Goal: Task Accomplishment & Management: Manage account settings

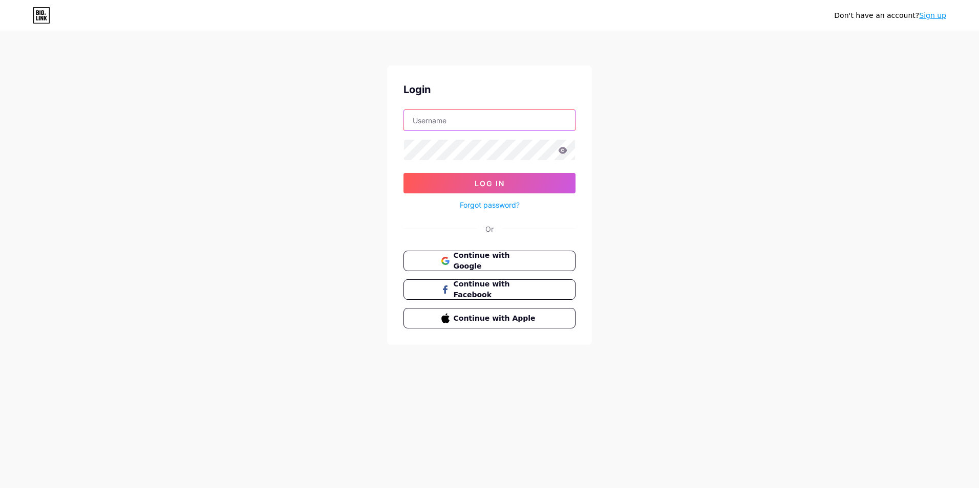
click at [461, 121] on input "text" at bounding box center [489, 120] width 171 height 20
type input "[EMAIL_ADDRESS][DOMAIN_NAME]"
click at [496, 203] on link "Forgot password?" at bounding box center [490, 205] width 60 height 11
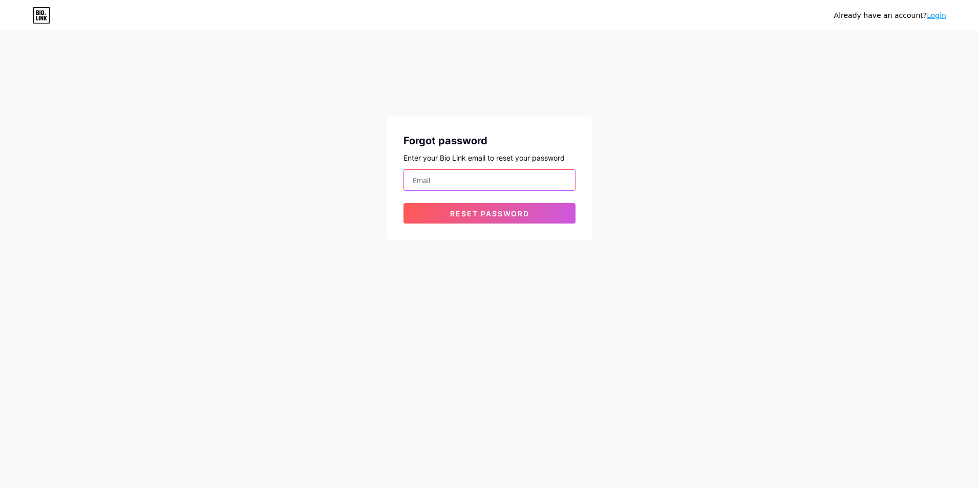
click at [446, 179] on input "email" at bounding box center [489, 180] width 171 height 20
type input "[EMAIL_ADDRESS][DOMAIN_NAME]"
click at [491, 213] on span "Reset password" at bounding box center [489, 213] width 79 height 9
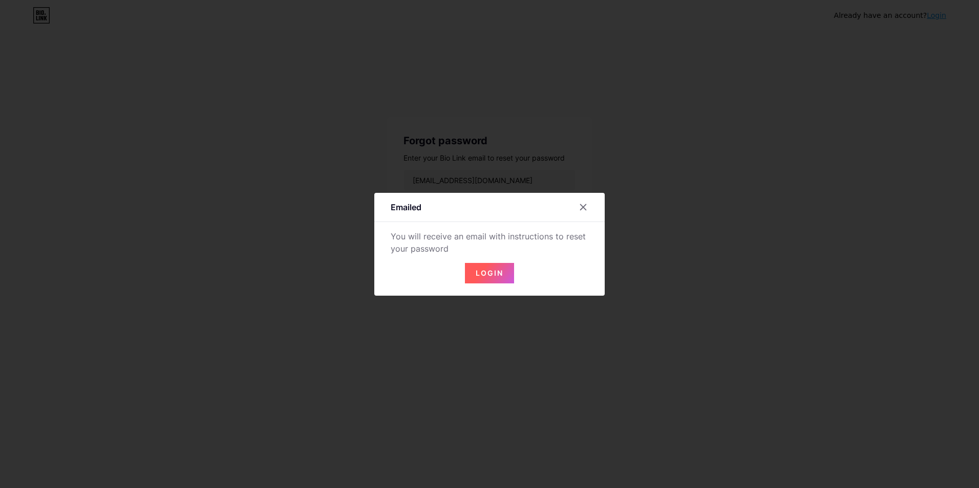
click at [489, 276] on span "Login" at bounding box center [490, 273] width 28 height 9
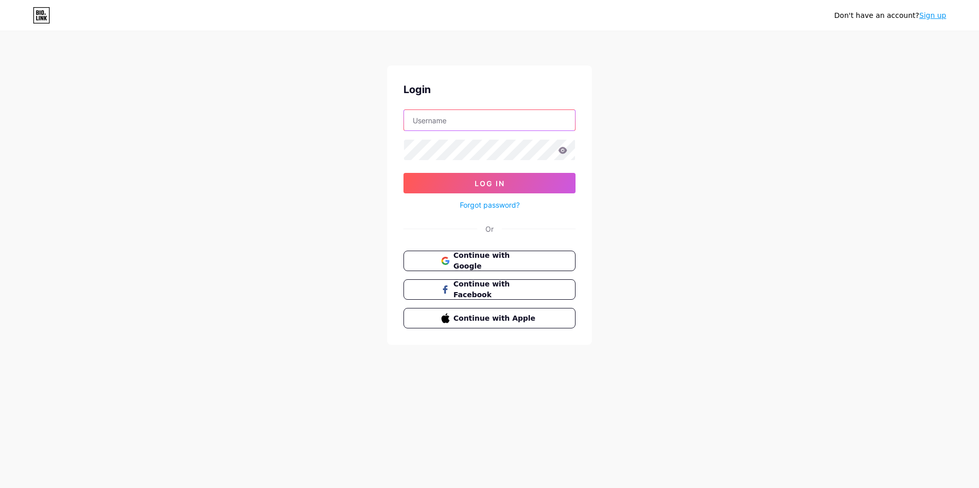
click at [460, 119] on input "text" at bounding box center [489, 120] width 171 height 20
click at [482, 120] on input "text" at bounding box center [489, 120] width 171 height 20
type input "[EMAIL_ADDRESS][DOMAIN_NAME]"
click at [566, 149] on icon at bounding box center [562, 150] width 9 height 7
click at [509, 181] on button "Log In" at bounding box center [489, 183] width 172 height 20
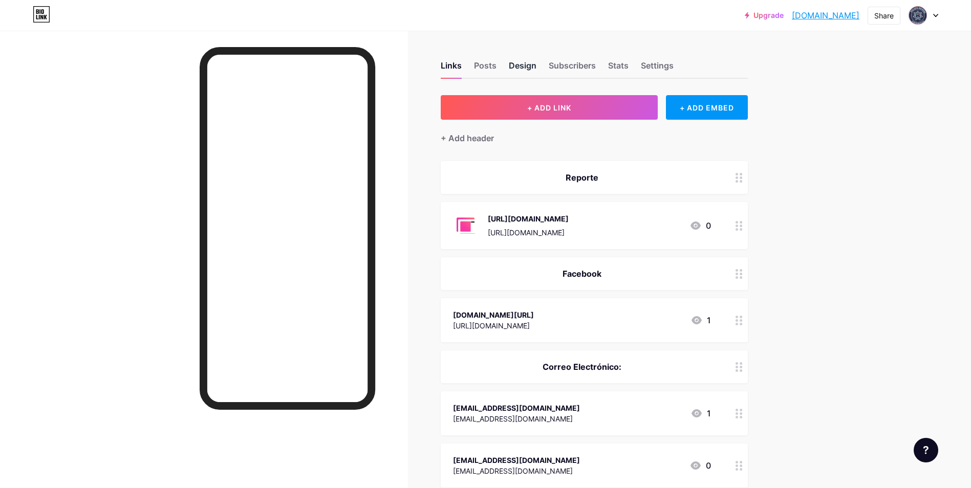
click at [536, 69] on div "Design" at bounding box center [523, 68] width 28 height 18
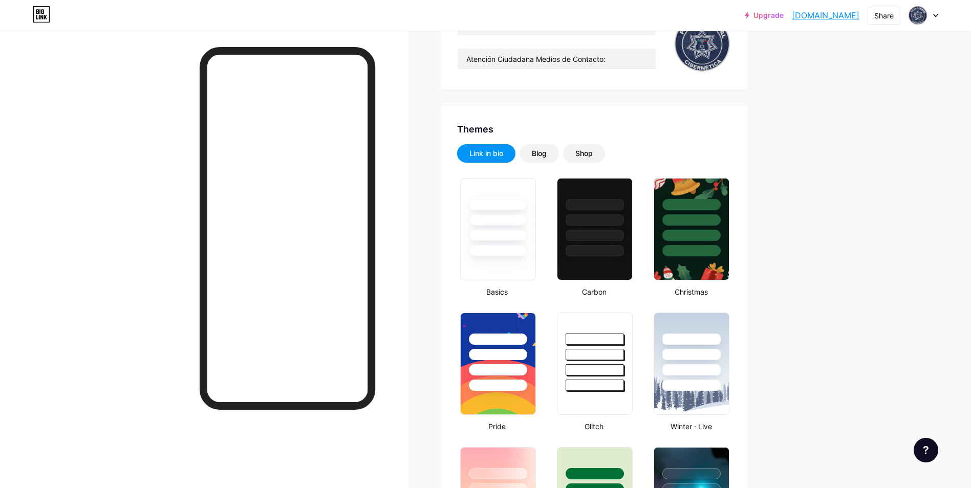
scroll to position [114, 0]
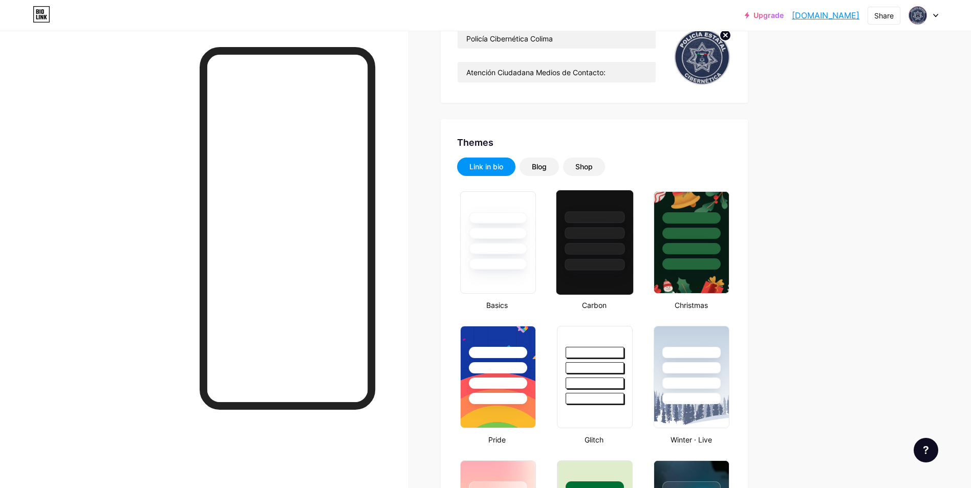
click at [606, 259] on div at bounding box center [595, 265] width 60 height 12
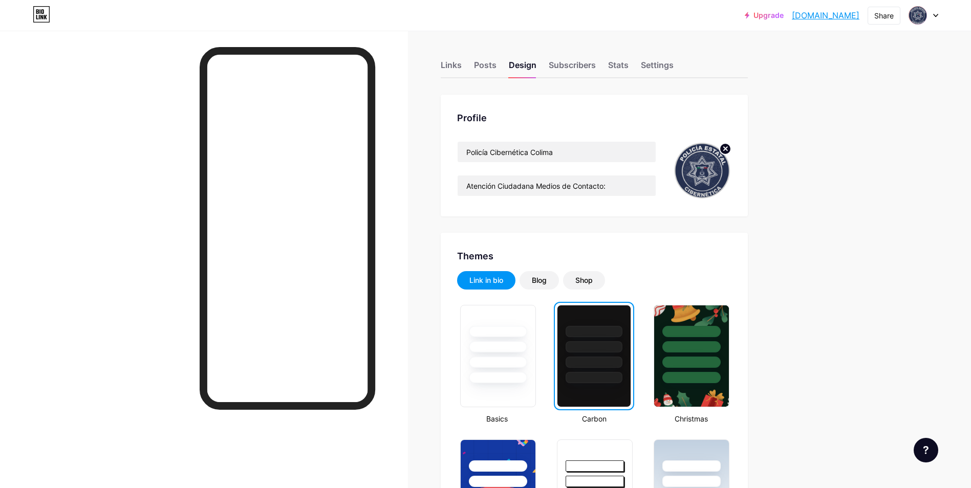
scroll to position [0, 0]
click at [449, 71] on div "Links" at bounding box center [451, 68] width 21 height 18
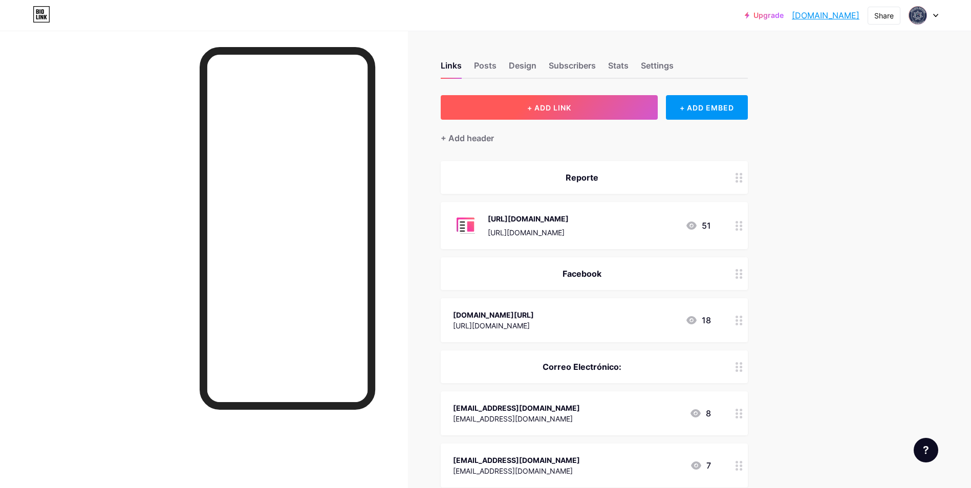
click at [564, 110] on span "+ ADD LINK" at bounding box center [549, 107] width 44 height 9
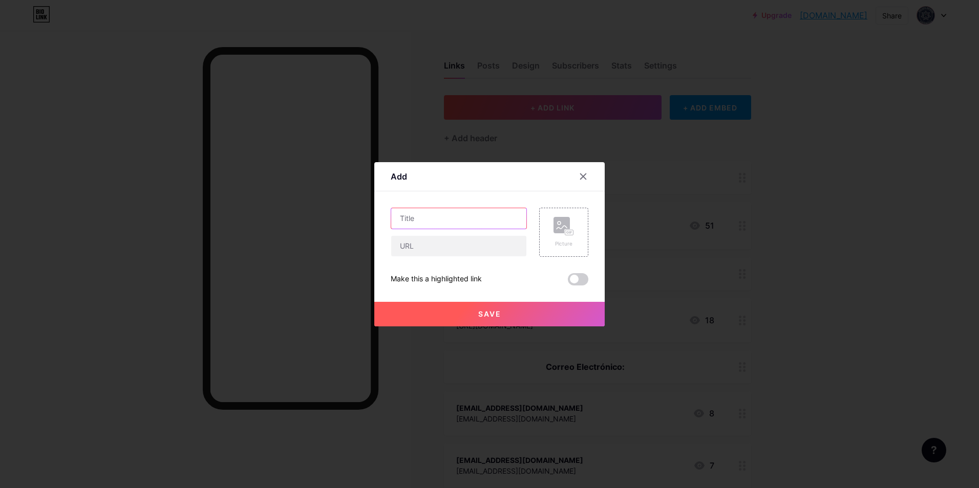
click at [439, 221] on input "text" at bounding box center [458, 218] width 135 height 20
click at [420, 223] on input "text" at bounding box center [458, 218] width 135 height 20
type input "t"
type input "Telegram"
click at [437, 245] on input "text" at bounding box center [458, 246] width 135 height 20
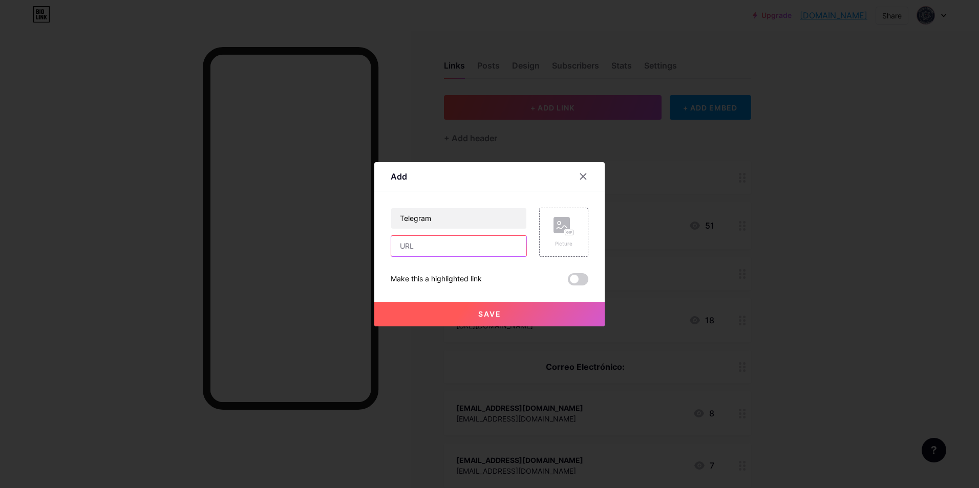
paste input "[URL][DOMAIN_NAME]"
type input "[URL][DOMAIN_NAME]"
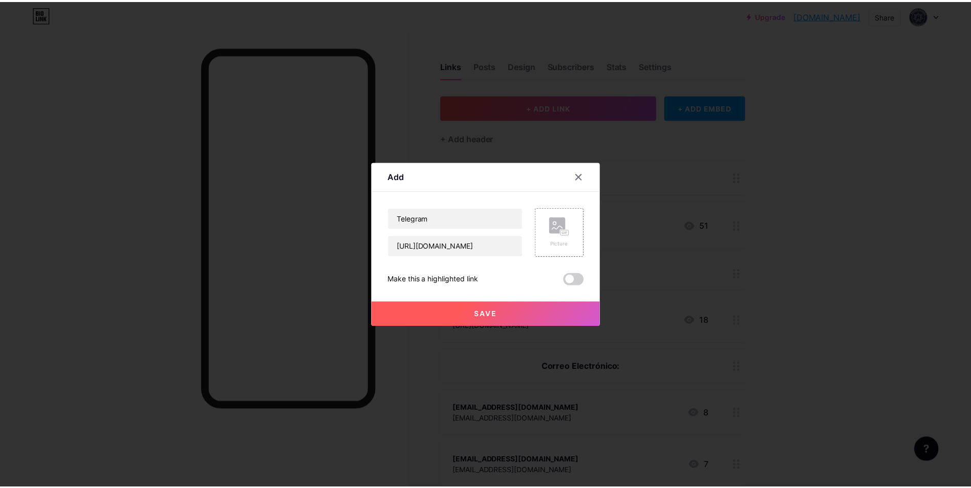
scroll to position [0, 0]
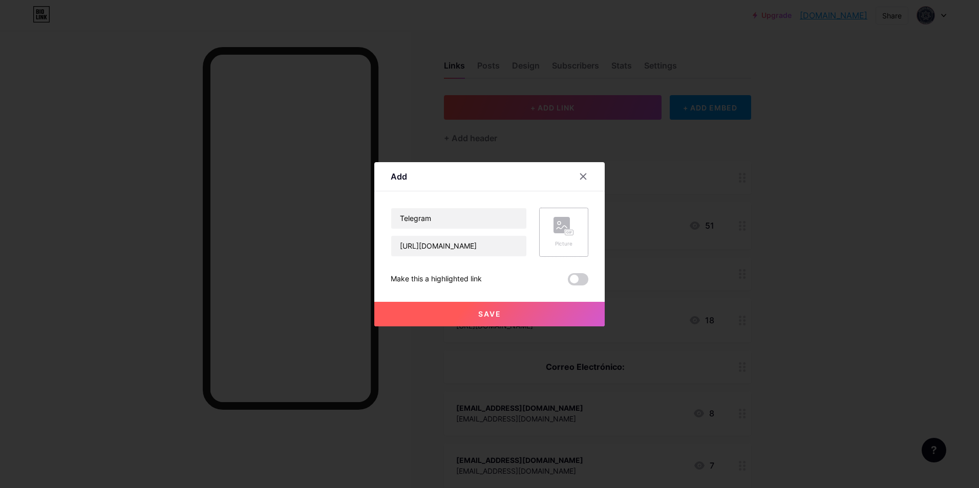
click at [567, 227] on rect at bounding box center [561, 225] width 16 height 16
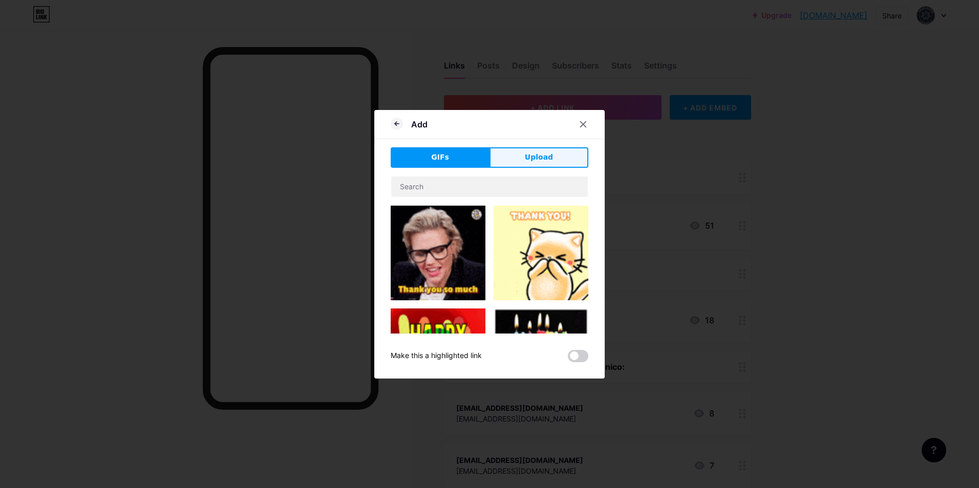
click at [533, 163] on button "Upload" at bounding box center [538, 157] width 99 height 20
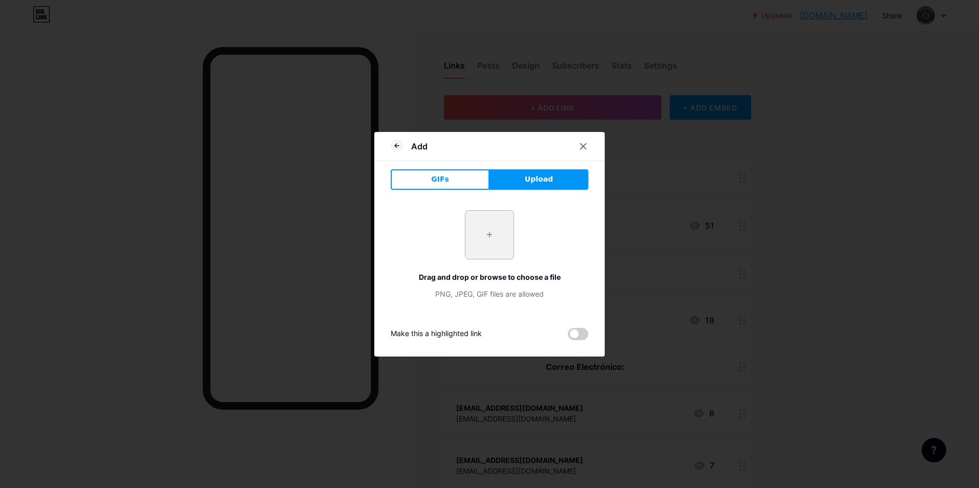
click at [483, 247] on input "file" at bounding box center [489, 235] width 48 height 48
type input "C:\fakepath\Telegram_2019_Logo.svg.png"
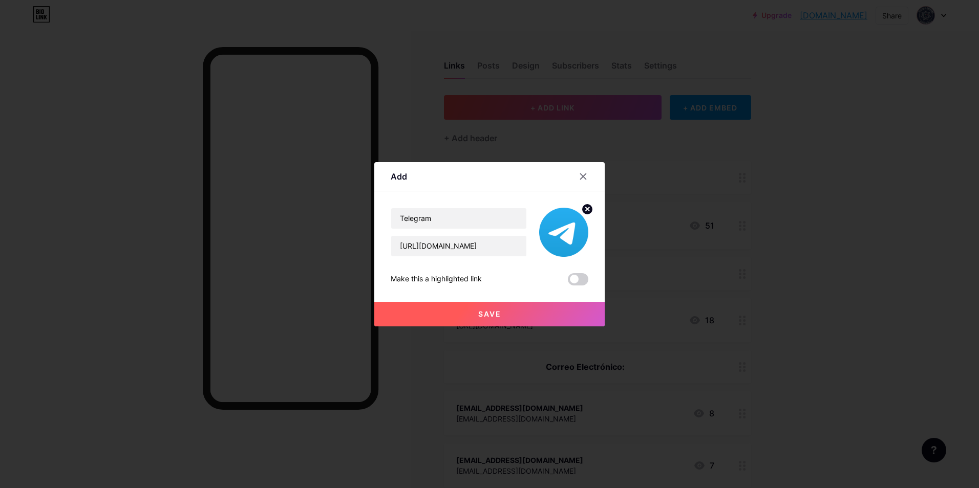
click at [515, 310] on button "Save" at bounding box center [489, 314] width 230 height 25
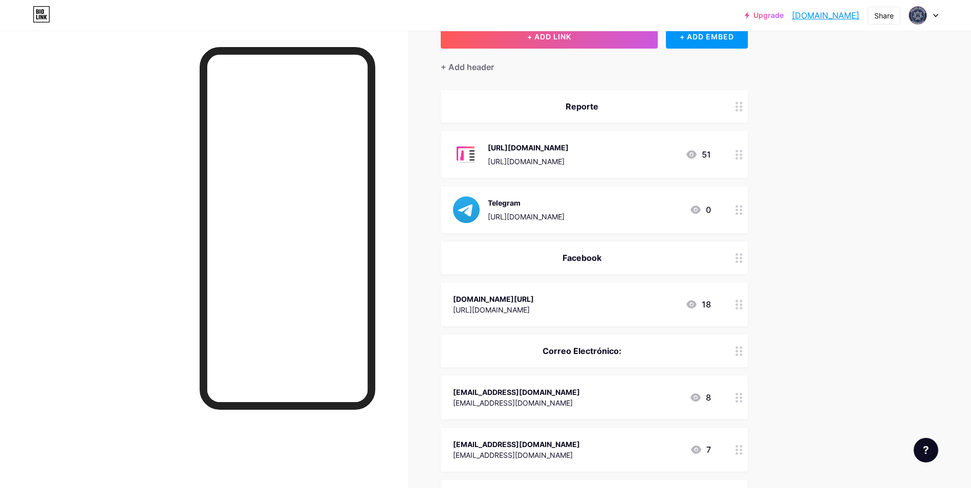
scroll to position [73, 0]
click at [783, 212] on div "Links Posts Design Subscribers Stats Settings + ADD LINK + ADD EMBED + Add head…" at bounding box center [395, 345] width 791 height 775
drag, startPoint x: 598, startPoint y: 201, endPoint x: 647, endPoint y: 228, distance: 55.9
click at [647, 228] on div "Telegram [URL][DOMAIN_NAME] 0" at bounding box center [594, 208] width 307 height 47
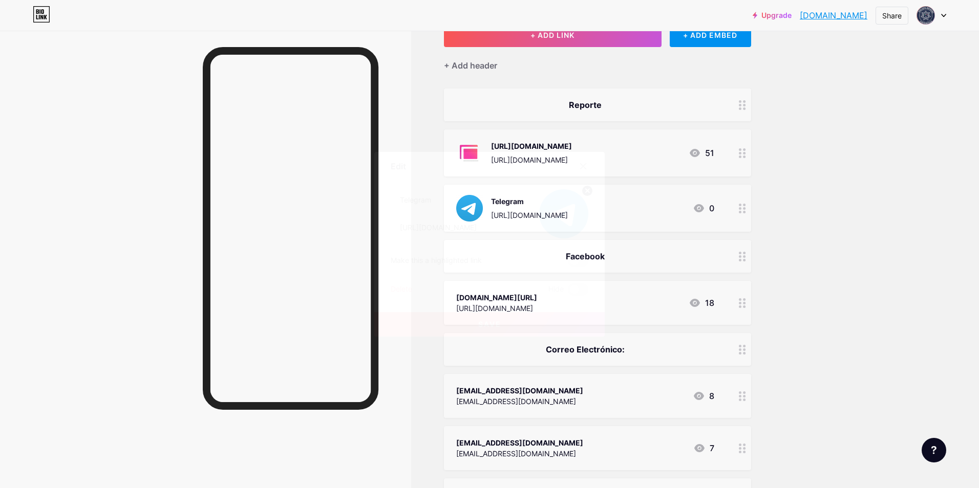
drag, startPoint x: 647, startPoint y: 228, endPoint x: 786, endPoint y: 215, distance: 140.4
click at [798, 215] on div at bounding box center [489, 244] width 979 height 488
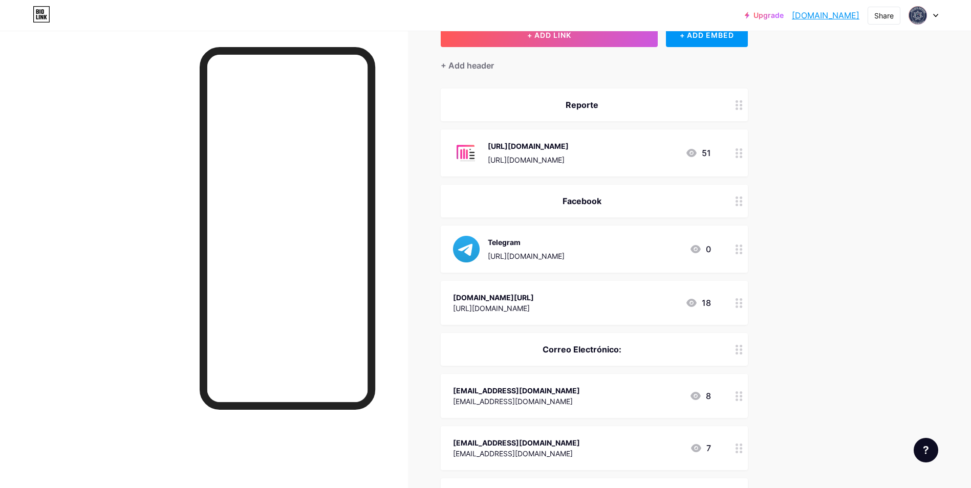
click at [640, 208] on div "Facebook" at bounding box center [594, 201] width 307 height 33
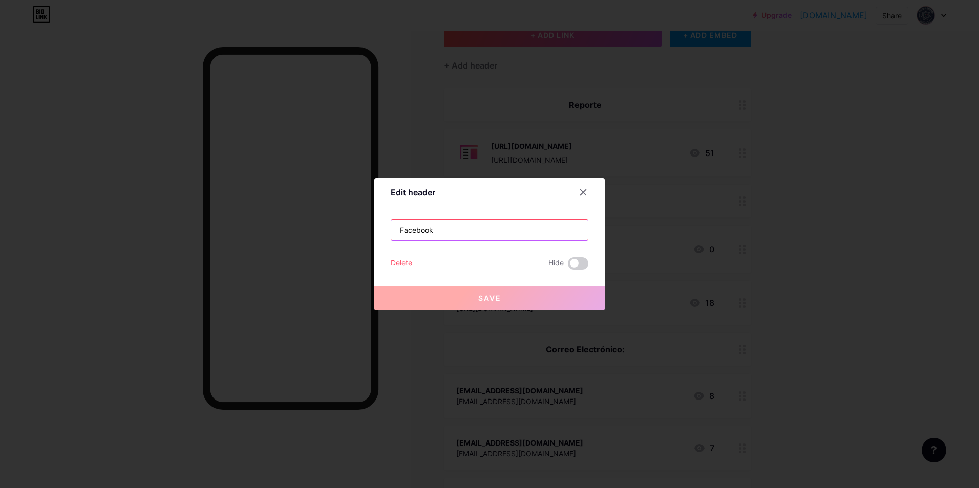
drag, startPoint x: 489, startPoint y: 227, endPoint x: 327, endPoint y: 224, distance: 162.3
click at [327, 224] on div "Edit header Facebook Delete Hide Save" at bounding box center [489, 244] width 979 height 488
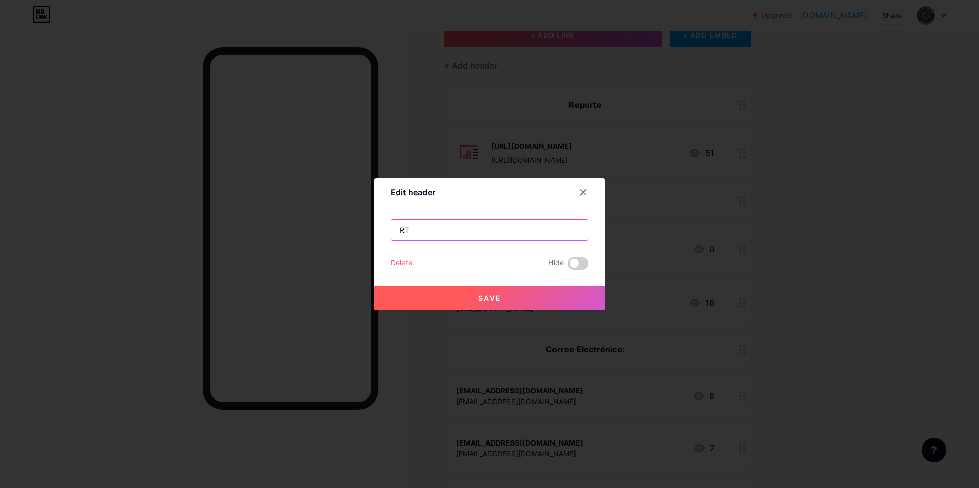
type input "R"
type input "Redes Sociales"
click at [532, 298] on button "Save" at bounding box center [489, 298] width 230 height 25
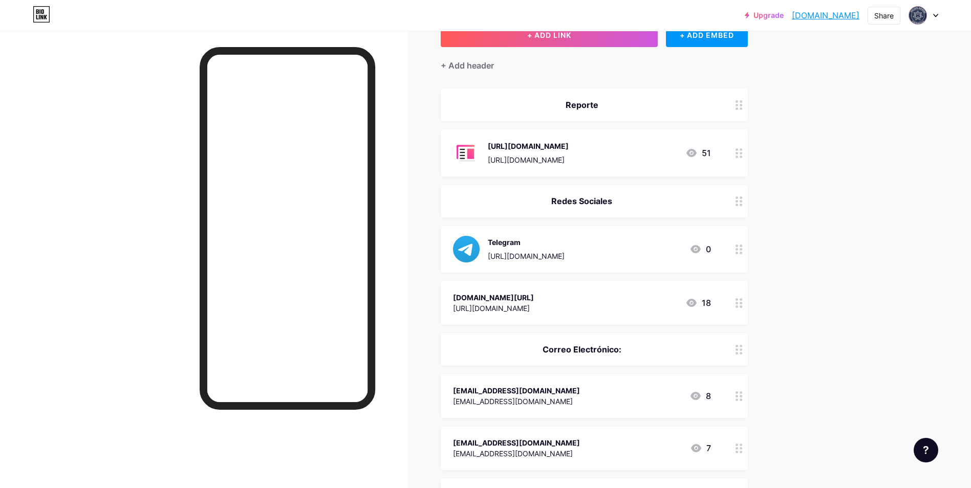
click at [748, 308] on div at bounding box center [739, 303] width 17 height 44
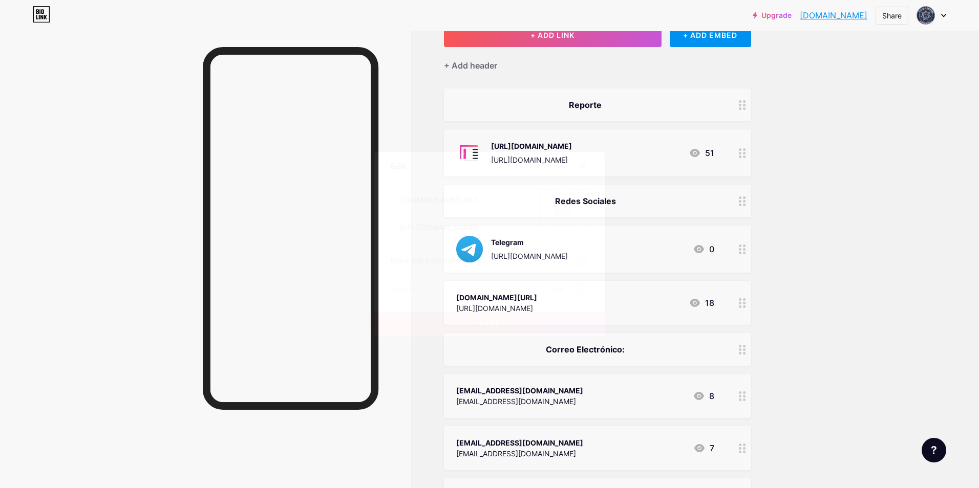
click at [565, 215] on rect at bounding box center [569, 213] width 8 height 5
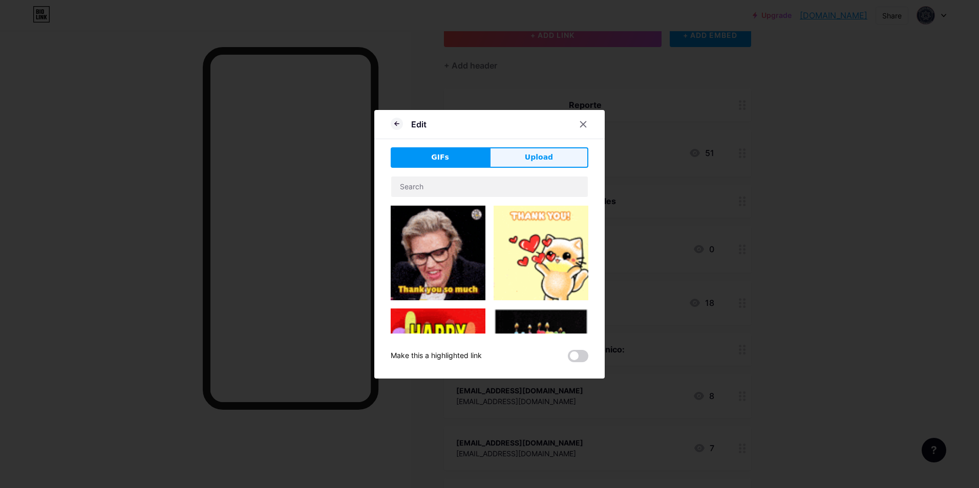
click at [531, 157] on span "Upload" at bounding box center [539, 157] width 28 height 11
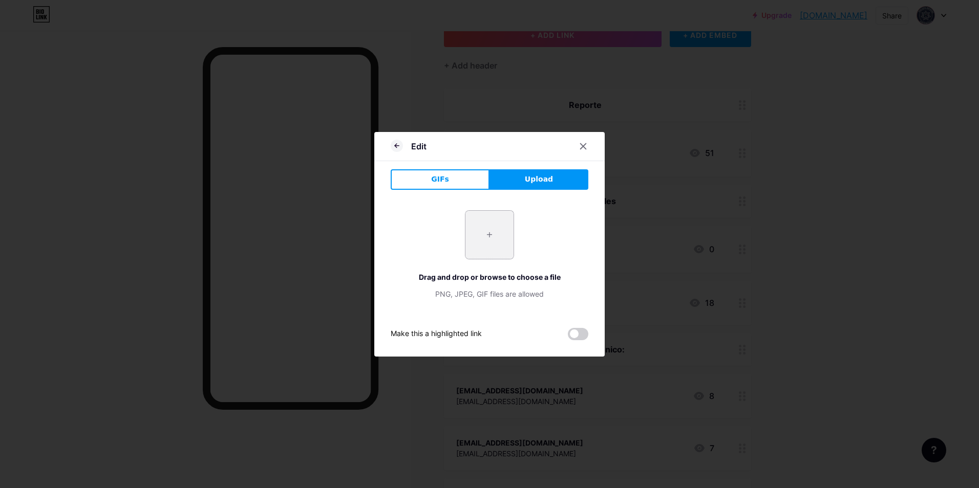
click at [489, 237] on input "file" at bounding box center [489, 235] width 48 height 48
type input "C:\fakepath\Facebook_Logo_(2019).png"
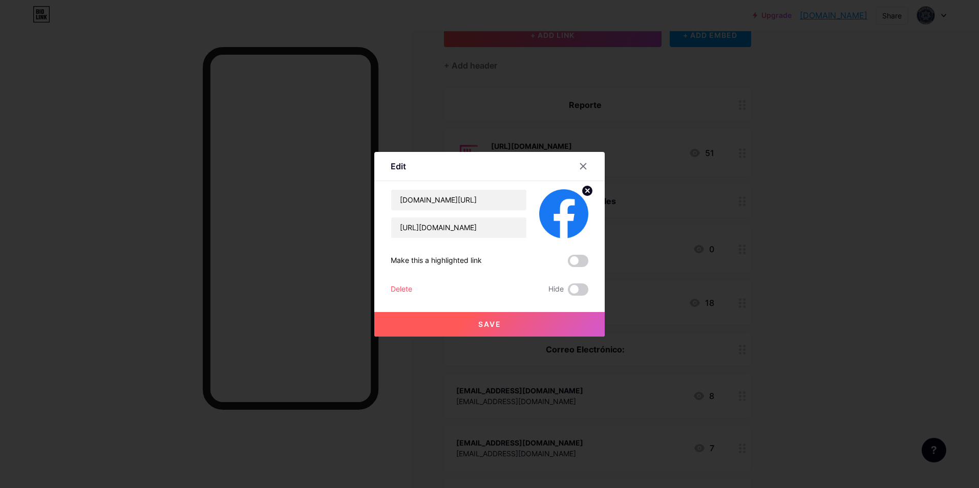
click at [498, 322] on span "Save" at bounding box center [489, 324] width 23 height 9
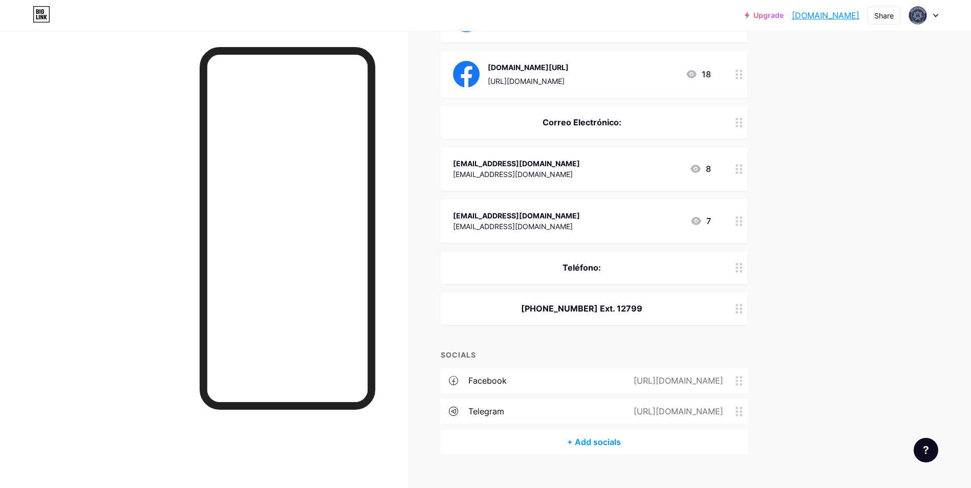
scroll to position [320, 0]
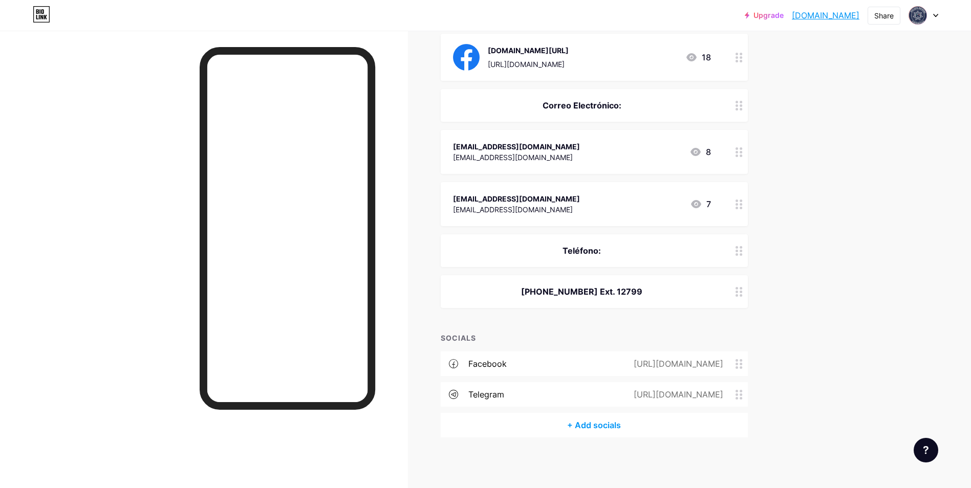
click at [507, 333] on div "SOCIALS" at bounding box center [594, 338] width 307 height 11
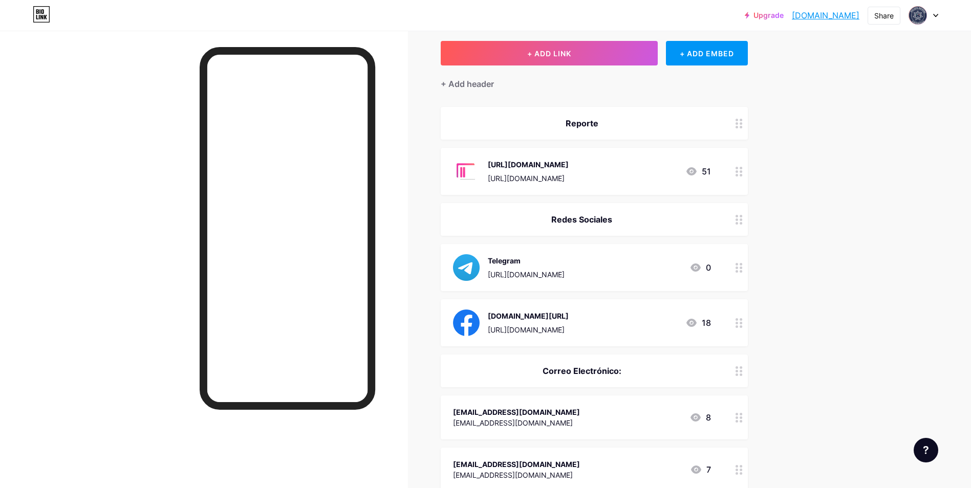
scroll to position [95, 0]
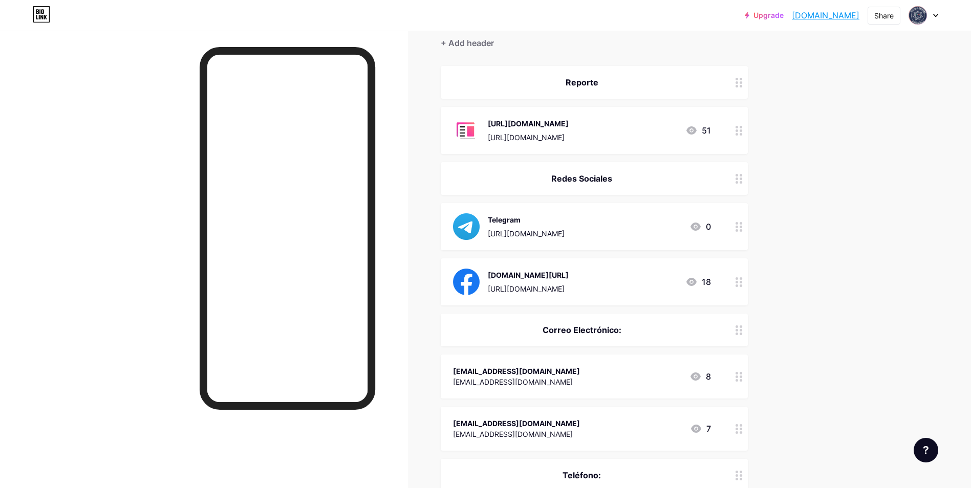
click at [612, 176] on div "Redes Sociales" at bounding box center [582, 179] width 258 height 12
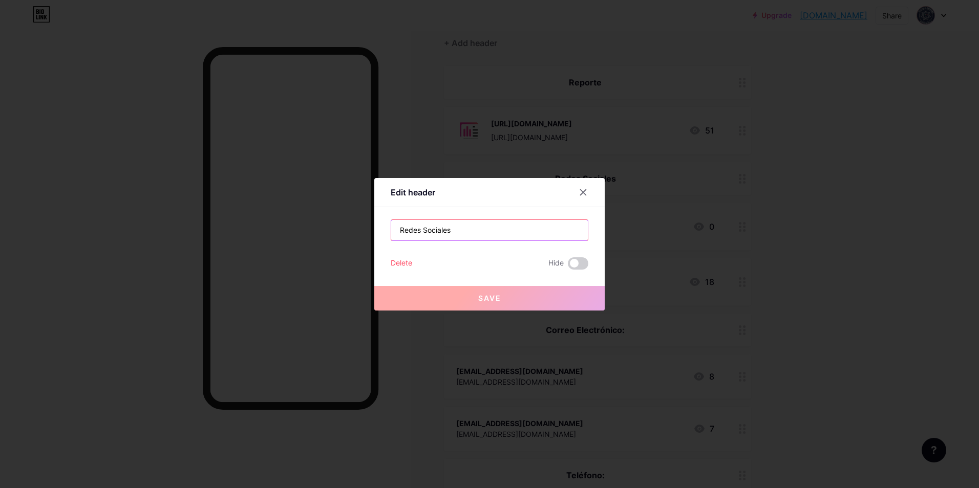
drag, startPoint x: 477, startPoint y: 236, endPoint x: 359, endPoint y: 228, distance: 118.0
click at [359, 228] on div "Edit header Redes Sociales Delete Hide Save" at bounding box center [489, 244] width 979 height 488
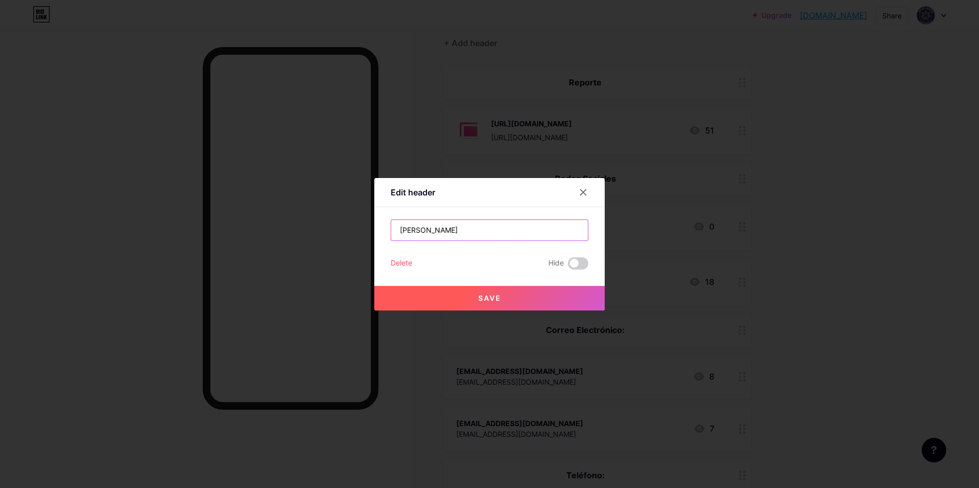
type input "[PERSON_NAME]"
click at [534, 305] on button "Save" at bounding box center [489, 298] width 230 height 25
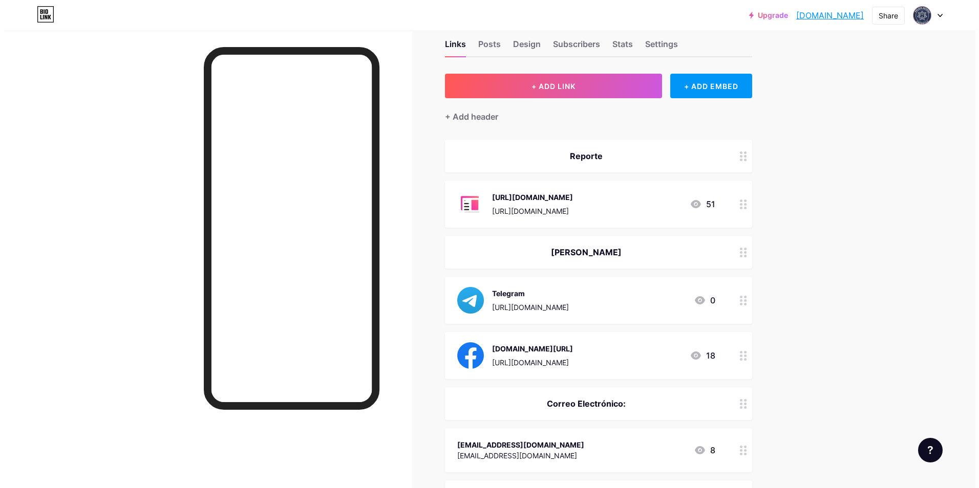
scroll to position [17, 0]
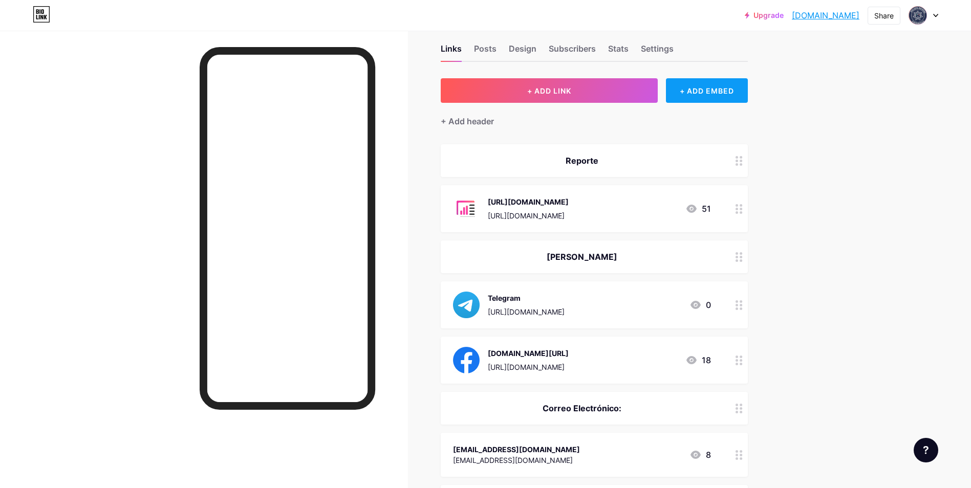
click at [703, 97] on div "+ ADD EMBED" at bounding box center [706, 90] width 81 height 25
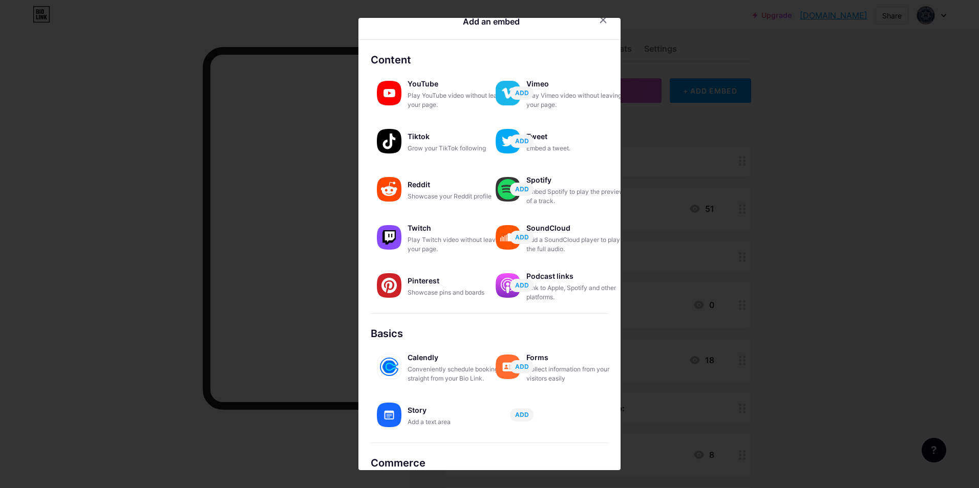
scroll to position [0, 0]
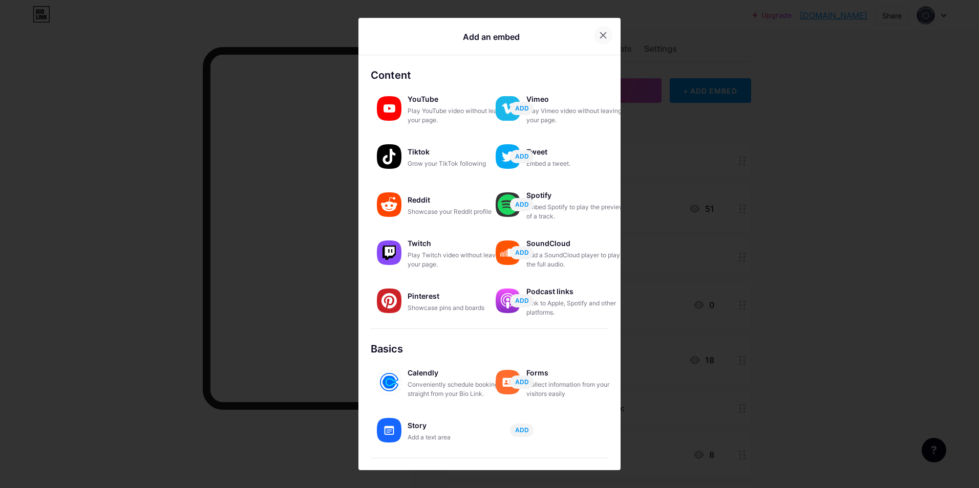
click at [602, 35] on icon at bounding box center [603, 35] width 8 height 8
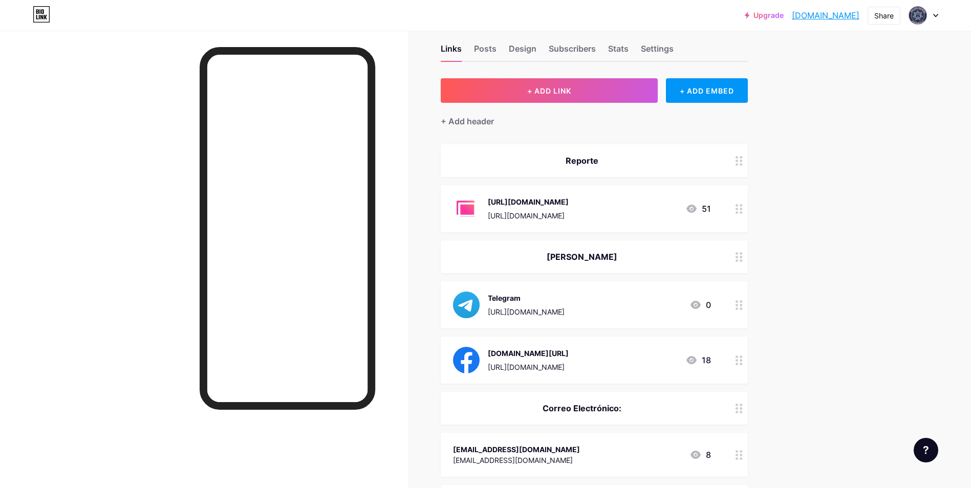
click at [742, 256] on icon at bounding box center [739, 257] width 7 height 10
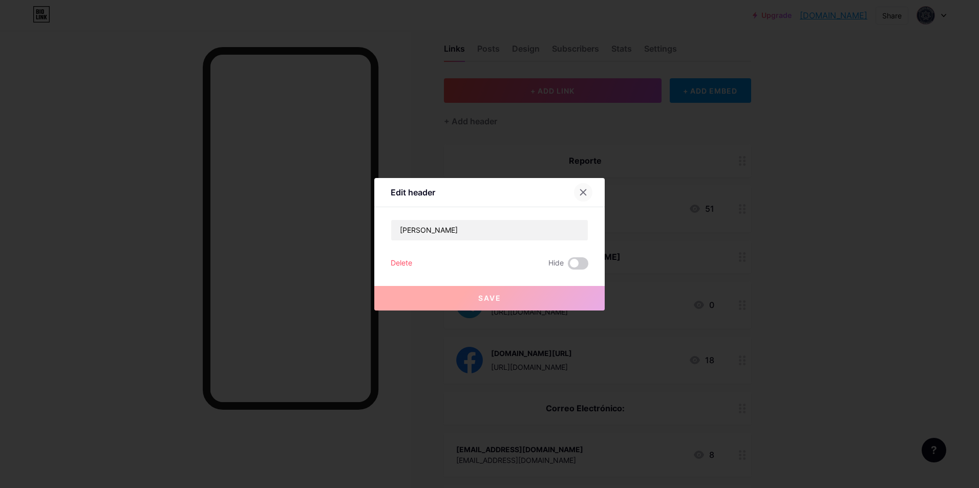
click at [584, 198] on div at bounding box center [583, 192] width 18 height 18
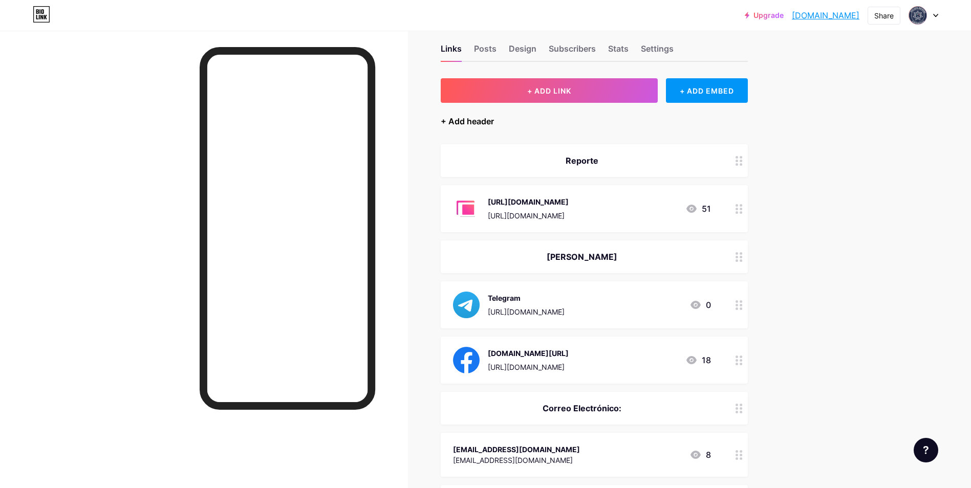
click at [477, 122] on div "+ Add header" at bounding box center [467, 121] width 53 height 12
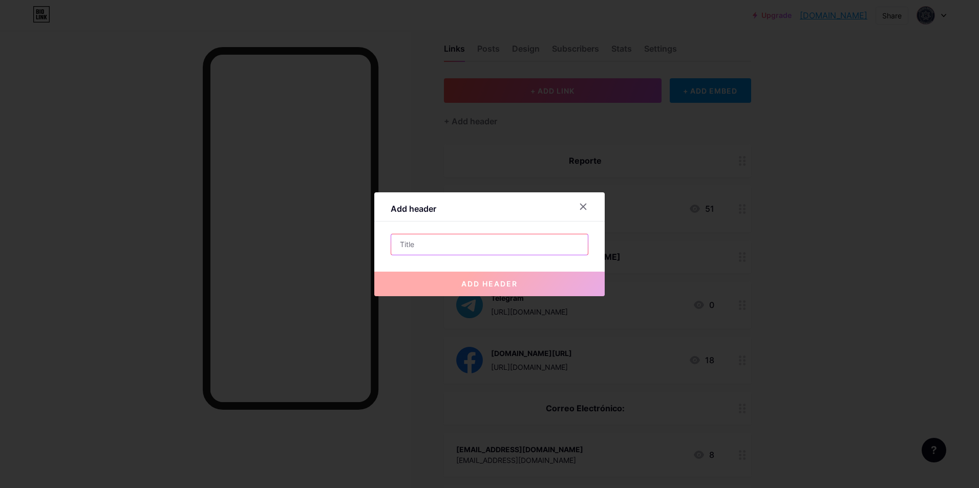
click at [487, 246] on input "text" at bounding box center [489, 244] width 197 height 20
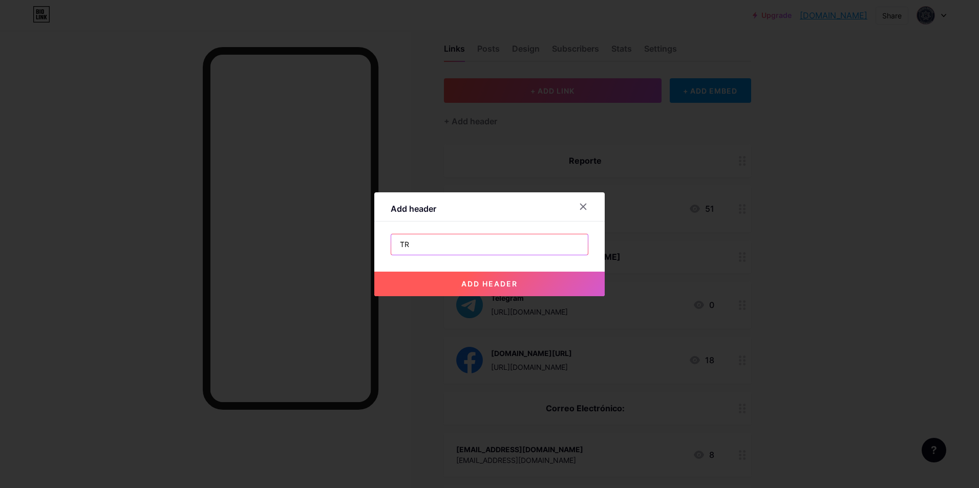
type input "T"
type input "Redes Sociales"
click at [471, 249] on input "Redes Sociales" at bounding box center [489, 244] width 197 height 20
click at [489, 285] on span "add header" at bounding box center [489, 284] width 56 height 9
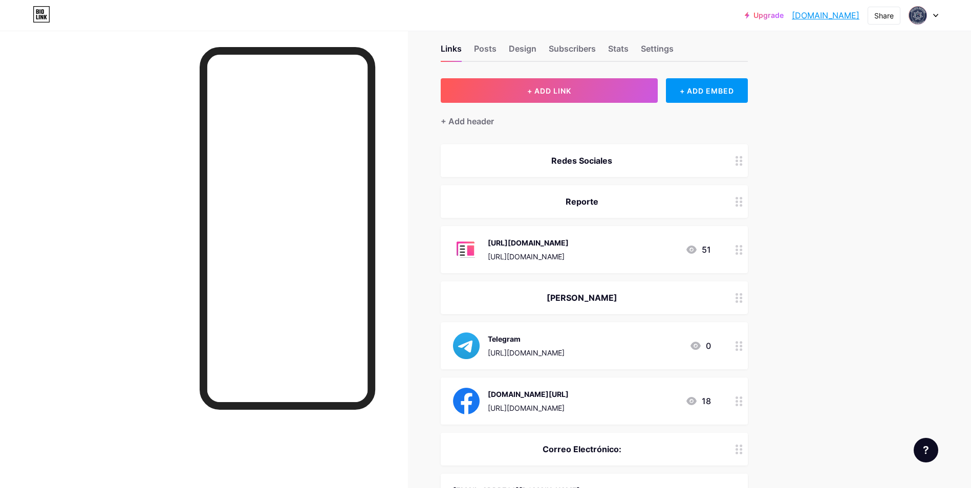
drag, startPoint x: 650, startPoint y: 159, endPoint x: 669, endPoint y: 256, distance: 99.2
click at [669, 256] on span "Redes Sociales Reporte [URL][DOMAIN_NAME] [URL][DOMAIN_NAME] 51 [PERSON_NAME] T…" at bounding box center [594, 398] width 307 height 508
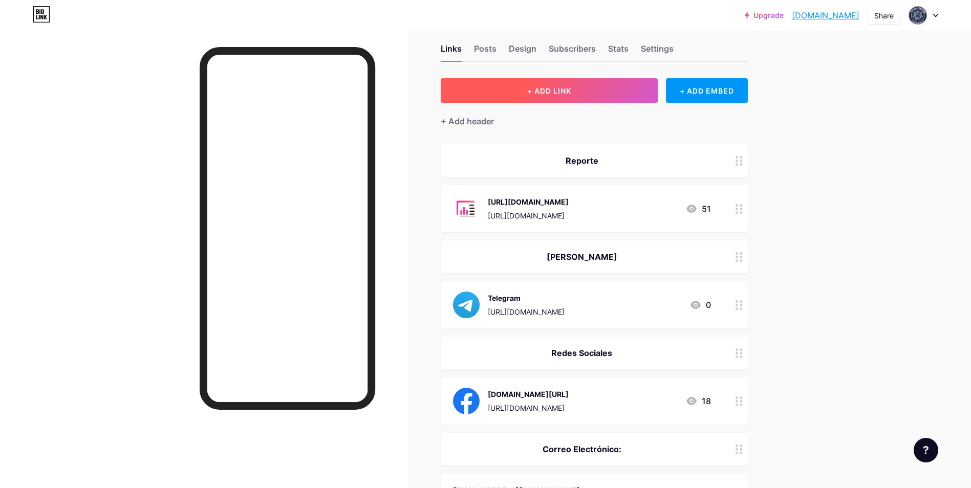
click at [566, 90] on span "+ ADD LINK" at bounding box center [549, 91] width 44 height 9
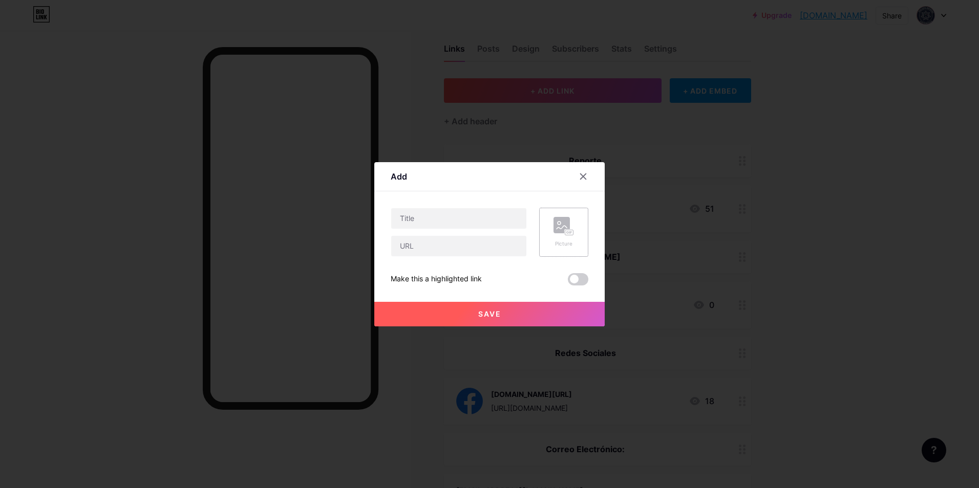
click at [570, 230] on rect at bounding box center [569, 232] width 8 height 5
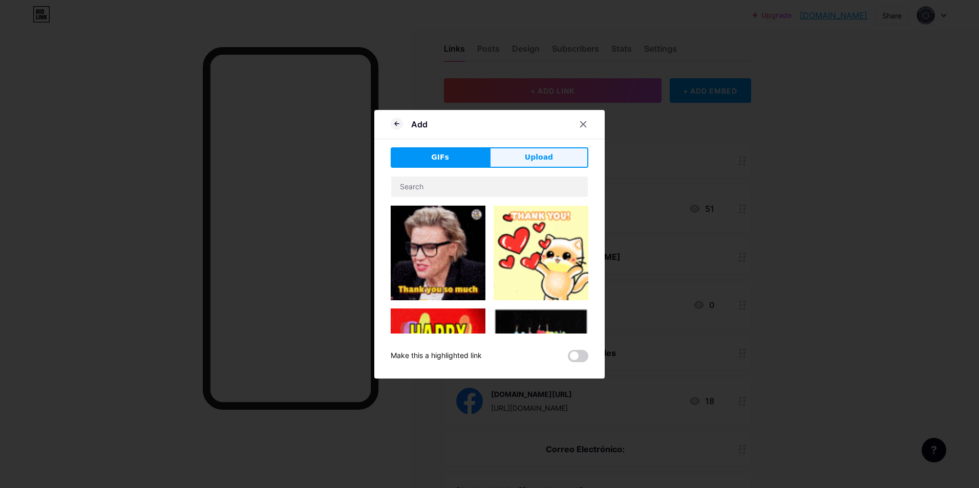
click at [547, 157] on span "Upload" at bounding box center [539, 157] width 28 height 11
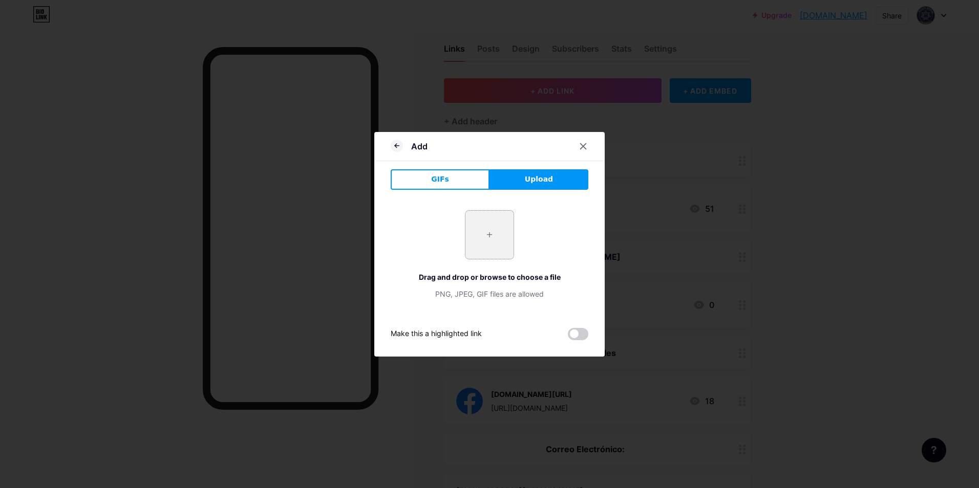
click at [498, 245] on input "file" at bounding box center [489, 235] width 48 height 48
type input "C:\fakepath\WhatsApp.svg.webp"
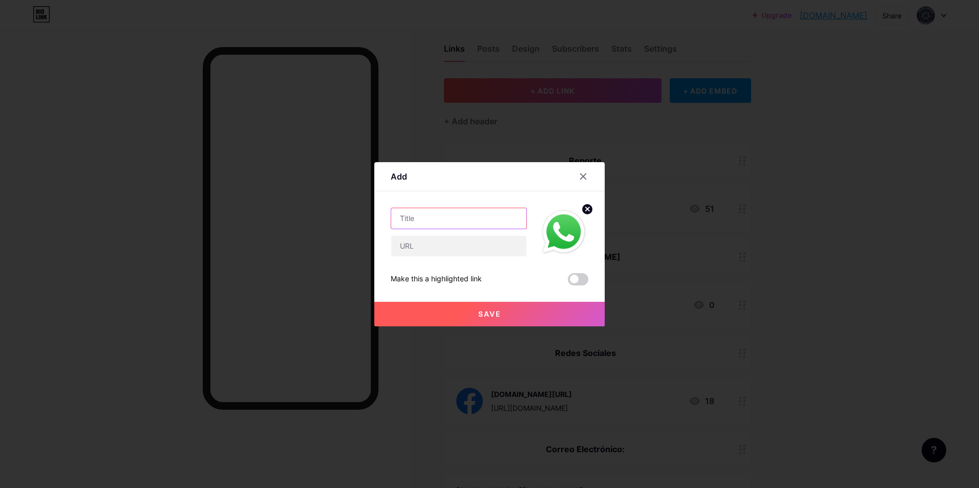
click at [480, 221] on input "text" at bounding box center [458, 218] width 135 height 20
type input "WhatsApp"
click at [460, 253] on input "text" at bounding box center [458, 246] width 135 height 20
click at [443, 247] on input "text" at bounding box center [458, 246] width 135 height 20
paste input "[URL][DOMAIN_NAME]"
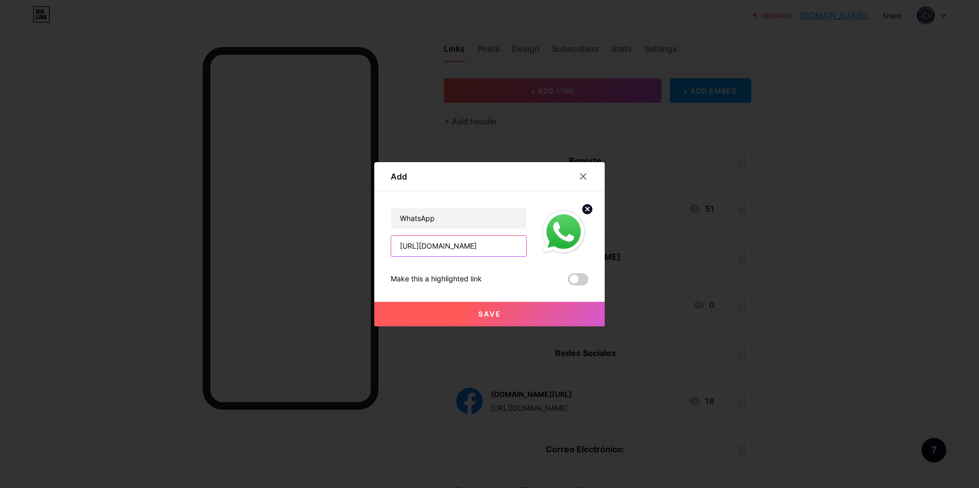
scroll to position [0, 102]
type input "[URL][DOMAIN_NAME]"
click at [511, 315] on button "Save" at bounding box center [489, 314] width 230 height 25
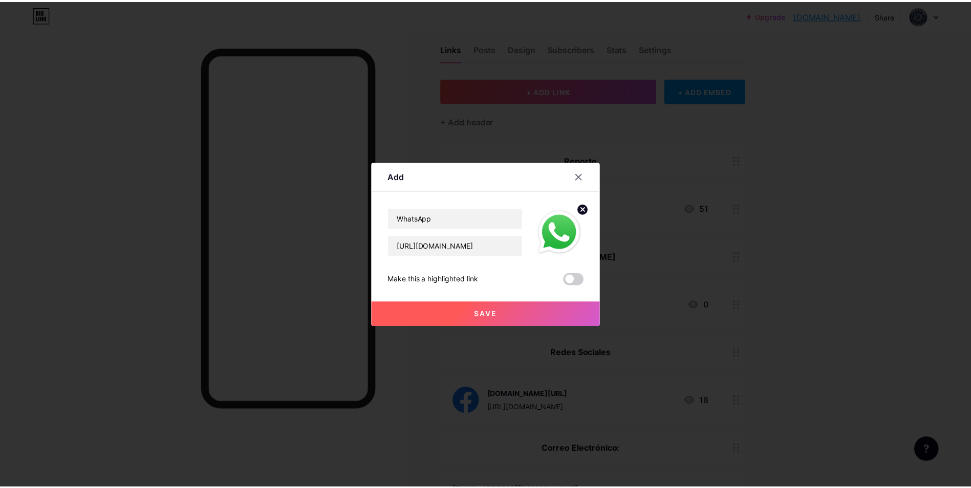
scroll to position [0, 0]
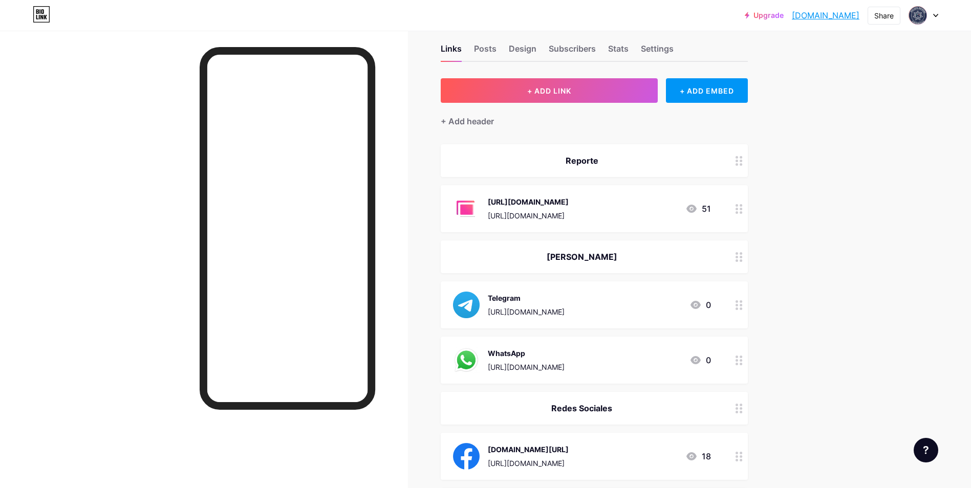
click at [853, 353] on div "Upgrade ciberneticacoli... [DOMAIN_NAME] Share Switch accounts Policía Cibernét…" at bounding box center [485, 435] width 971 height 905
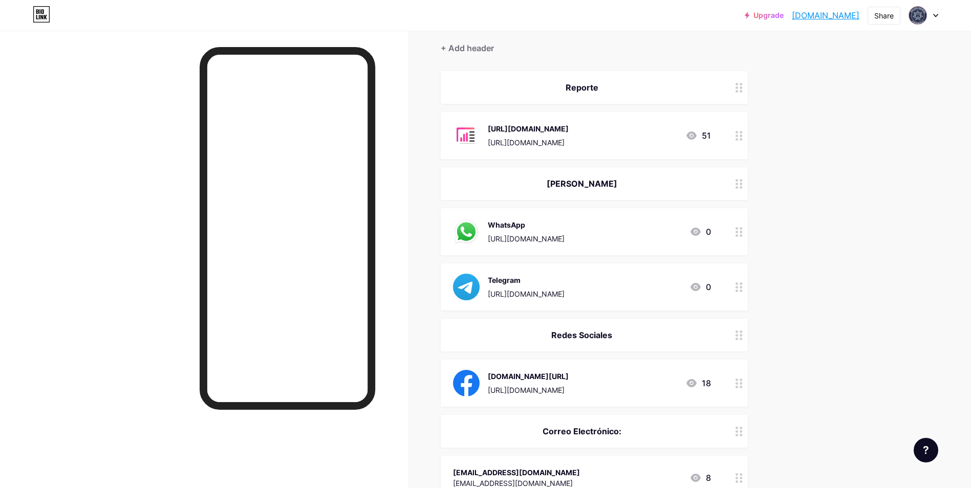
scroll to position [51, 0]
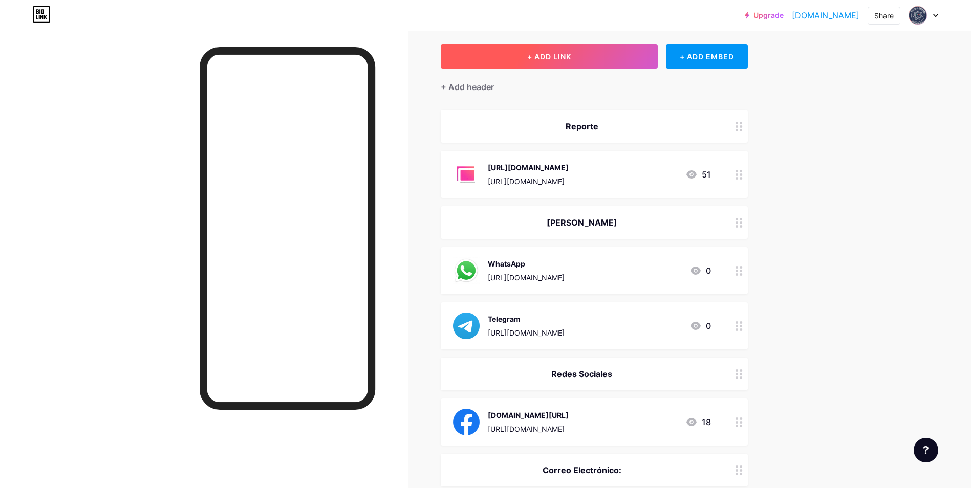
click at [550, 52] on span "+ ADD LINK" at bounding box center [549, 56] width 44 height 9
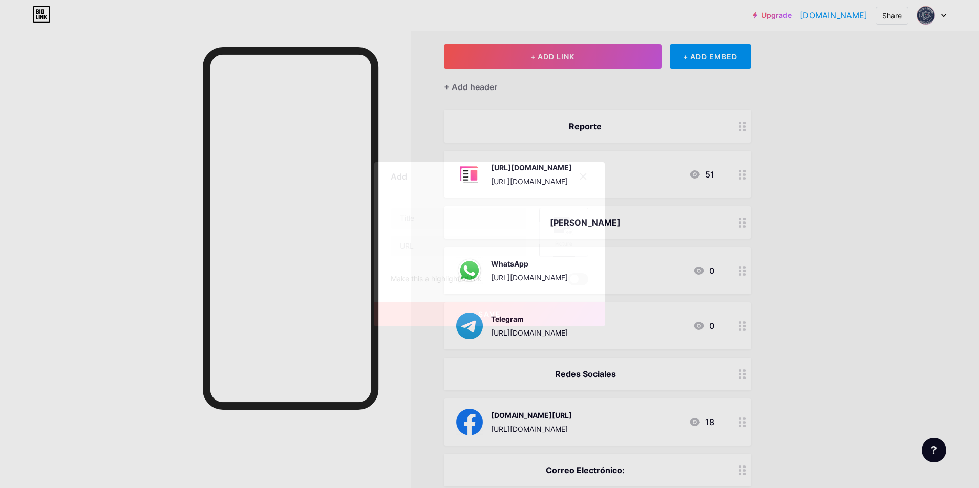
click at [564, 238] on div "Picture" at bounding box center [563, 232] width 20 height 31
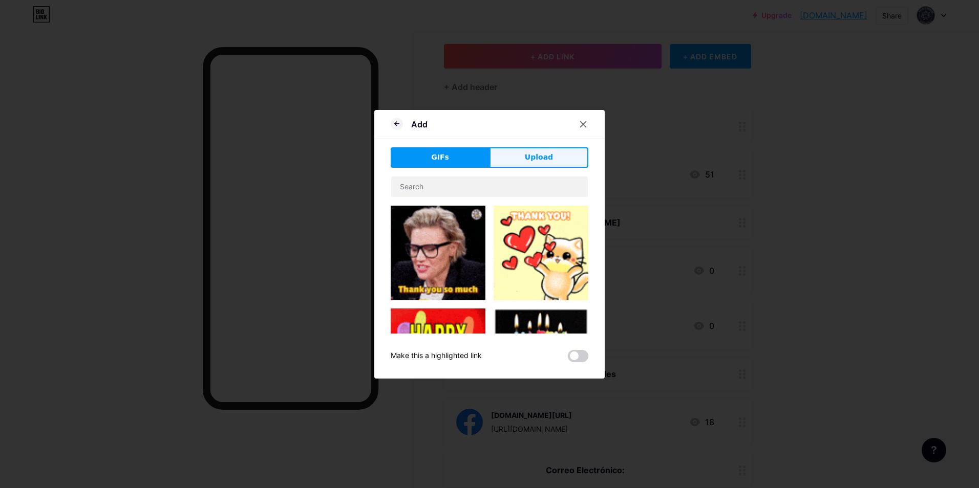
click at [538, 159] on span "Upload" at bounding box center [539, 157] width 28 height 11
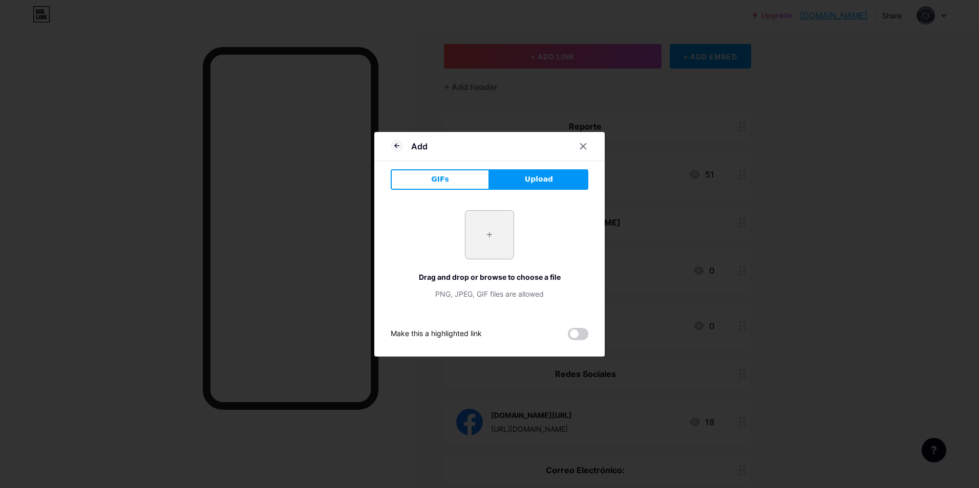
click at [491, 240] on input "file" at bounding box center [489, 235] width 48 height 48
type input "C:\fakepath\2fb909b74a854f0715e64dda5825990d.webp"
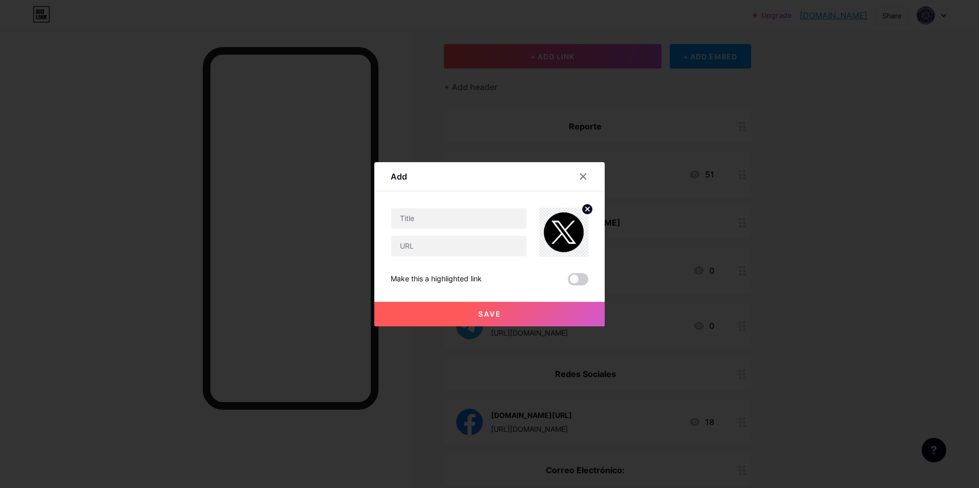
click at [588, 205] on circle at bounding box center [587, 209] width 11 height 11
click at [603, 233] on div "Add Content YouTube Play YouTube video without leaving your page. ADD Vimeo Pla…" at bounding box center [489, 244] width 230 height 164
click at [571, 230] on rect at bounding box center [569, 232] width 8 height 5
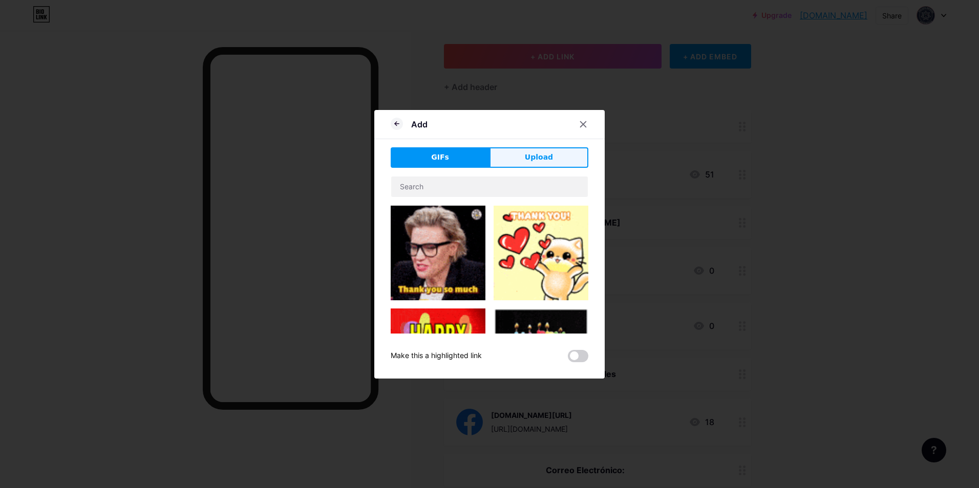
click at [538, 165] on button "Upload" at bounding box center [538, 157] width 99 height 20
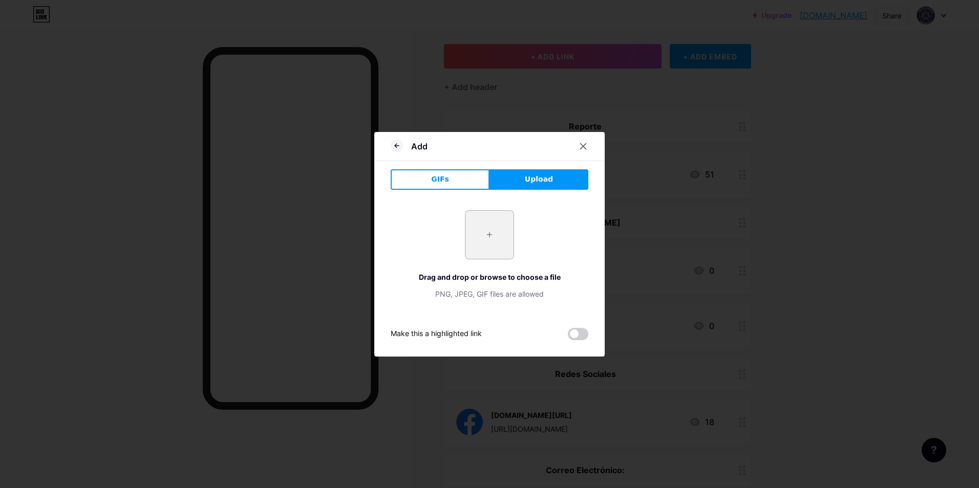
click at [483, 227] on input "file" at bounding box center [489, 235] width 48 height 48
type input "C:\fakepath\new-twitter-x-logo-twitter-icon-x-social-media-icon-free-png.webp"
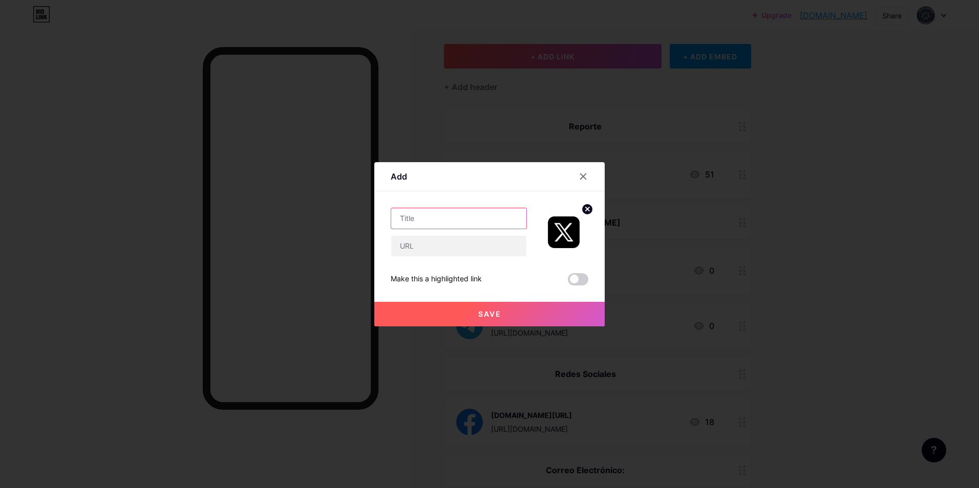
click at [462, 218] on input "text" at bounding box center [458, 218] width 135 height 20
click at [438, 244] on input "text" at bounding box center [458, 246] width 135 height 20
paste input "[URL][DOMAIN_NAME]"
type input "[URL][DOMAIN_NAME]"
click at [459, 221] on input "text" at bounding box center [458, 218] width 135 height 20
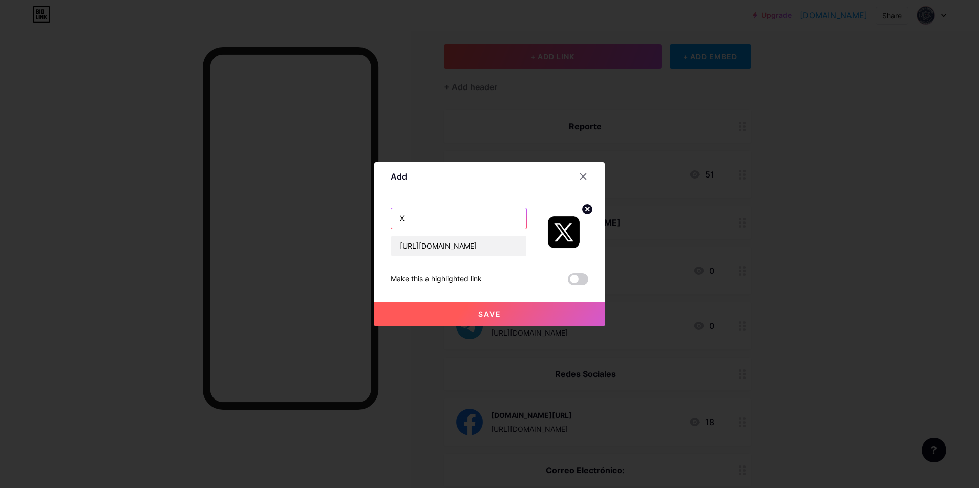
type input "X"
click at [514, 309] on button "Save" at bounding box center [489, 314] width 230 height 25
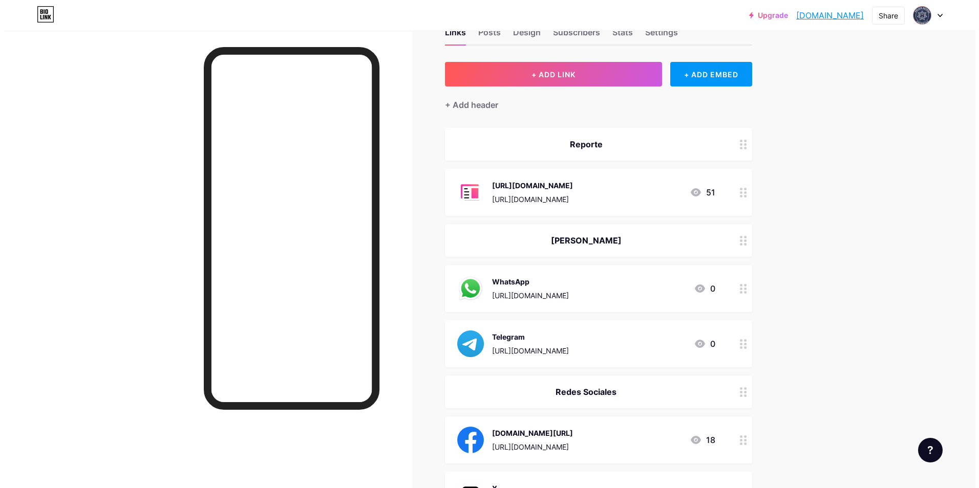
scroll to position [0, 0]
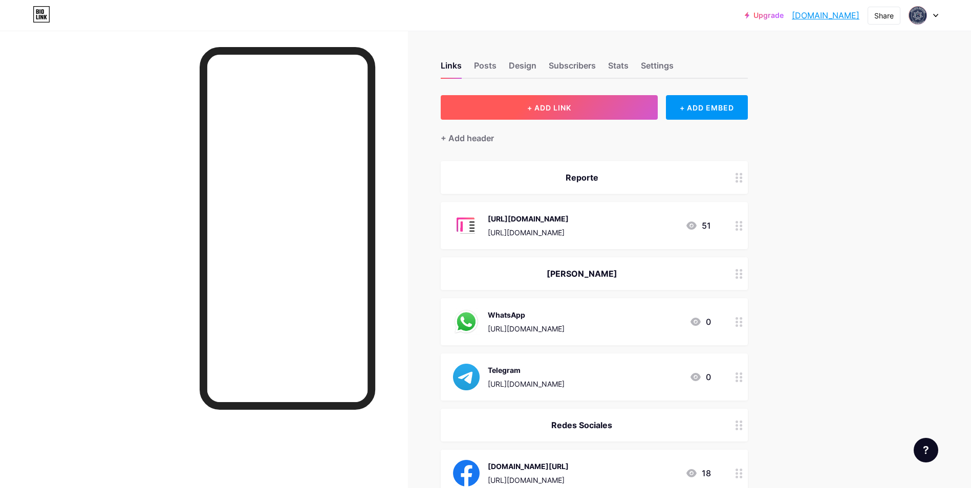
click at [591, 112] on button "+ ADD LINK" at bounding box center [550, 107] width 218 height 25
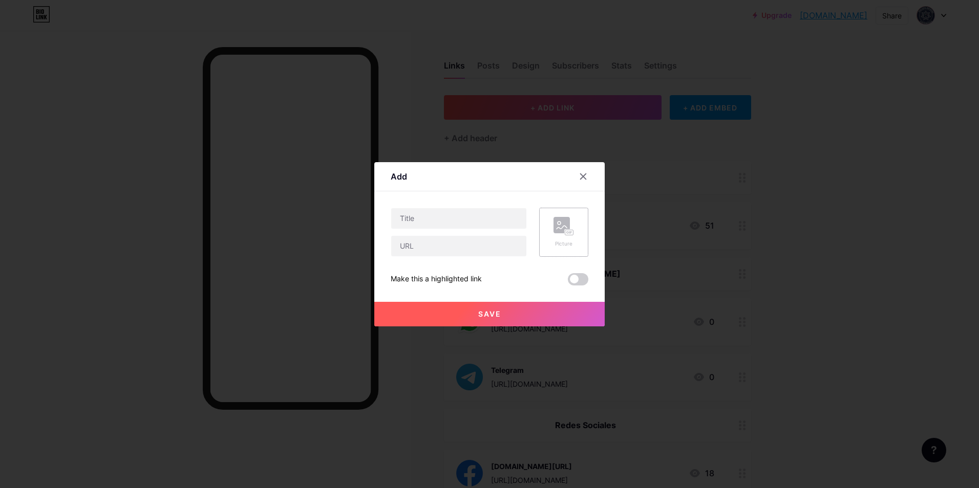
click at [568, 230] on rect at bounding box center [569, 232] width 8 height 5
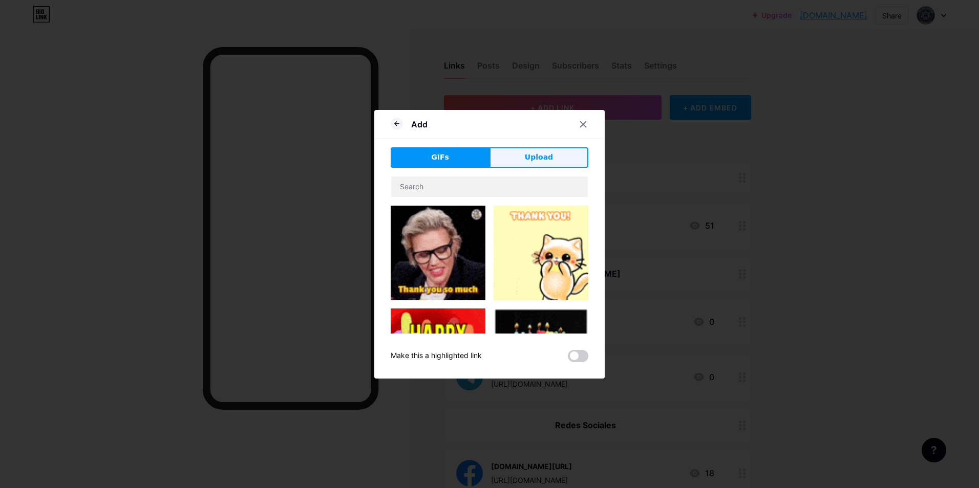
click at [543, 155] on span "Upload" at bounding box center [539, 157] width 28 height 11
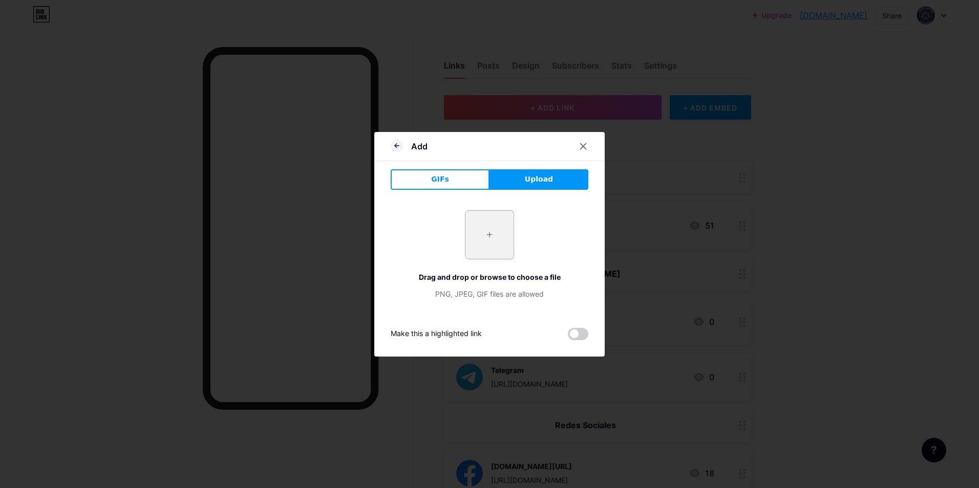
click at [488, 231] on input "file" at bounding box center [489, 235] width 48 height 48
type input "C:\fakepath\Instagram_icon.png.webp"
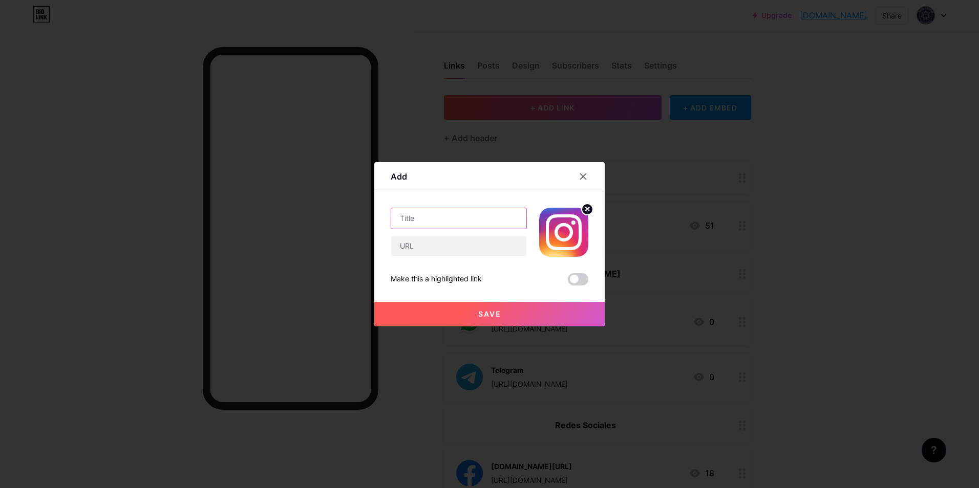
click at [439, 213] on input "text" at bounding box center [458, 218] width 135 height 20
click at [436, 242] on input "text" at bounding box center [458, 246] width 135 height 20
paste input "[URL][DOMAIN_NAME]"
type input "[URL][DOMAIN_NAME]"
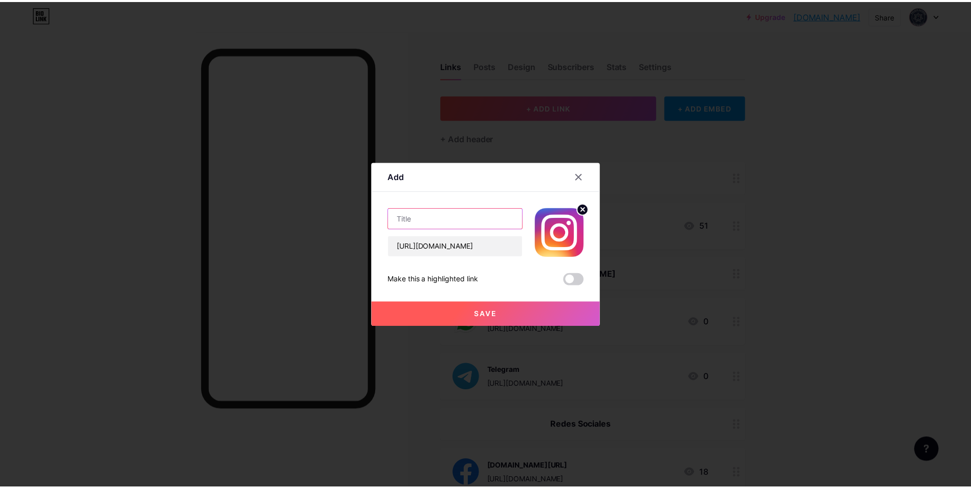
scroll to position [0, 0]
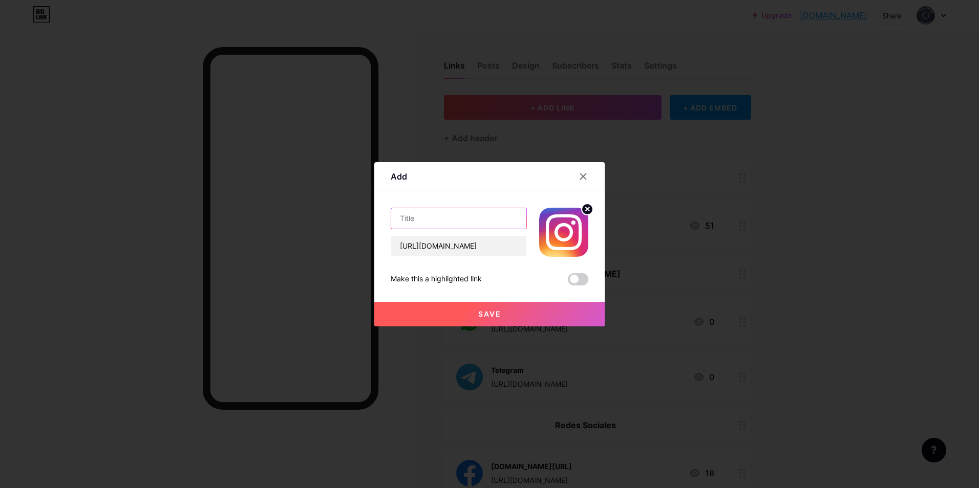
click at [484, 218] on input "text" at bounding box center [458, 218] width 135 height 20
type input "Instagram"
click at [520, 311] on button "Save" at bounding box center [489, 314] width 230 height 25
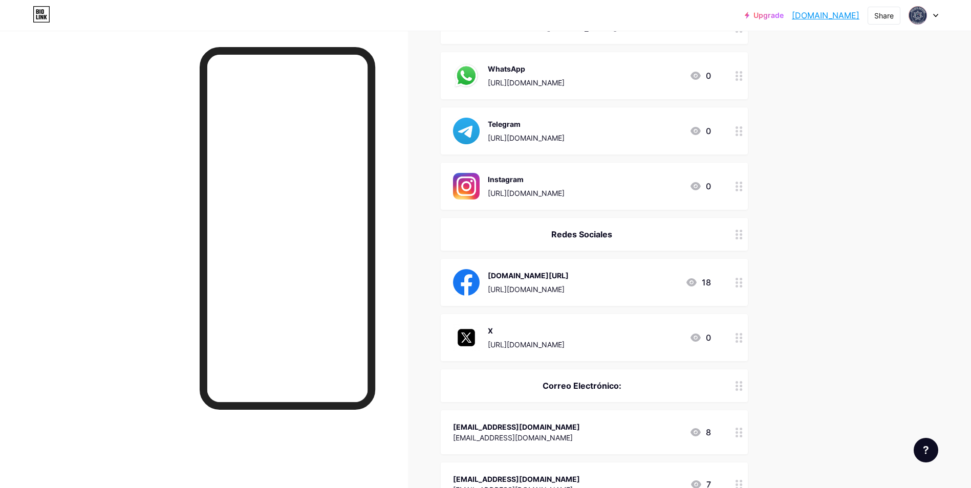
scroll to position [248, 0]
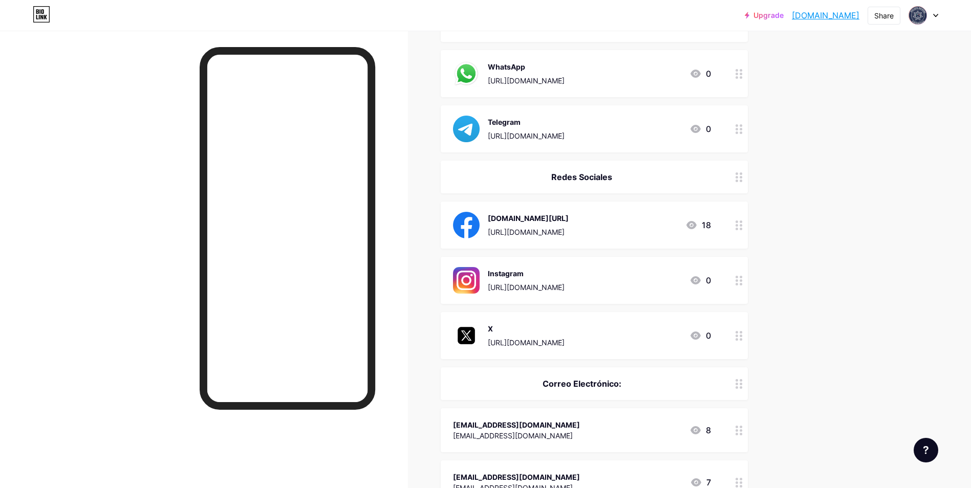
drag, startPoint x: 957, startPoint y: 221, endPoint x: 964, endPoint y: 221, distance: 7.2
click at [961, 220] on div "Upgrade ciberneticacoli... [DOMAIN_NAME] Share Switch accounts Policía Cibernét…" at bounding box center [485, 260] width 971 height 1016
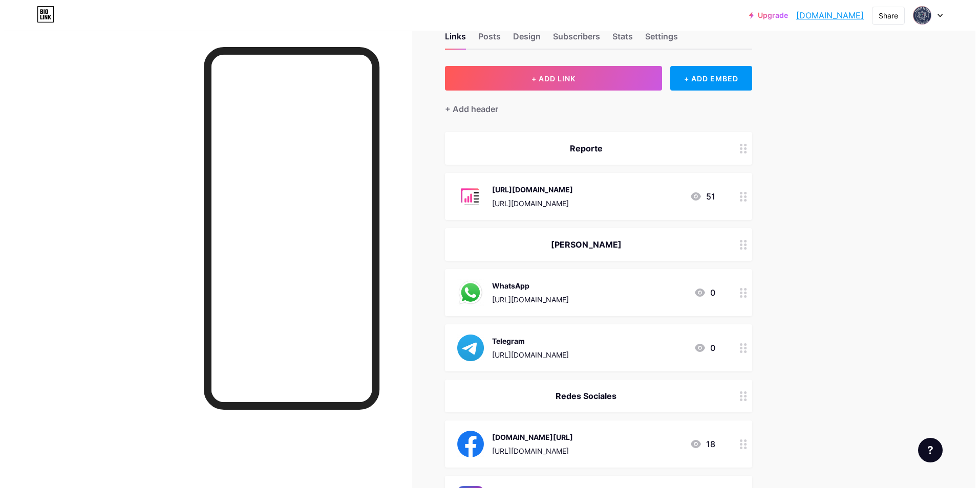
scroll to position [0, 0]
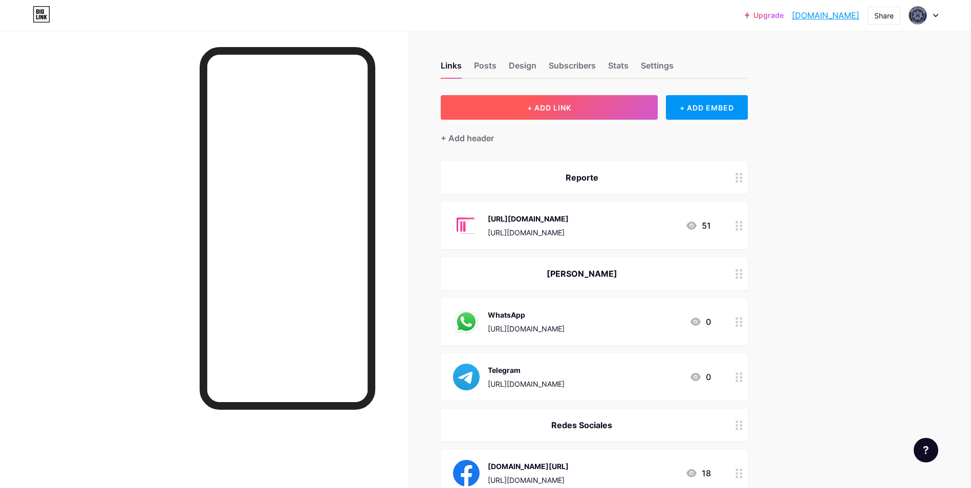
click at [633, 113] on button "+ ADD LINK" at bounding box center [550, 107] width 218 height 25
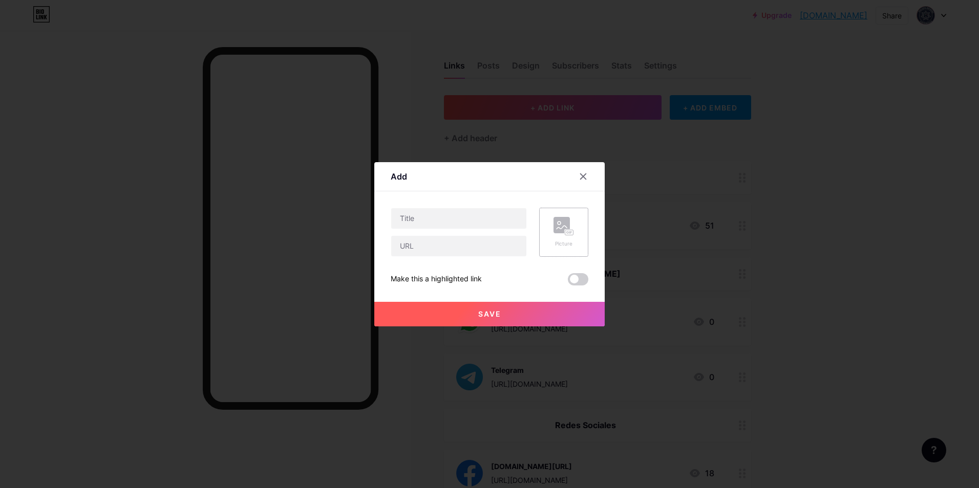
click at [568, 233] on icon at bounding box center [567, 232] width 3 height 3
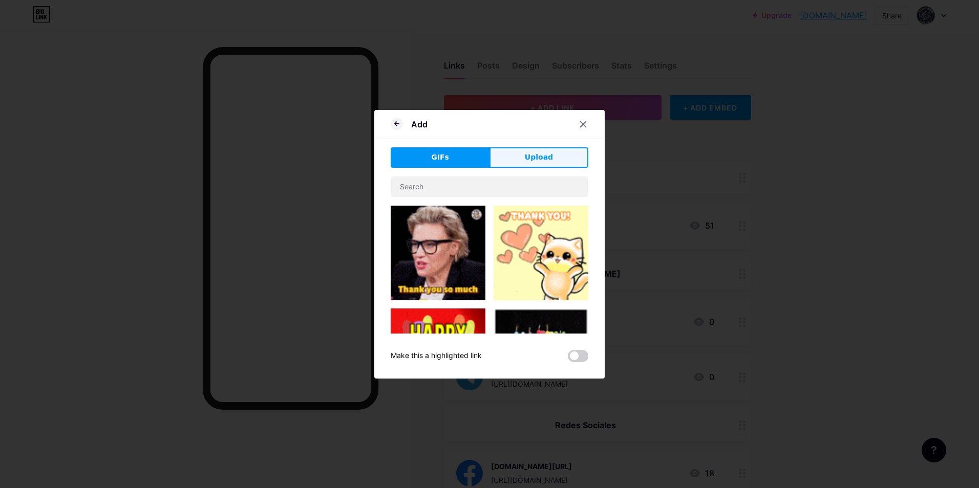
click at [539, 162] on span "Upload" at bounding box center [539, 157] width 28 height 11
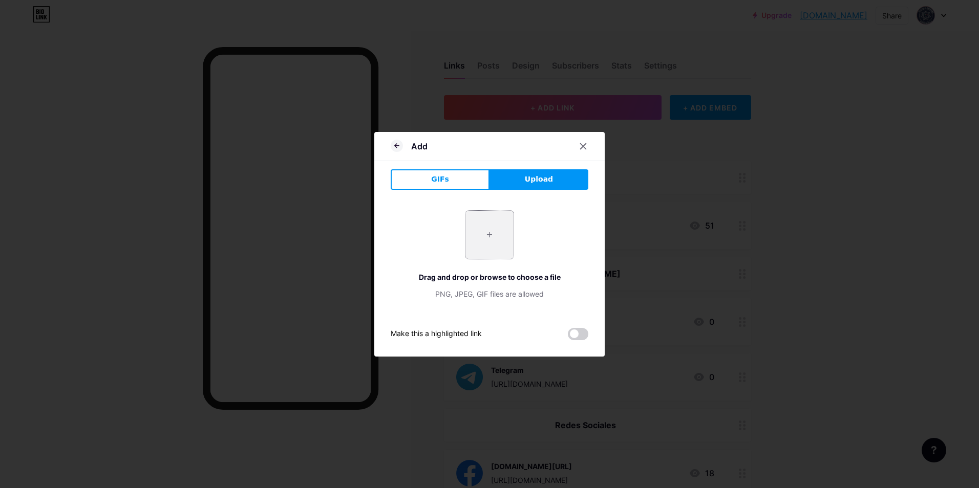
click at [480, 221] on input "file" at bounding box center [489, 235] width 48 height 48
type input "C:\fakepath\tiktok-icon-free-png.webp"
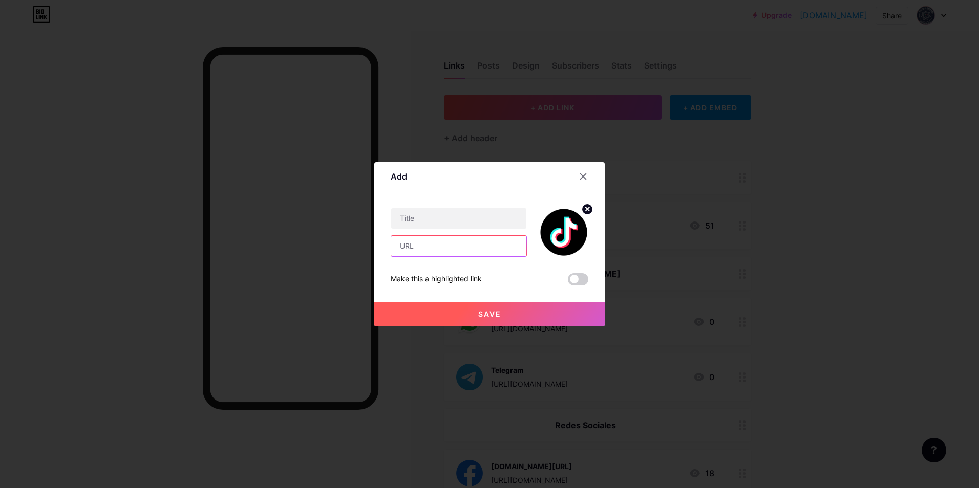
click at [439, 251] on input "text" at bounding box center [458, 246] width 135 height 20
paste input "[URL][DOMAIN_NAME]"
type input "[URL][DOMAIN_NAME]"
click at [472, 226] on input "text" at bounding box center [458, 218] width 135 height 20
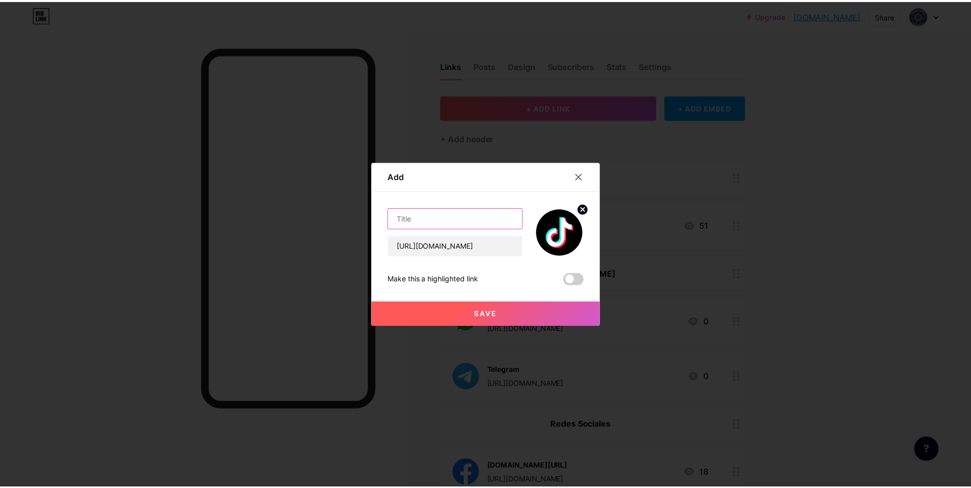
scroll to position [0, 0]
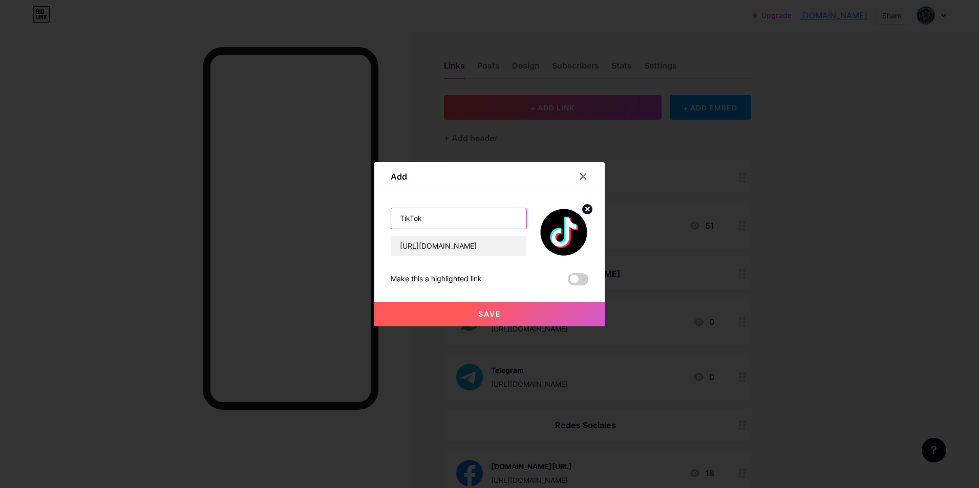
type input "TikTok"
click at [486, 313] on span "Save" at bounding box center [489, 314] width 23 height 9
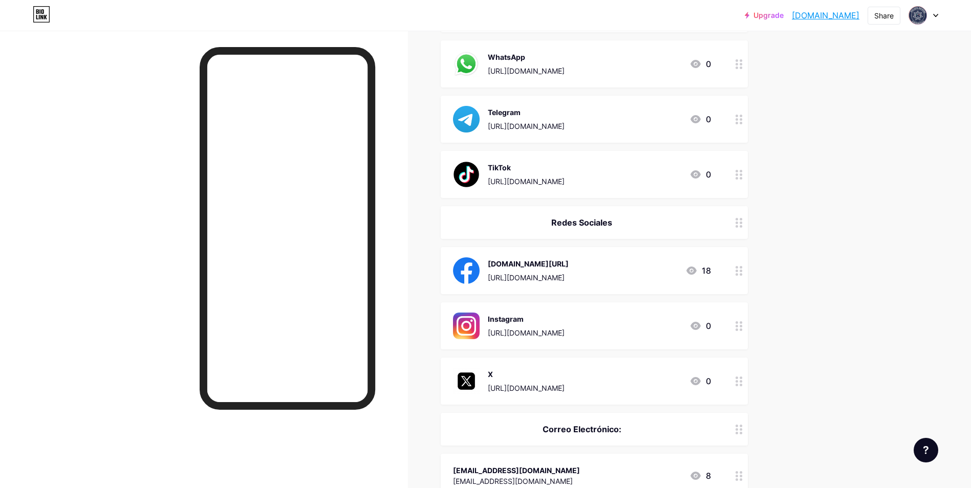
scroll to position [305, 0]
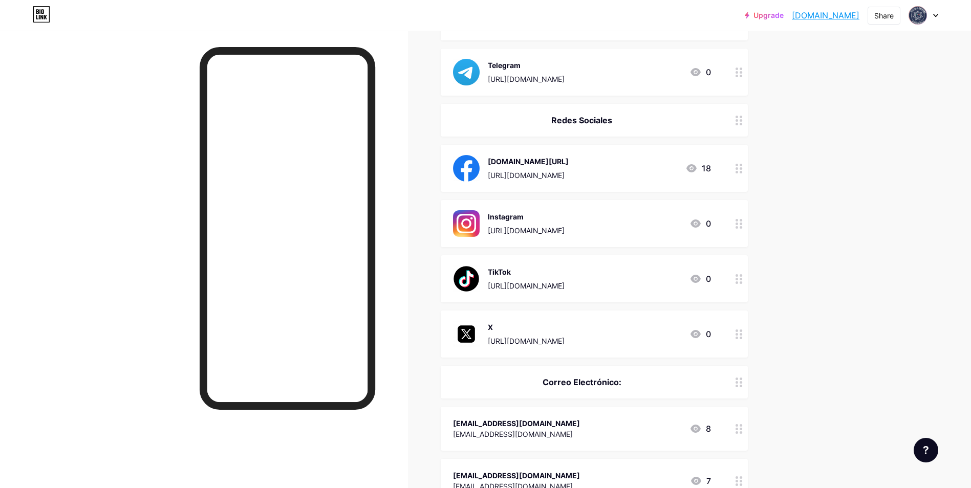
click at [868, 265] on div "Upgrade ciberneticacoli... [DOMAIN_NAME] Share Switch accounts Policía Cibernét…" at bounding box center [485, 230] width 971 height 1071
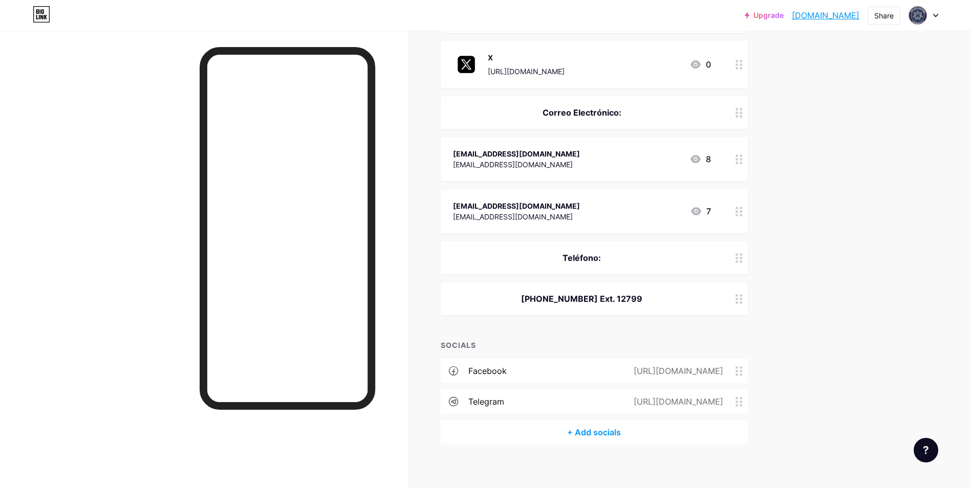
scroll to position [582, 0]
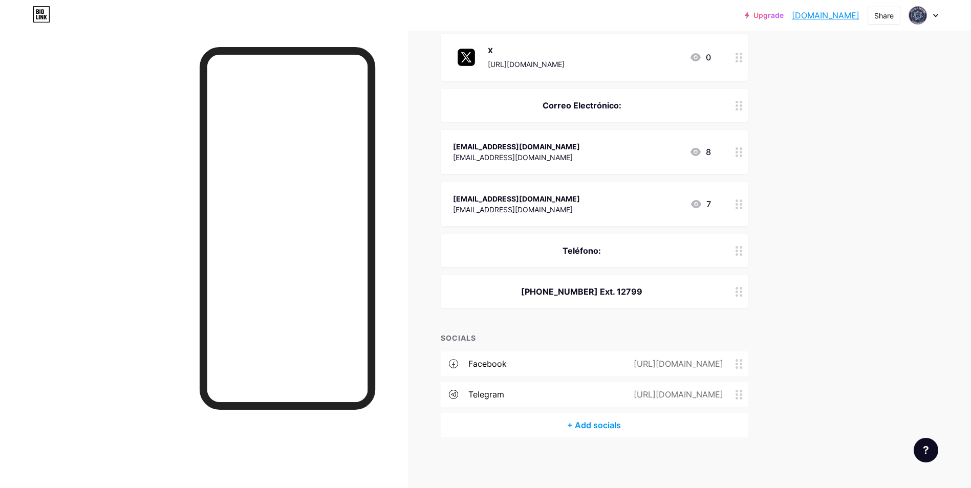
click at [607, 430] on div "+ Add socials" at bounding box center [594, 425] width 307 height 25
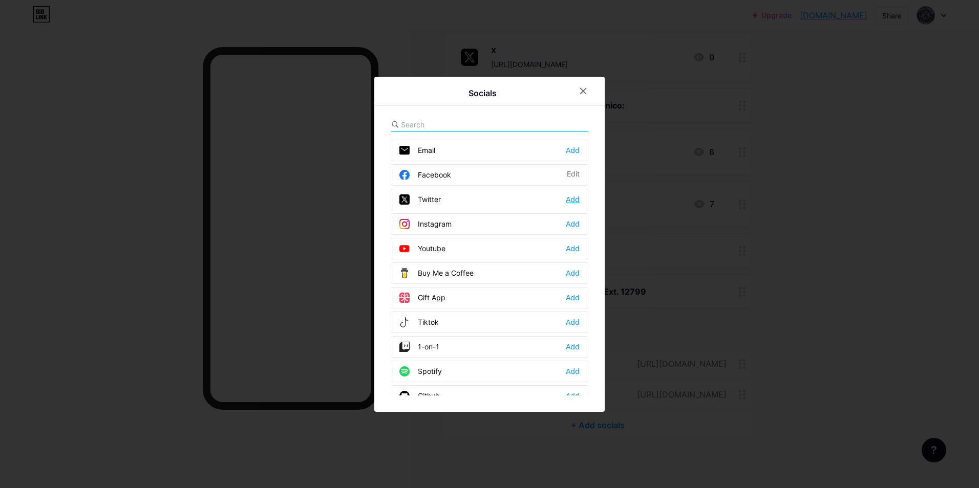
click at [573, 199] on div "Add" at bounding box center [573, 200] width 14 height 10
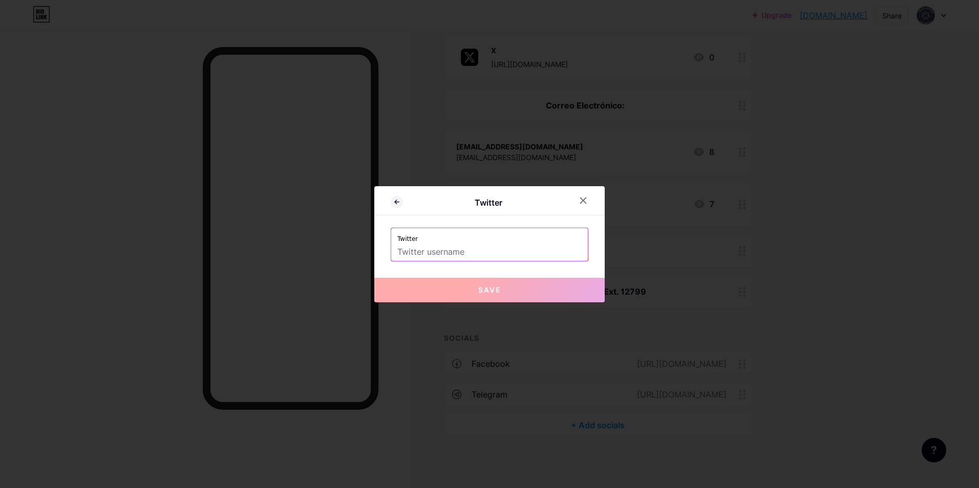
click at [449, 253] on input "text" at bounding box center [489, 252] width 184 height 17
paste input "[URL][DOMAIN_NAME]"
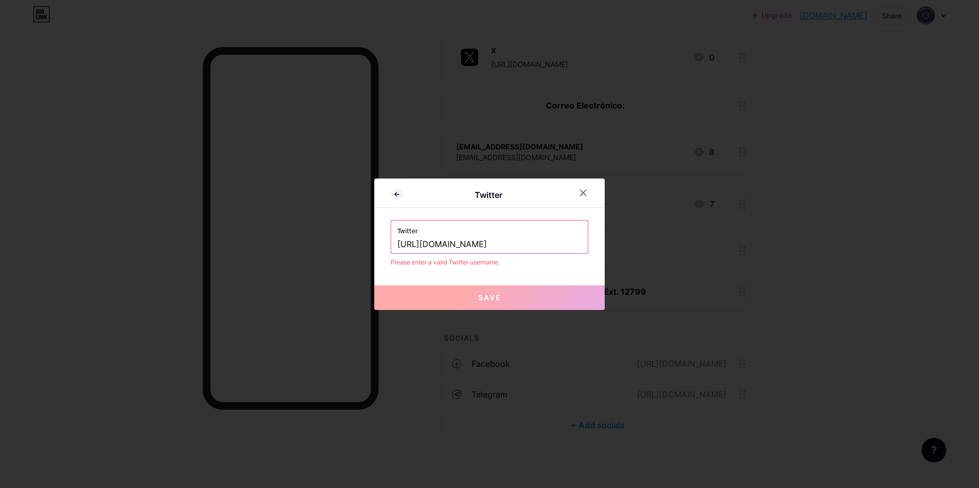
drag, startPoint x: 425, startPoint y: 245, endPoint x: 362, endPoint y: 244, distance: 63.5
click at [362, 244] on div "Twitter Twitter [URL][DOMAIN_NAME] Please enter a valid Twitter username. Save" at bounding box center [489, 244] width 979 height 488
drag, startPoint x: 531, startPoint y: 245, endPoint x: 327, endPoint y: 242, distance: 204.3
click at [327, 242] on div "Twitter Twitter [DOMAIN_NAME][URL] Please enter a valid Twitter username. Save" at bounding box center [489, 244] width 979 height 488
drag, startPoint x: 491, startPoint y: 246, endPoint x: 337, endPoint y: 244, distance: 154.1
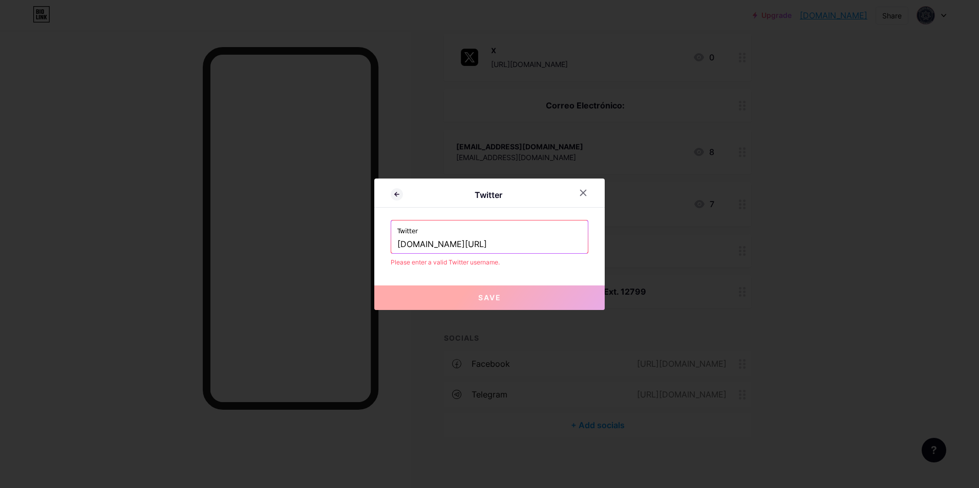
click at [339, 244] on div "Twitter Twitter [DOMAIN_NAME][URL] Please enter a valid Twitter username. Save" at bounding box center [489, 244] width 979 height 488
paste input "@"
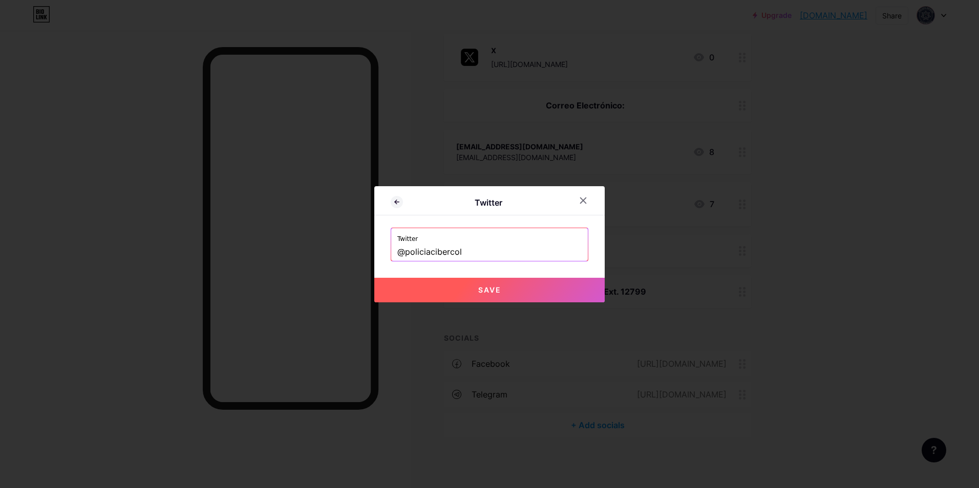
click at [479, 290] on span "Save" at bounding box center [489, 290] width 23 height 9
type input "[URL][DOMAIN_NAME]"
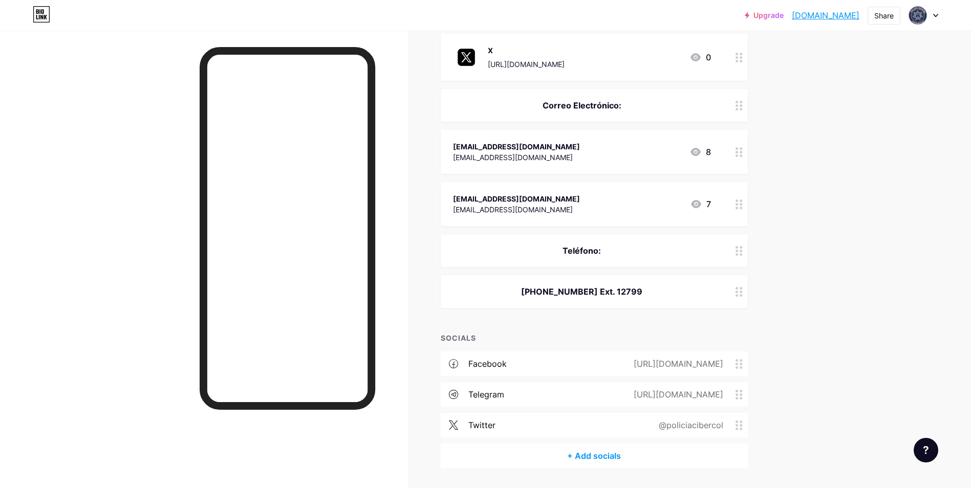
click at [599, 458] on div "+ Add socials" at bounding box center [594, 456] width 307 height 25
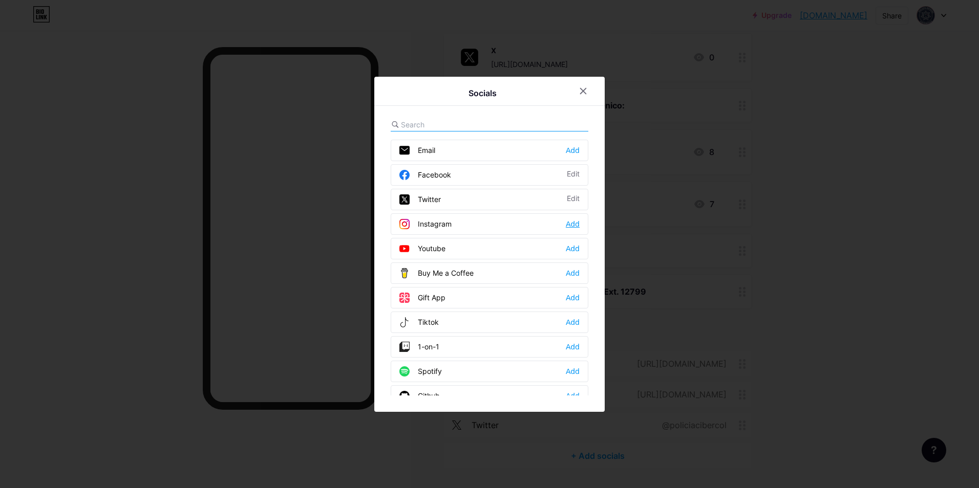
drag, startPoint x: 576, startPoint y: 225, endPoint x: 407, endPoint y: 209, distance: 169.7
click at [576, 225] on div "Add" at bounding box center [573, 224] width 14 height 10
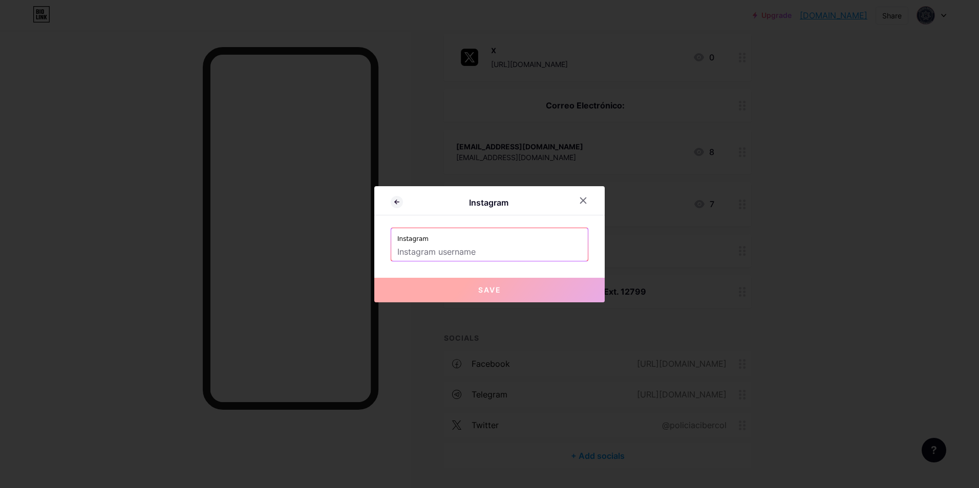
click at [440, 250] on input "text" at bounding box center [489, 252] width 184 height 17
click at [429, 253] on input "text" at bounding box center [489, 252] width 184 height 17
paste input "ciberneticacolima"
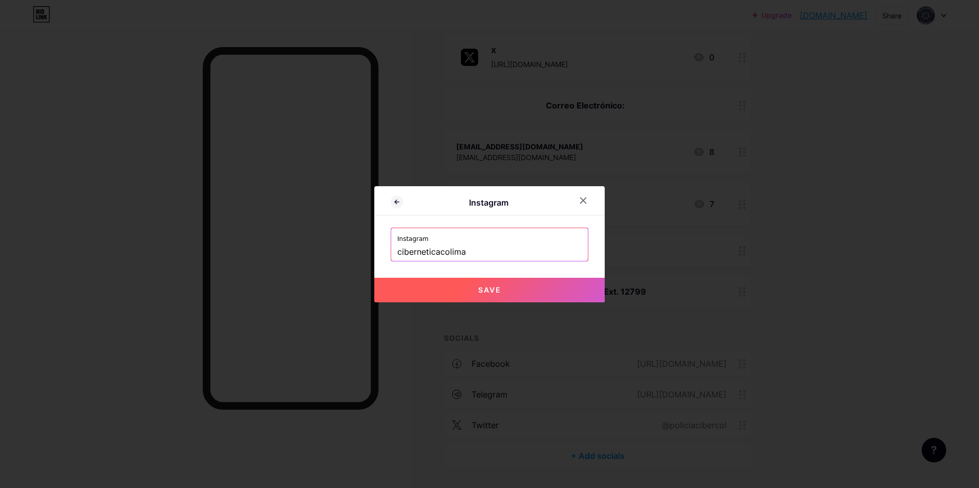
click at [488, 288] on span "Save" at bounding box center [489, 290] width 23 height 9
type input "[URL][DOMAIN_NAME]"
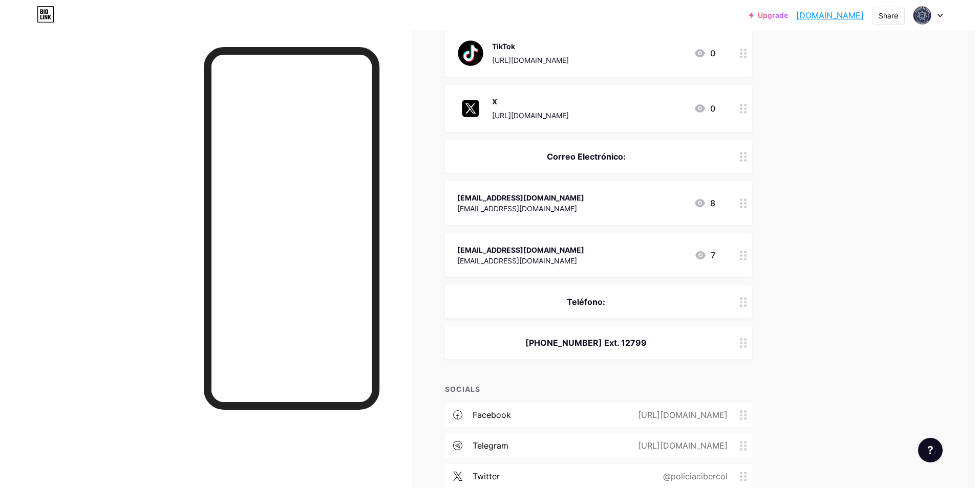
scroll to position [644, 0]
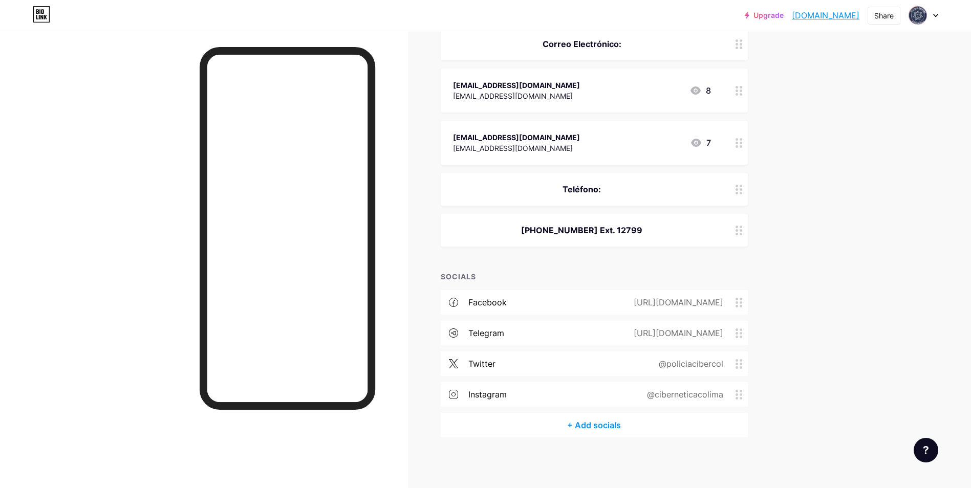
click at [603, 425] on div "+ Add socials" at bounding box center [594, 425] width 307 height 25
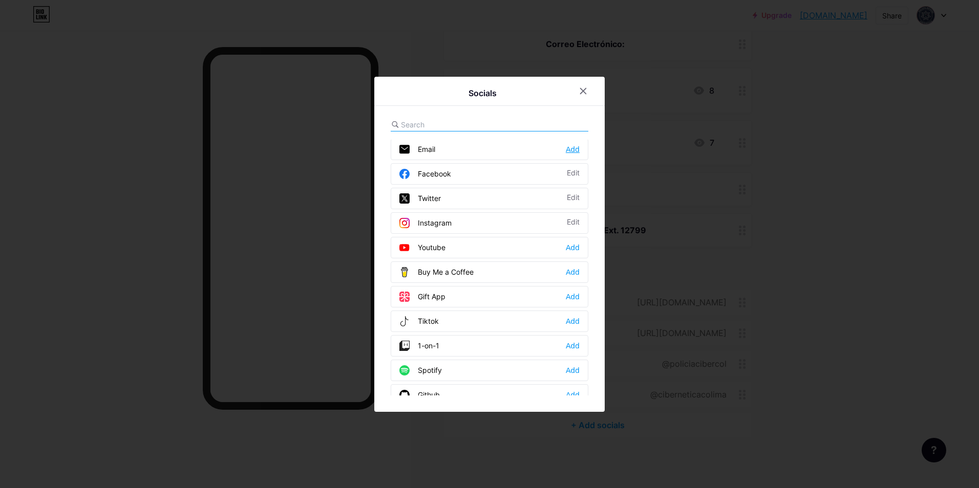
scroll to position [0, 0]
click at [574, 323] on div "Add" at bounding box center [573, 322] width 14 height 10
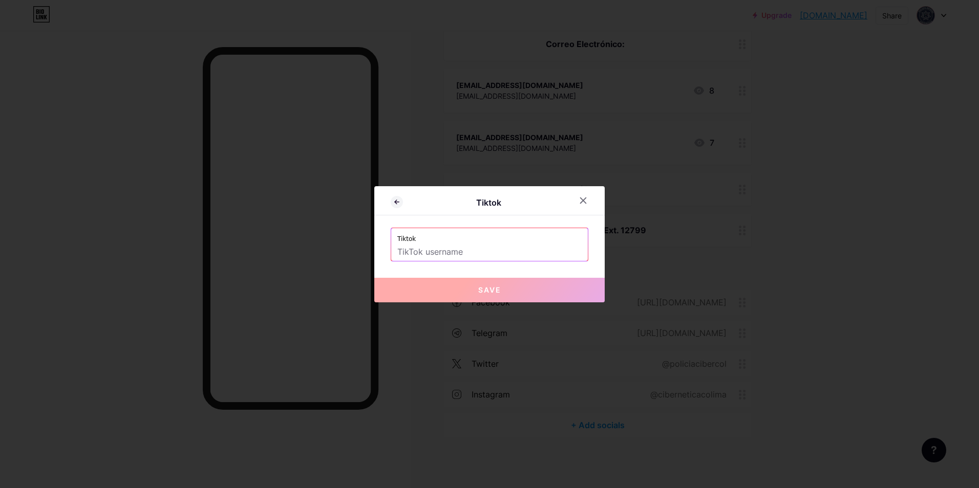
click at [427, 253] on input "text" at bounding box center [489, 252] width 184 height 17
paste input "policiacibercol"
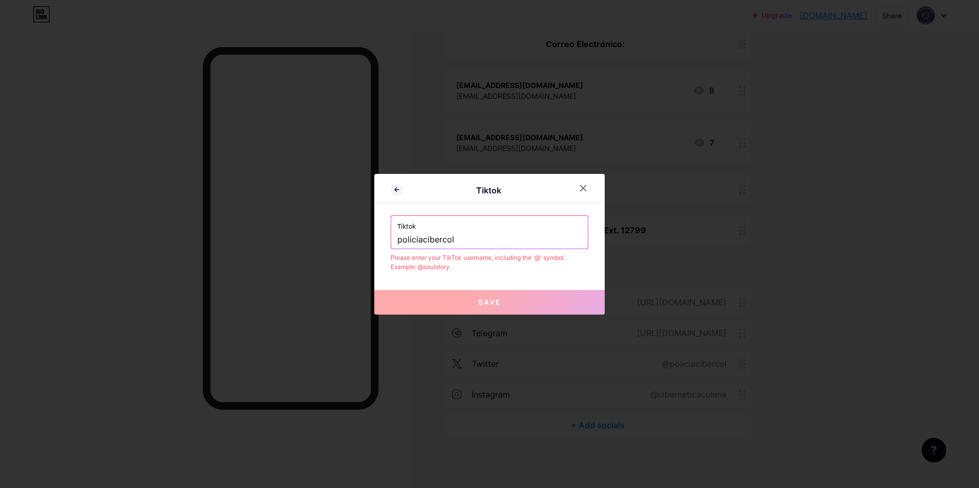
click at [394, 240] on div "Tiktok policiacibercol" at bounding box center [489, 232] width 197 height 33
click at [401, 242] on input "policiacibercol" at bounding box center [489, 239] width 184 height 17
click at [399, 242] on input "policiacibercol" at bounding box center [489, 239] width 184 height 17
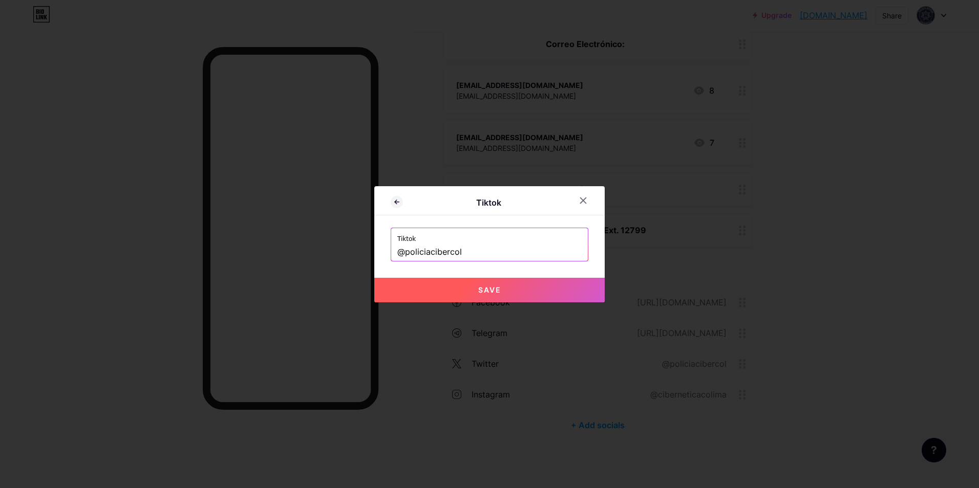
click at [478, 286] on span "Save" at bounding box center [489, 290] width 23 height 9
type input "[URL][DOMAIN_NAME]"
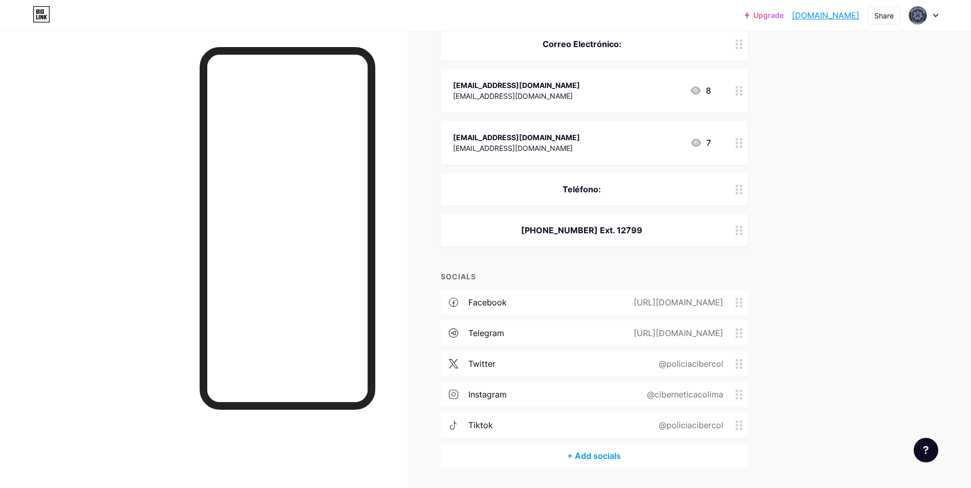
click at [597, 460] on div "+ Add socials" at bounding box center [594, 456] width 307 height 25
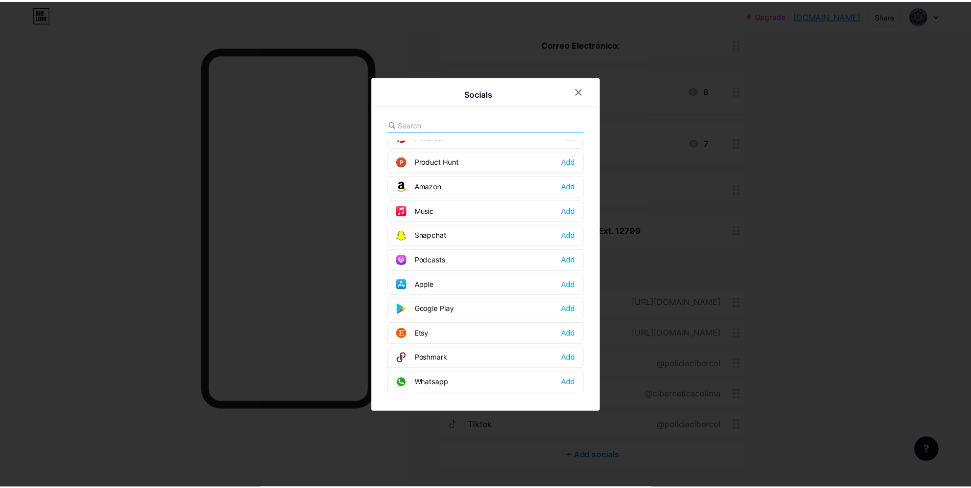
scroll to position [666, 0]
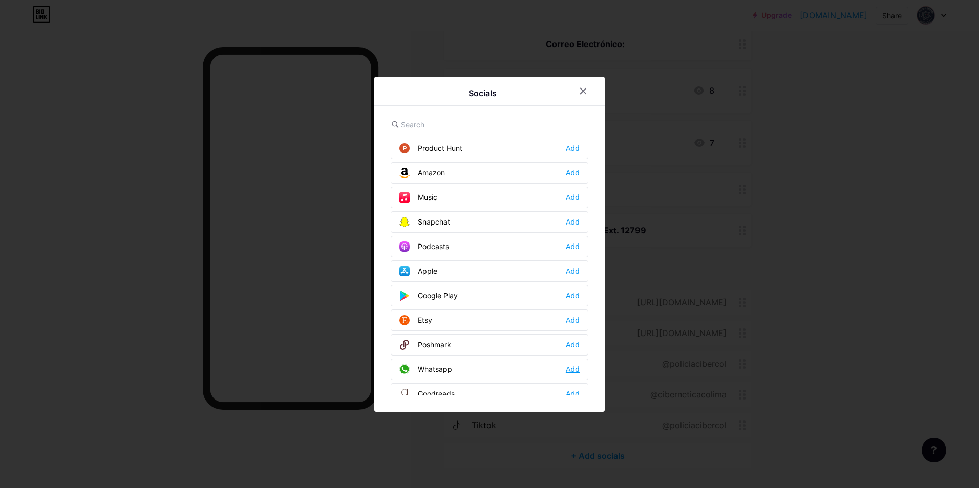
click at [574, 367] on div "Add" at bounding box center [573, 370] width 14 height 10
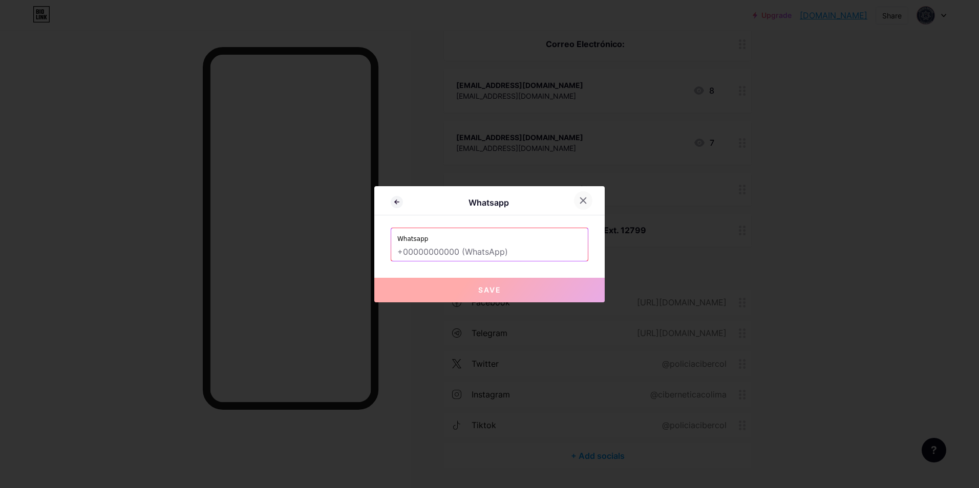
click at [585, 202] on icon at bounding box center [584, 201] width 6 height 6
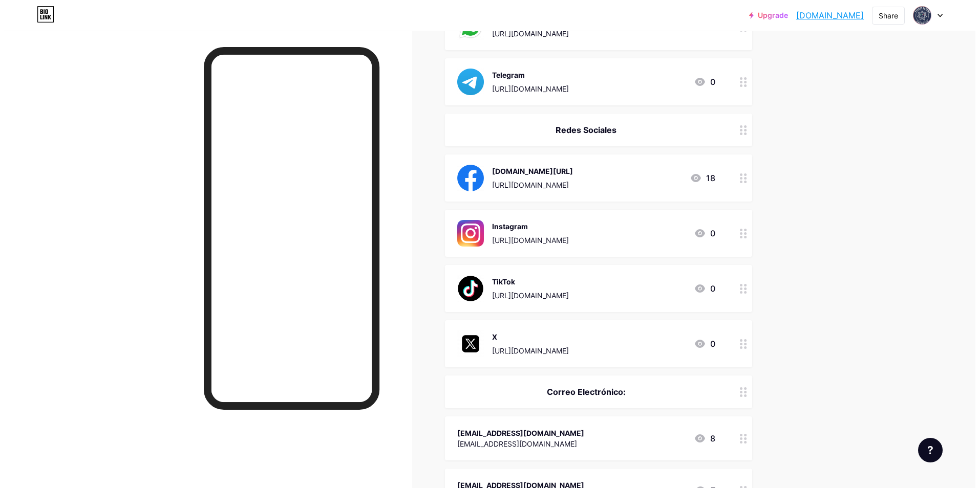
scroll to position [285, 0]
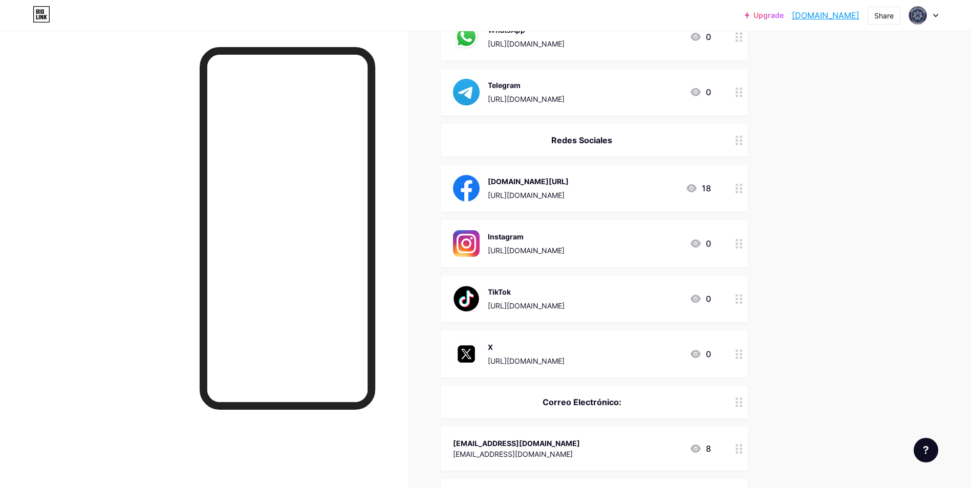
click at [738, 191] on div at bounding box center [739, 188] width 17 height 47
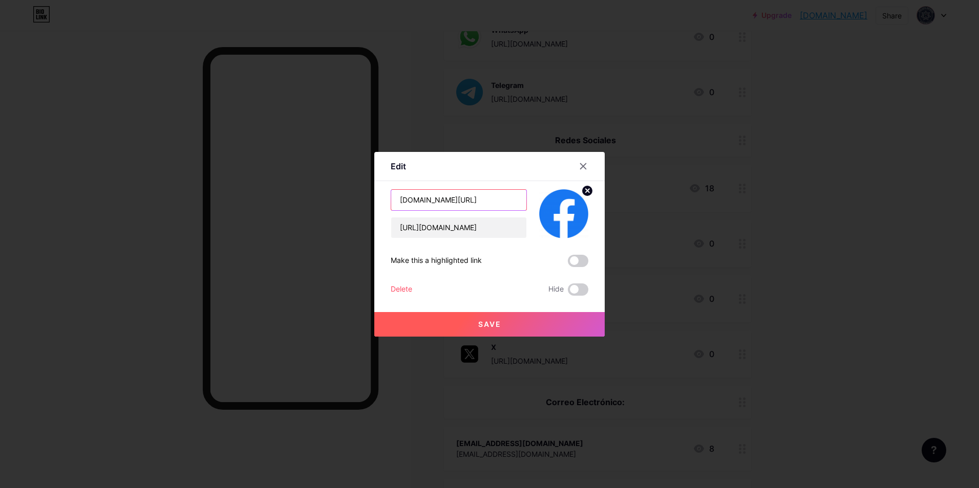
scroll to position [0, 16]
drag, startPoint x: 433, startPoint y: 201, endPoint x: 552, endPoint y: 207, distance: 118.9
click at [552, 207] on div "[DOMAIN_NAME][URL] [URL][DOMAIN_NAME]" at bounding box center [490, 213] width 198 height 49
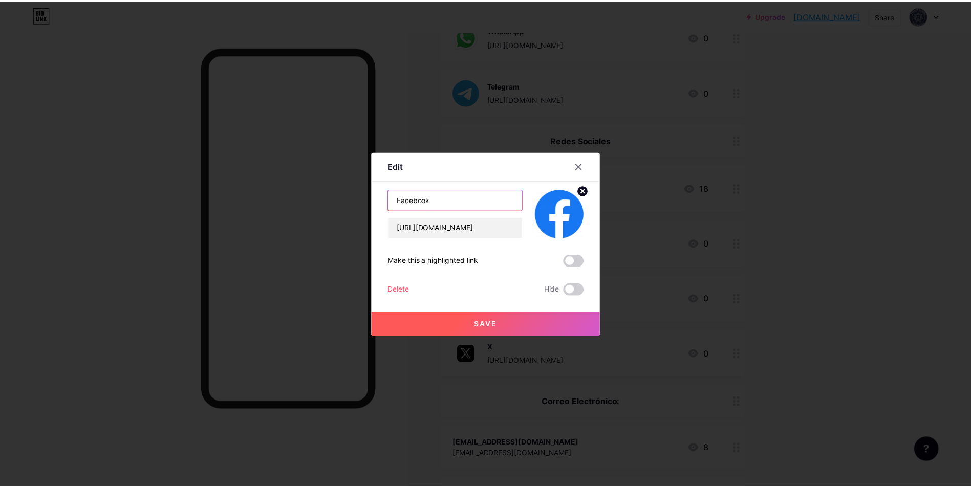
scroll to position [0, 0]
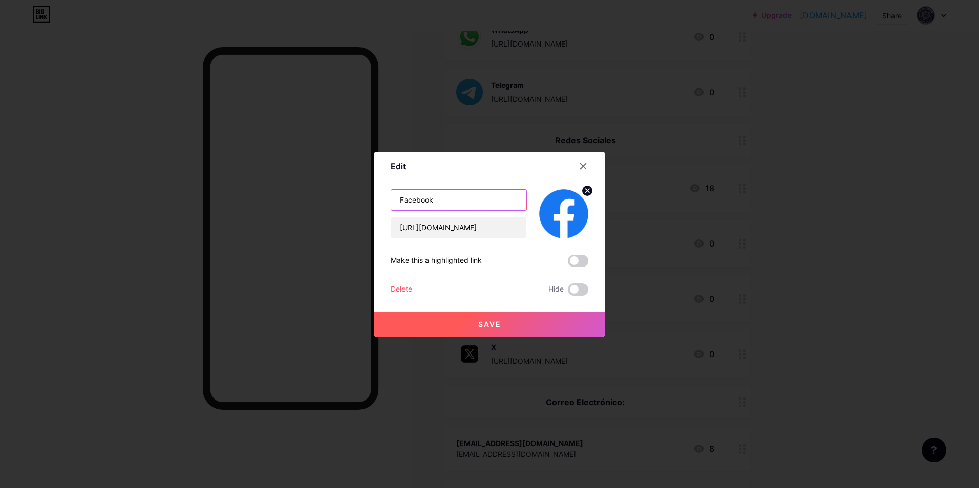
type input "Facebook"
click at [530, 332] on button "Save" at bounding box center [489, 324] width 230 height 25
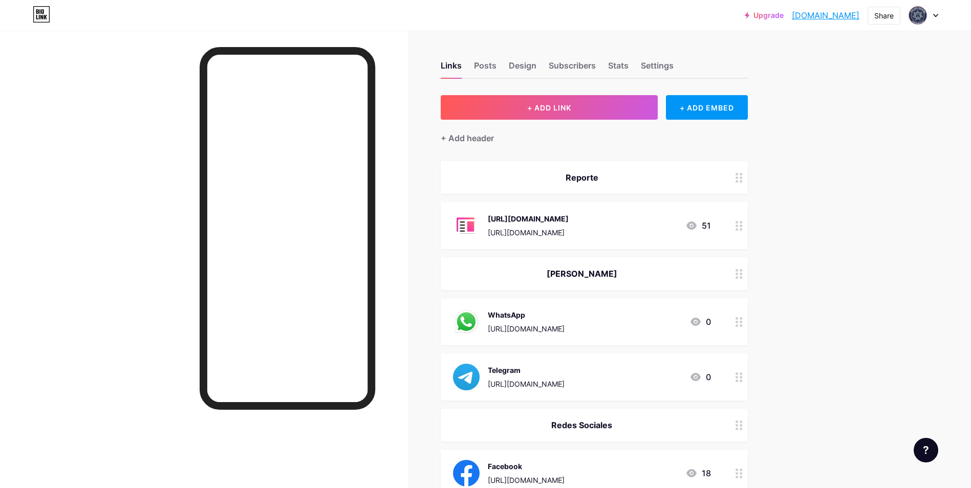
click at [502, 67] on div "Links Posts Design Subscribers Stats Settings" at bounding box center [594, 61] width 307 height 36
click at [491, 67] on div "Posts" at bounding box center [485, 68] width 23 height 18
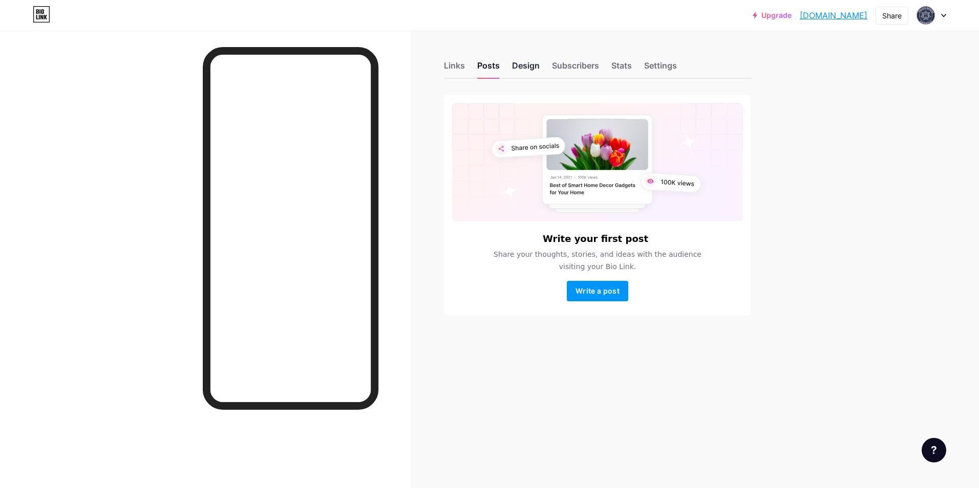
click at [526, 66] on div "Design" at bounding box center [526, 68] width 28 height 18
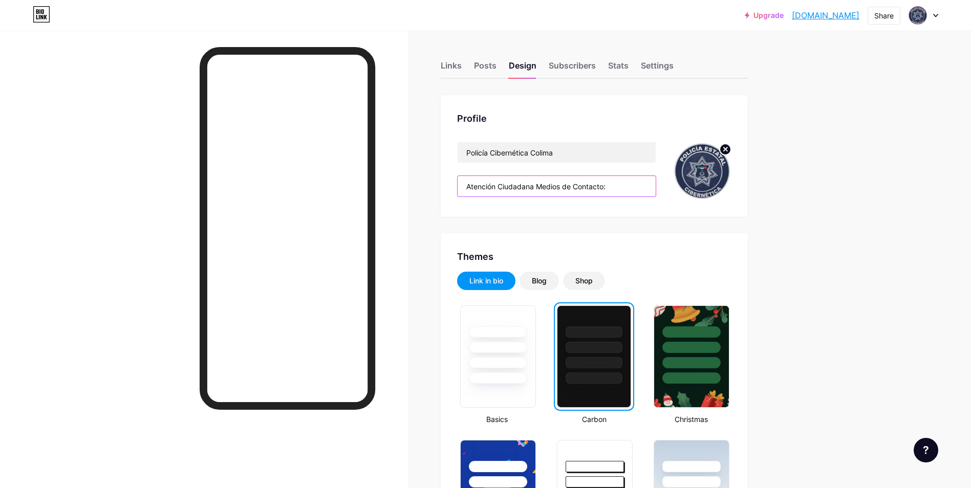
click at [539, 188] on input "Atención Ciudadana Medios de Contacto:" at bounding box center [557, 186] width 198 height 20
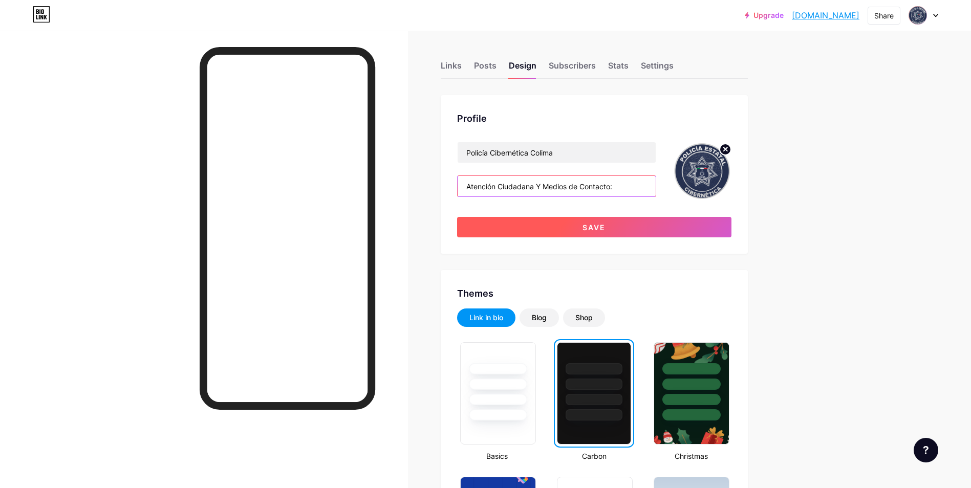
type input "Atención Ciudadana Y Medios de Contacto:"
click at [619, 226] on button "Save" at bounding box center [594, 227] width 274 height 20
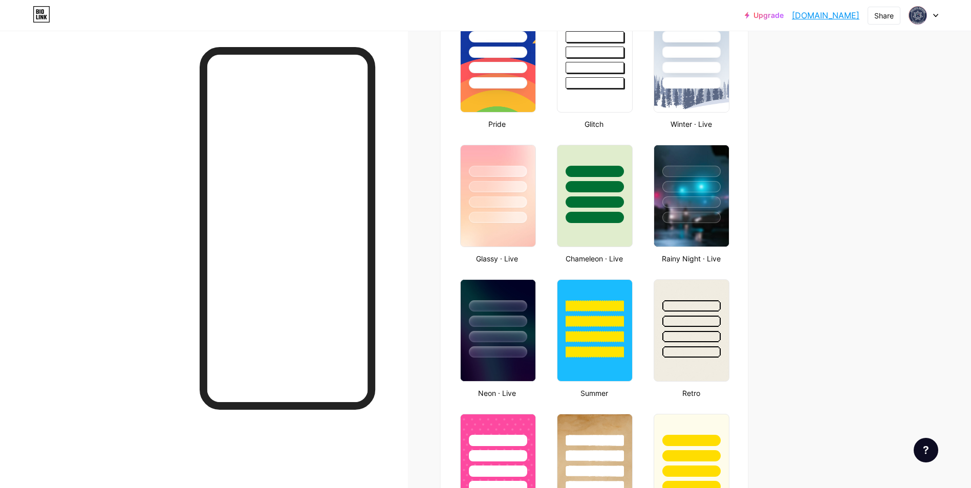
scroll to position [447, 0]
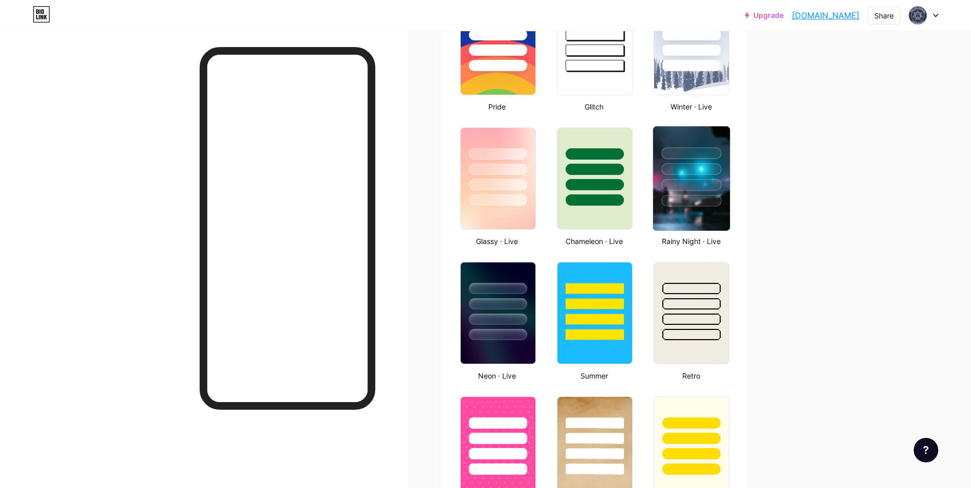
click at [714, 144] on div at bounding box center [691, 166] width 77 height 80
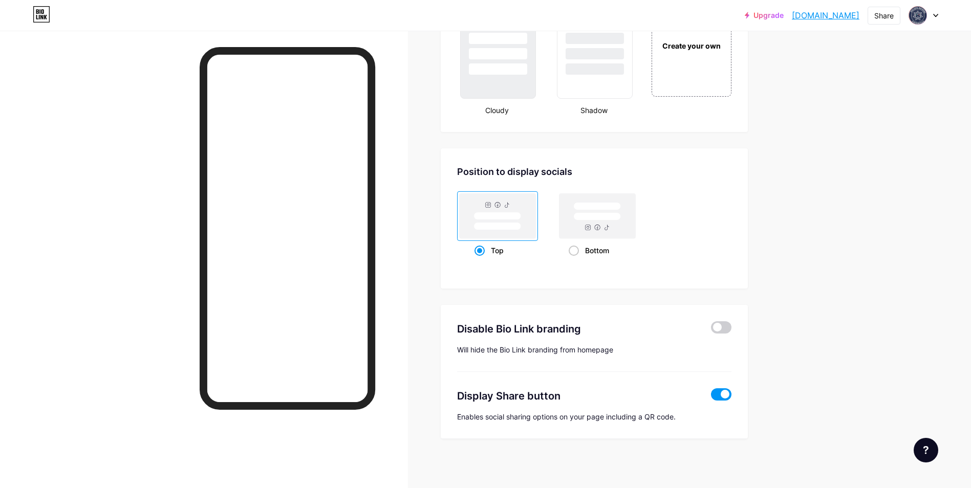
scroll to position [1254, 0]
click at [585, 251] on div "Bottom" at bounding box center [597, 248] width 57 height 19
click at [575, 258] on input "Bottom" at bounding box center [572, 261] width 7 height 7
radio input "true"
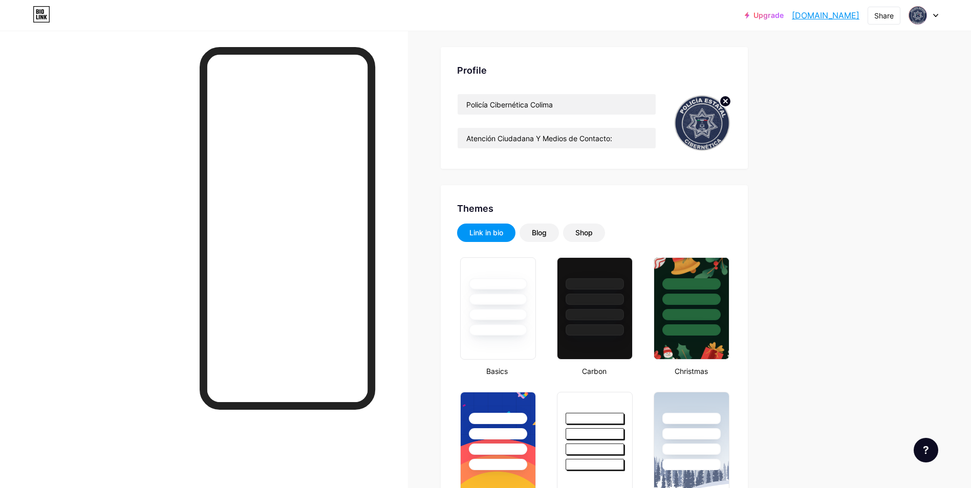
scroll to position [50, 0]
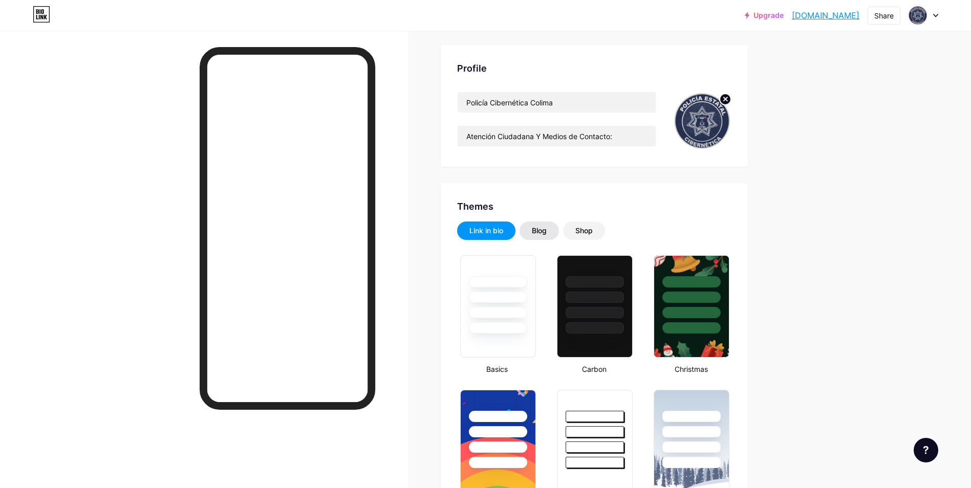
click at [541, 232] on div "Blog" at bounding box center [539, 231] width 15 height 10
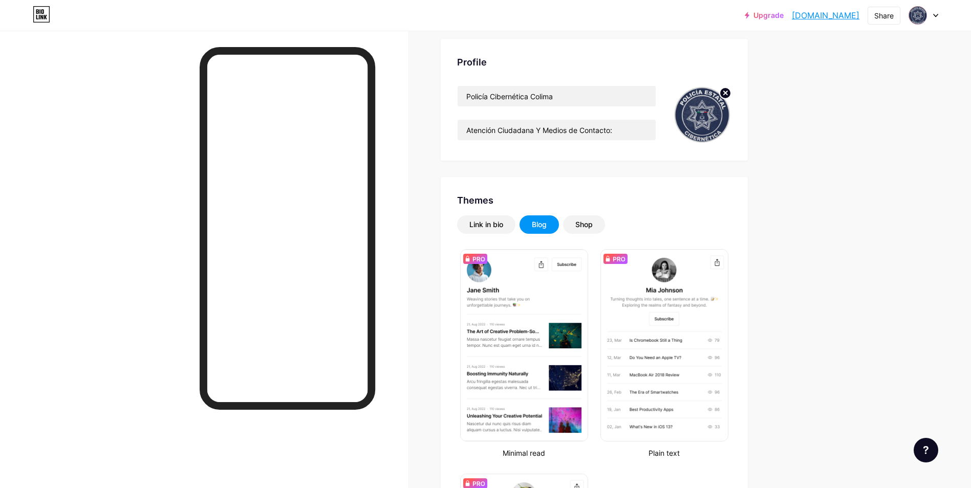
scroll to position [46, 0]
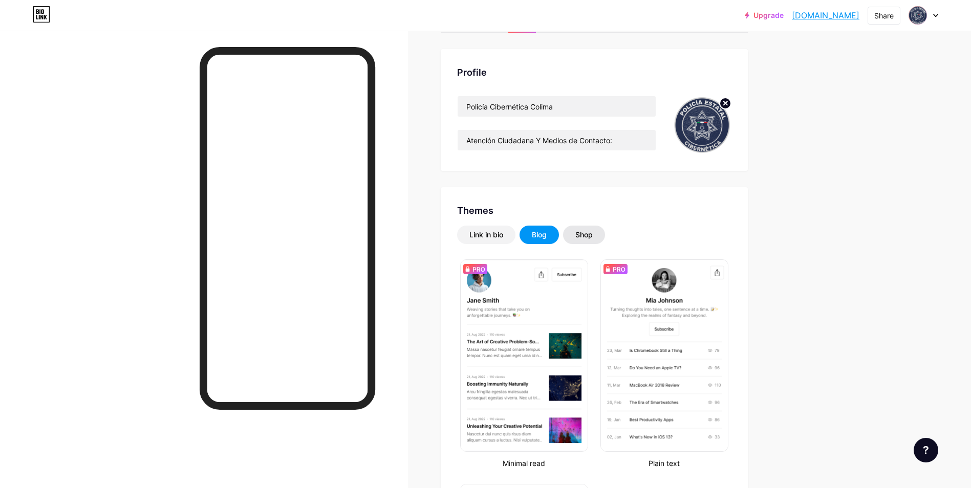
click at [593, 234] on div "Shop" at bounding box center [583, 235] width 17 height 10
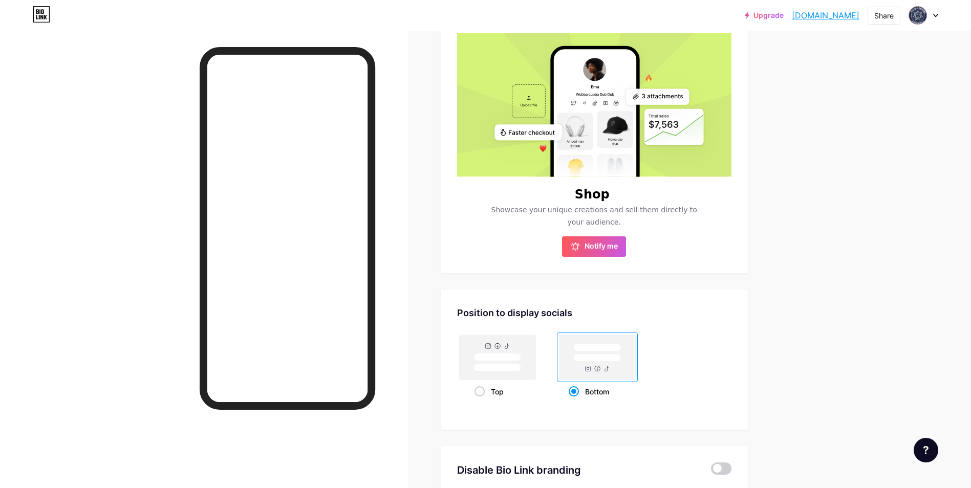
scroll to position [49, 0]
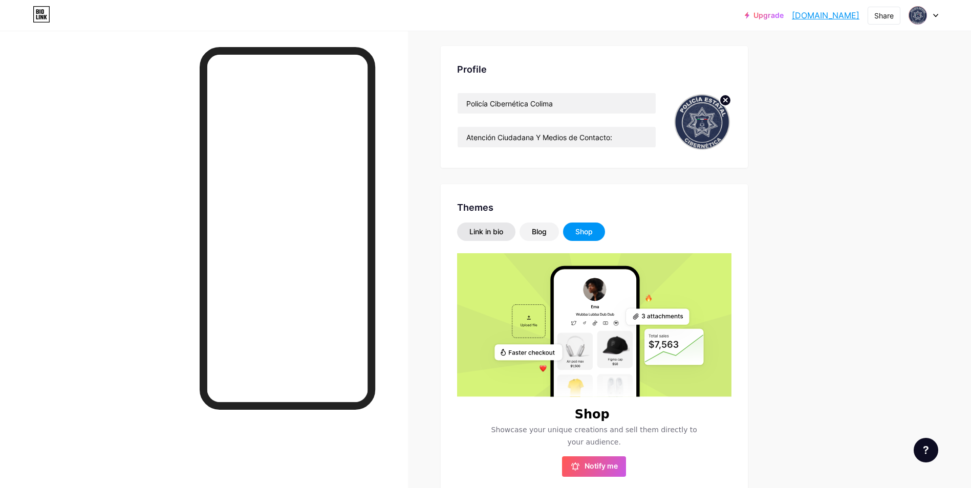
click at [499, 228] on div "Link in bio" at bounding box center [486, 232] width 34 height 10
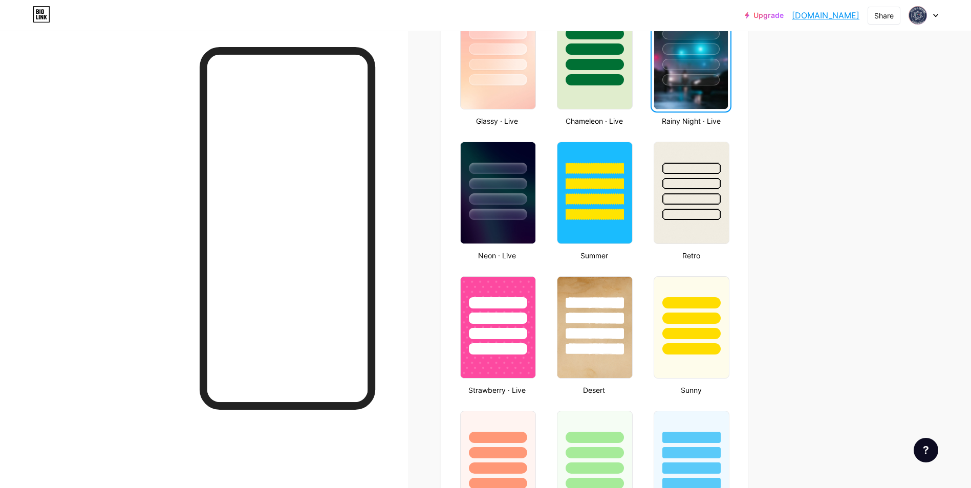
scroll to position [591, 0]
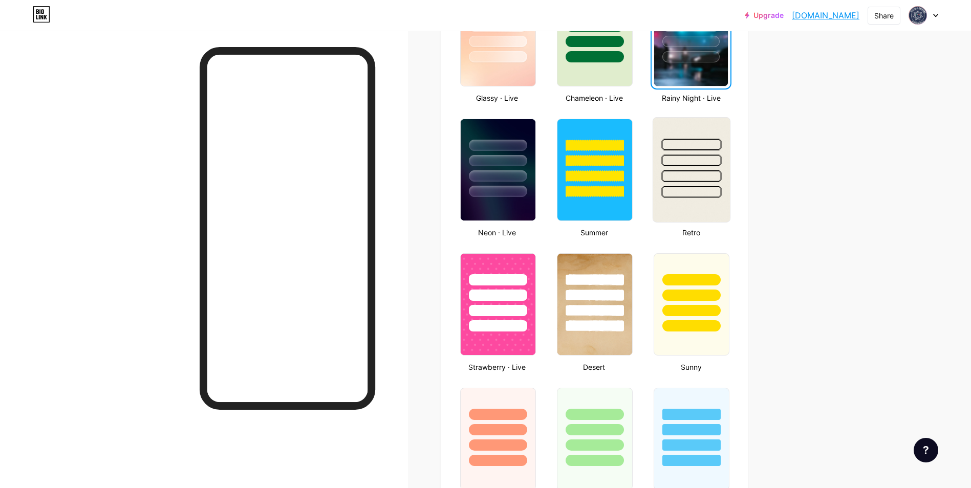
click at [678, 199] on img at bounding box center [691, 170] width 77 height 104
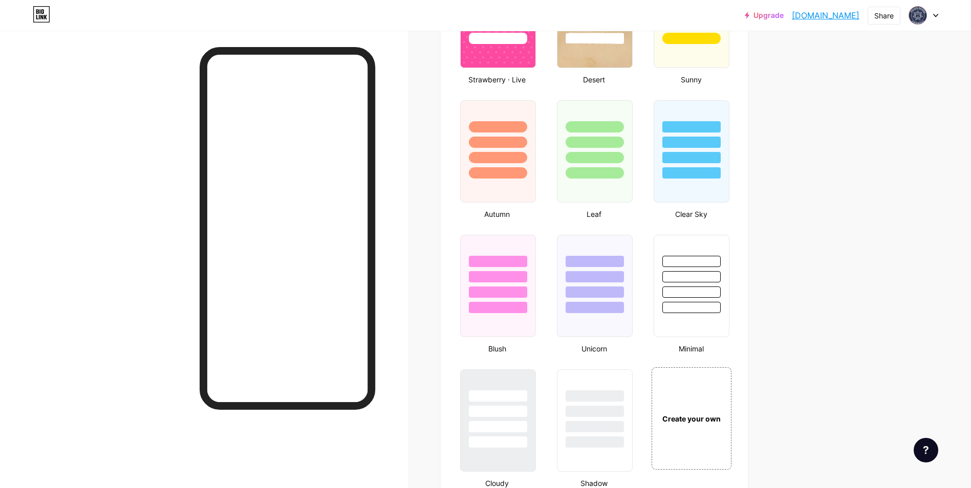
scroll to position [892, 0]
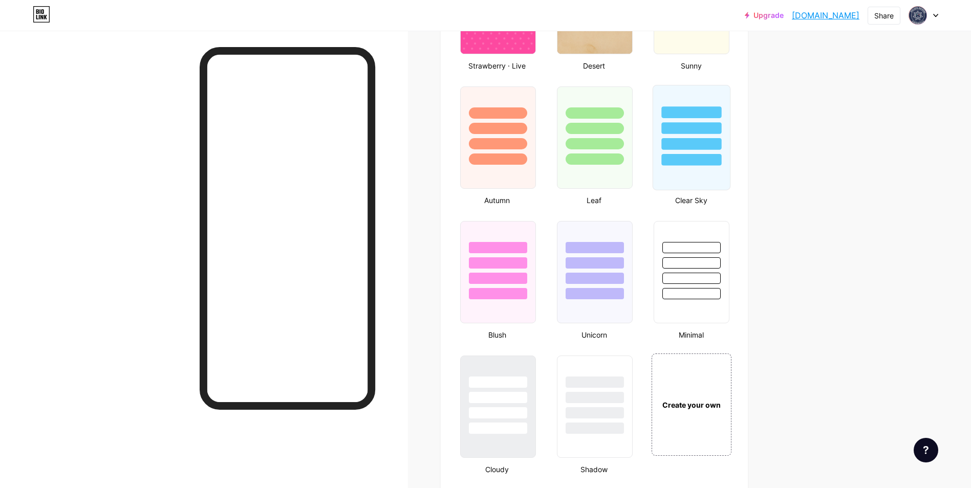
click at [715, 133] on div at bounding box center [692, 128] width 60 height 12
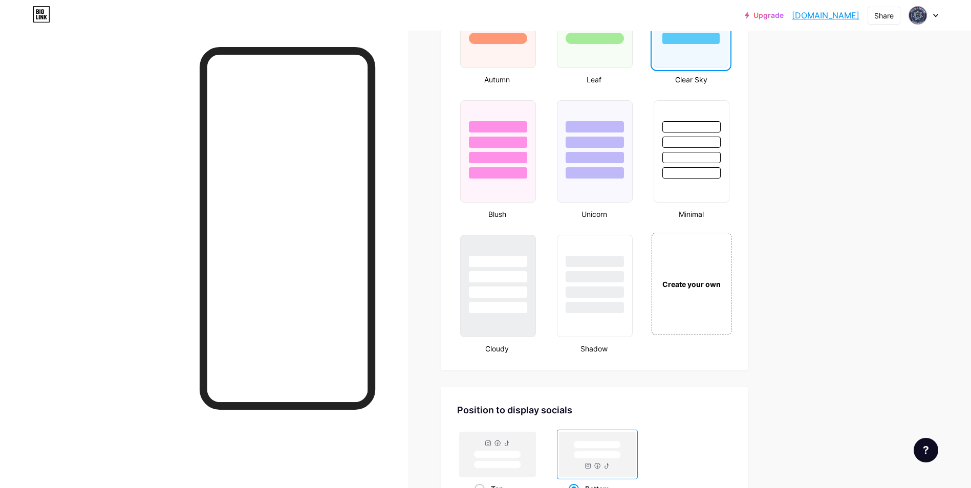
scroll to position [1011, 0]
click at [698, 284] on div "Create your own" at bounding box center [691, 286] width 77 height 11
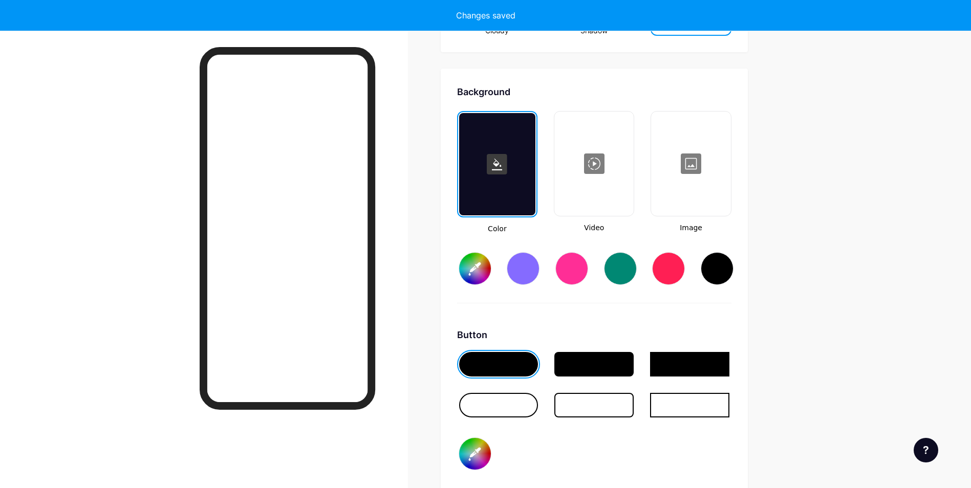
scroll to position [1359, 0]
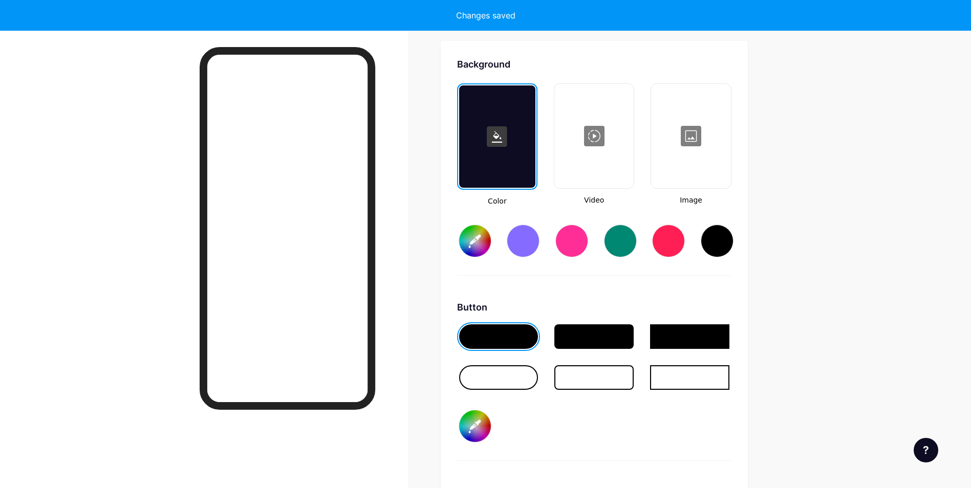
type input "#ffffff"
type input "#000000"
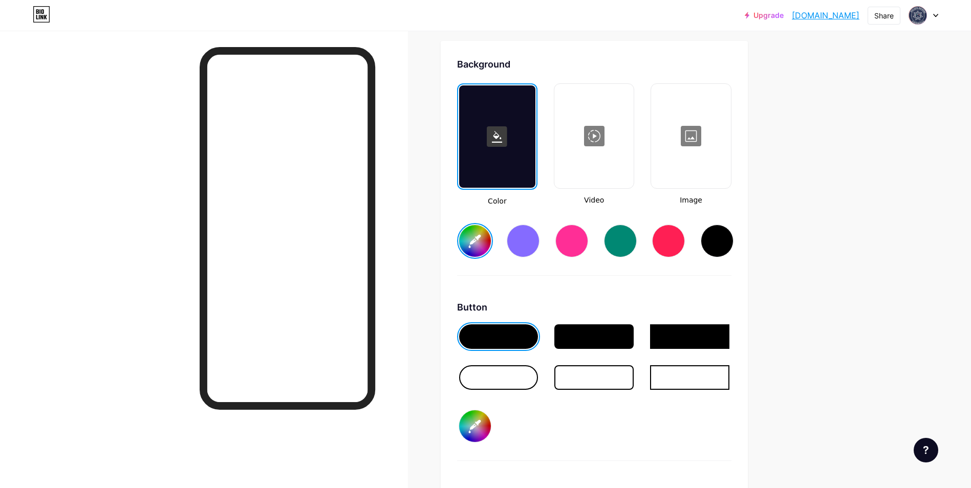
click at [682, 136] on div at bounding box center [690, 136] width 77 height 102
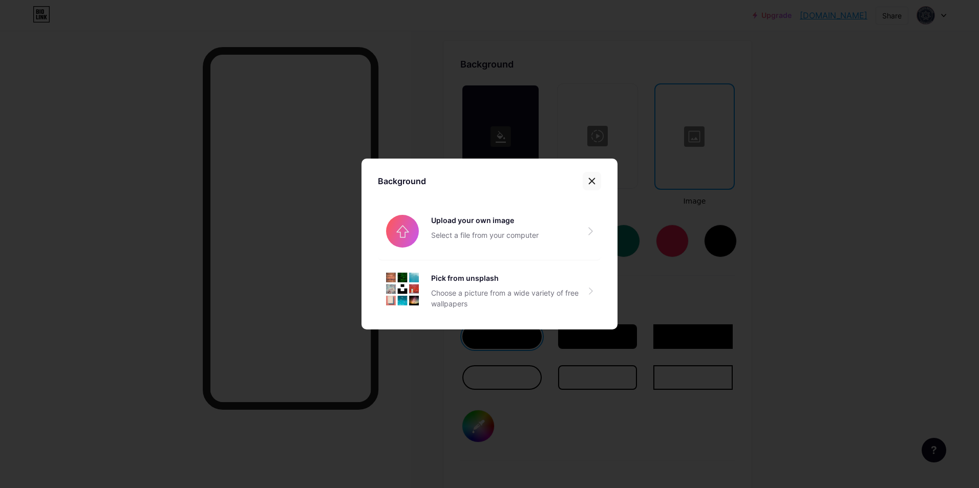
click at [589, 177] on icon at bounding box center [592, 181] width 8 height 8
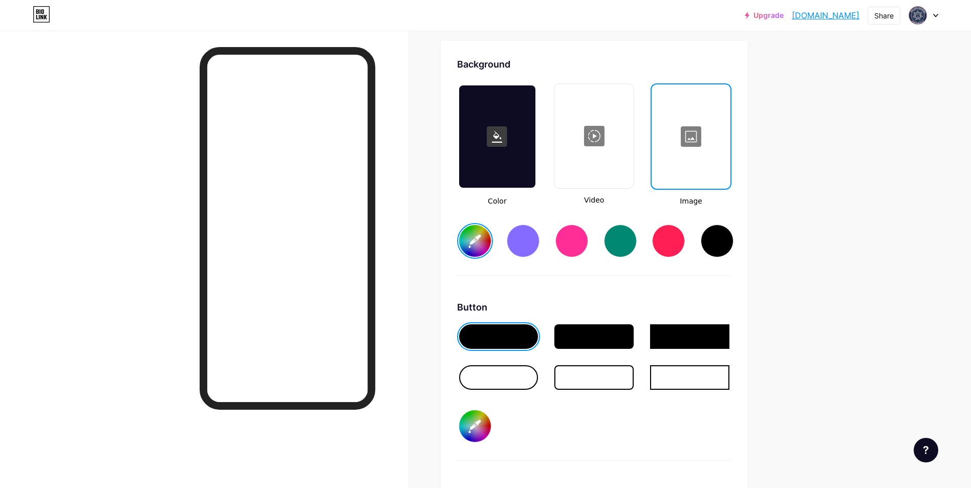
click at [608, 132] on div at bounding box center [593, 136] width 77 height 102
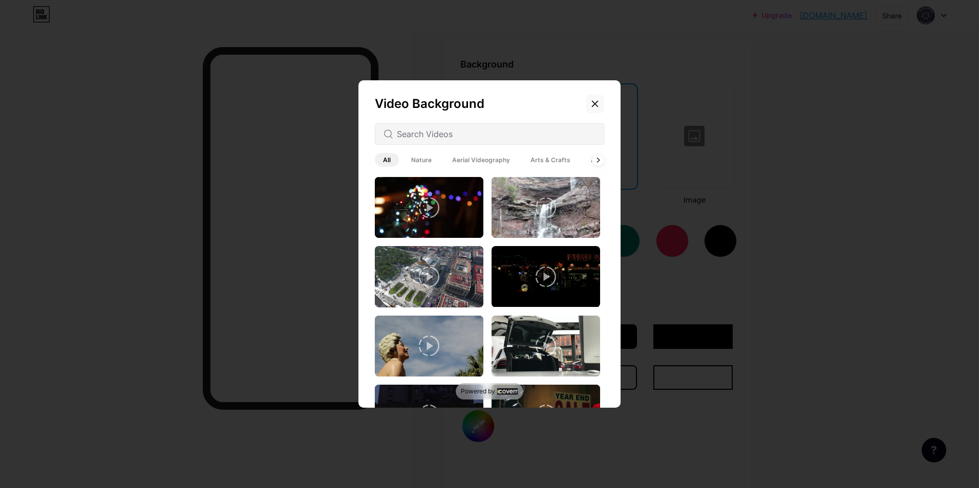
click at [594, 105] on icon at bounding box center [595, 104] width 8 height 8
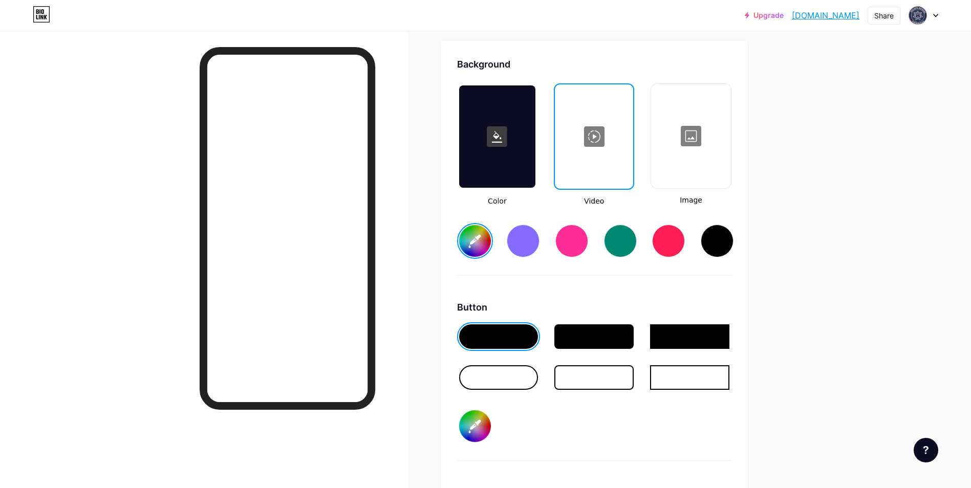
click at [612, 121] on div at bounding box center [594, 136] width 76 height 102
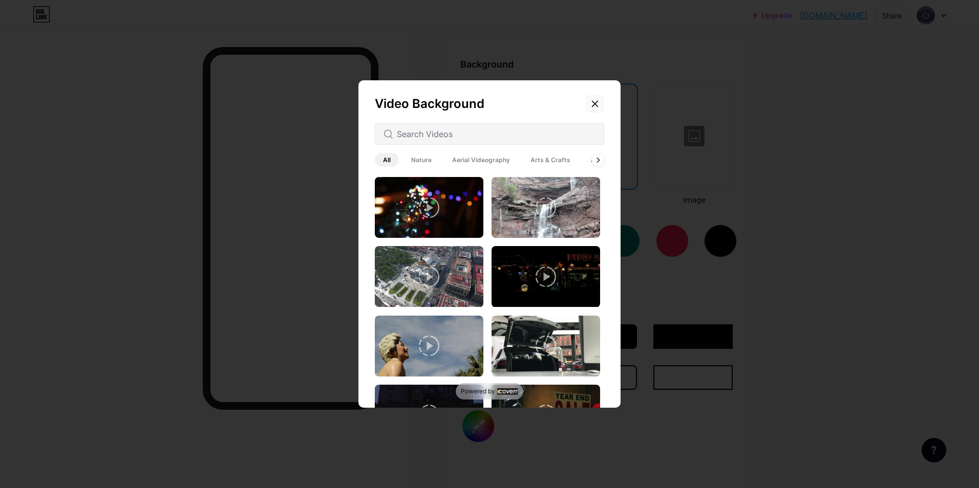
click at [595, 108] on icon at bounding box center [595, 104] width 8 height 8
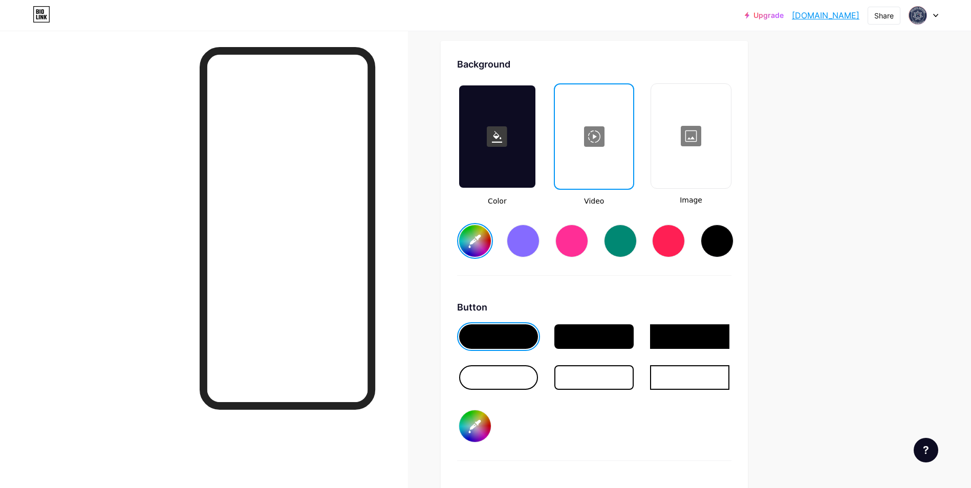
click at [696, 153] on div at bounding box center [690, 136] width 77 height 102
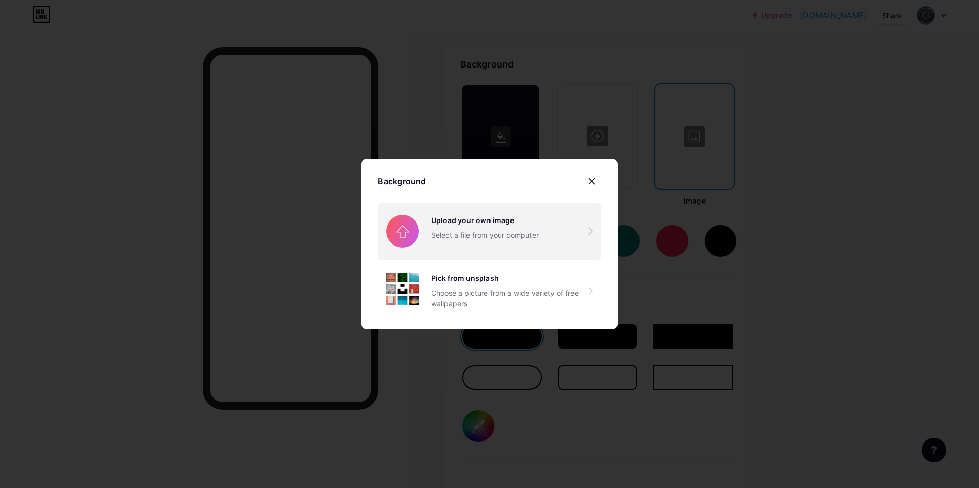
click at [487, 244] on input "file" at bounding box center [489, 231] width 223 height 57
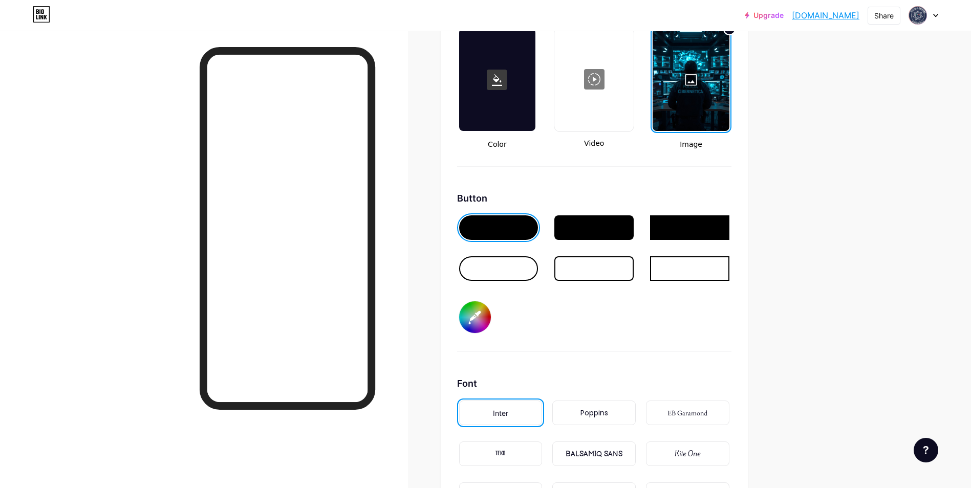
scroll to position [1442, 0]
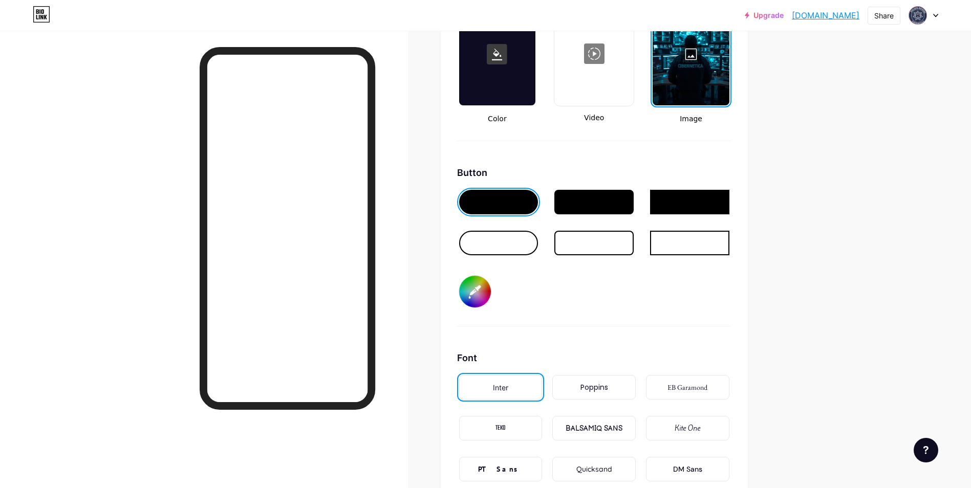
click at [508, 241] on div at bounding box center [498, 243] width 79 height 25
click at [586, 245] on div at bounding box center [593, 243] width 79 height 25
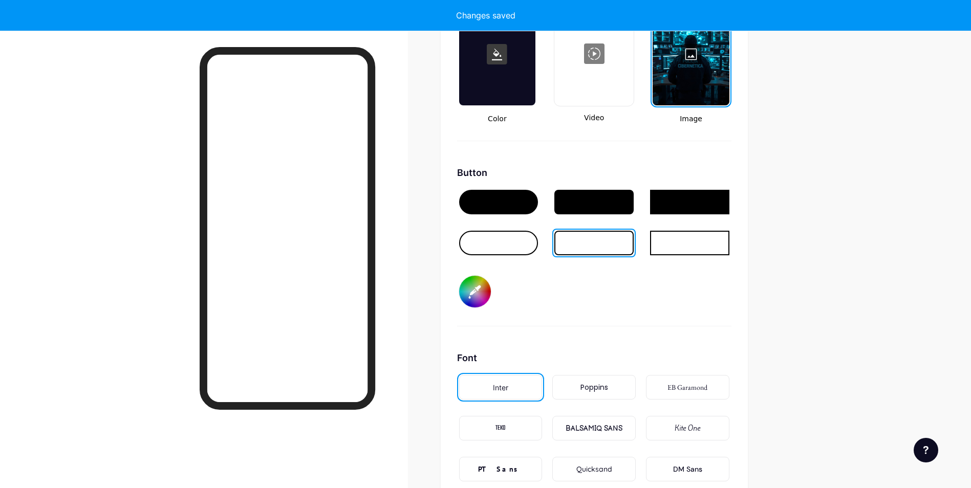
click at [511, 199] on div at bounding box center [498, 202] width 79 height 25
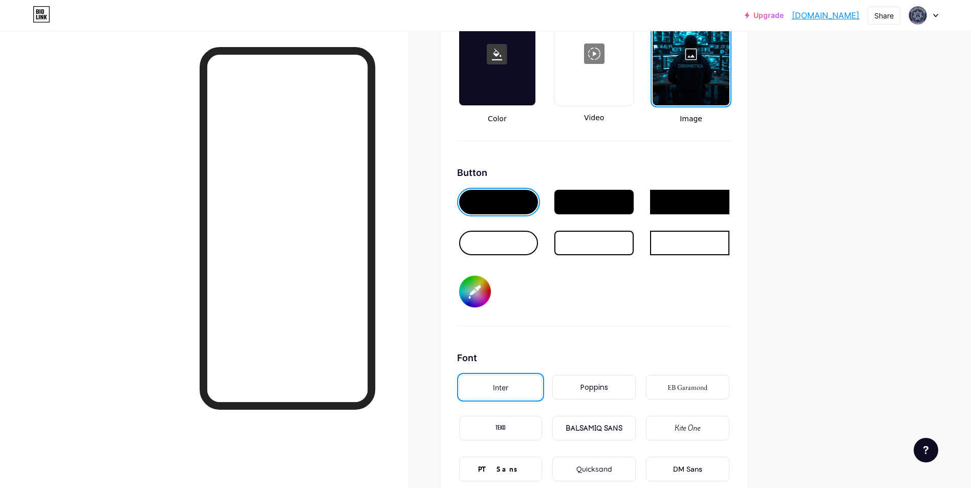
click at [468, 294] on input "#000000" at bounding box center [475, 292] width 32 height 32
type input "#ffffff"
click at [714, 292] on div "Button #ffffff" at bounding box center [594, 246] width 274 height 161
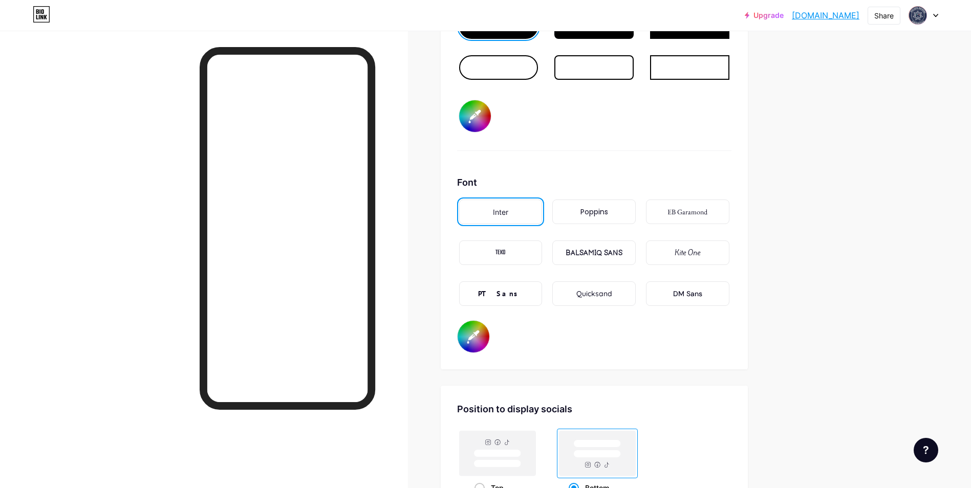
scroll to position [1620, 0]
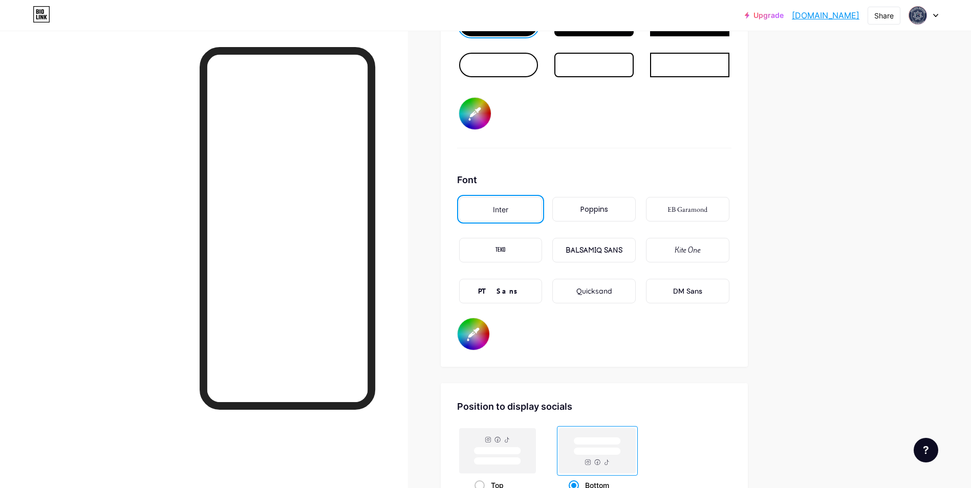
click at [502, 287] on div "PT Sans" at bounding box center [500, 291] width 45 height 11
click at [696, 293] on div "DM Sans" at bounding box center [687, 291] width 29 height 11
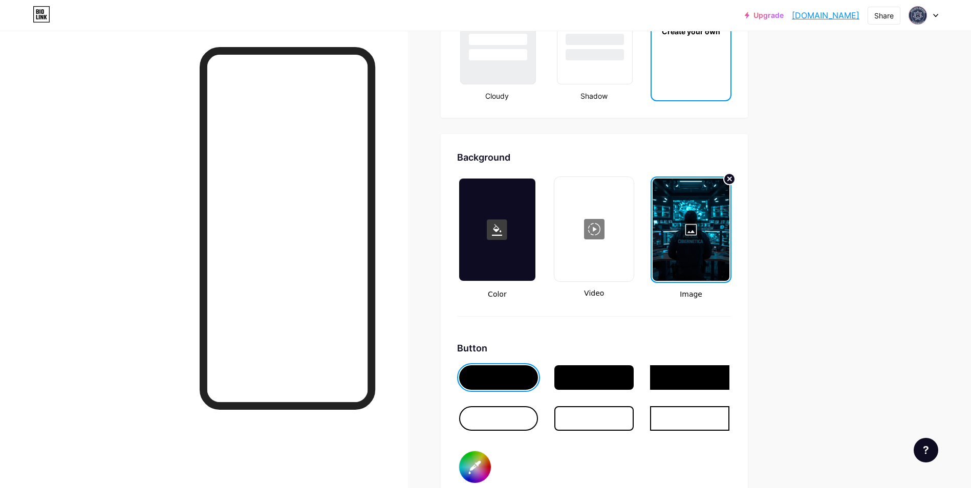
scroll to position [1251, 0]
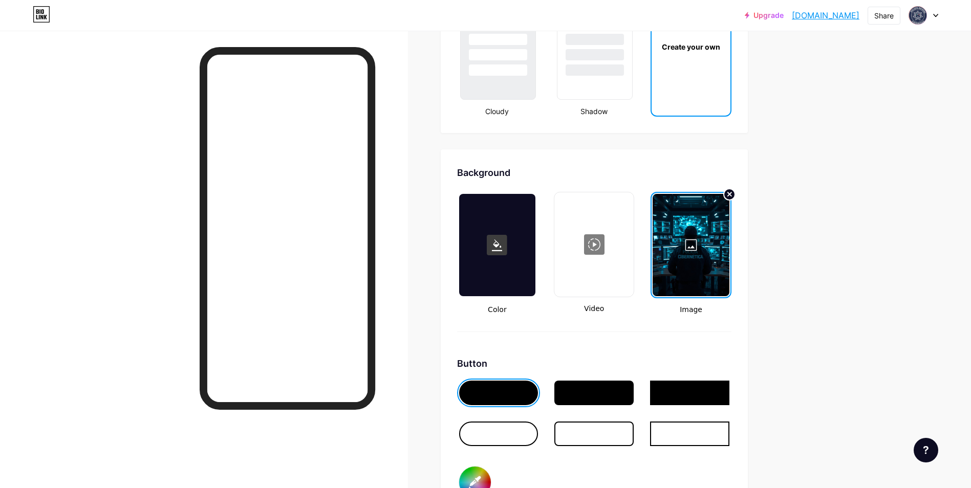
click at [603, 433] on div at bounding box center [593, 434] width 79 height 25
click at [513, 427] on div at bounding box center [498, 434] width 79 height 25
click at [508, 390] on div at bounding box center [498, 393] width 79 height 25
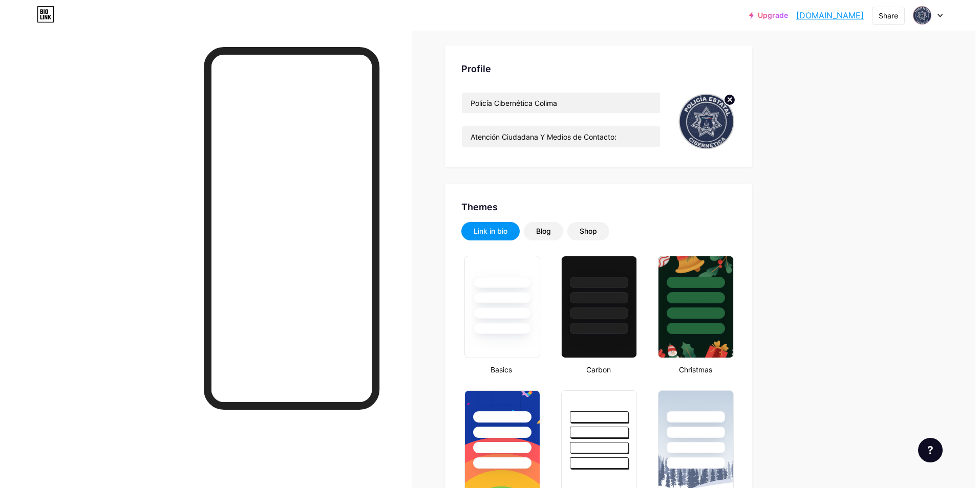
scroll to position [0, 0]
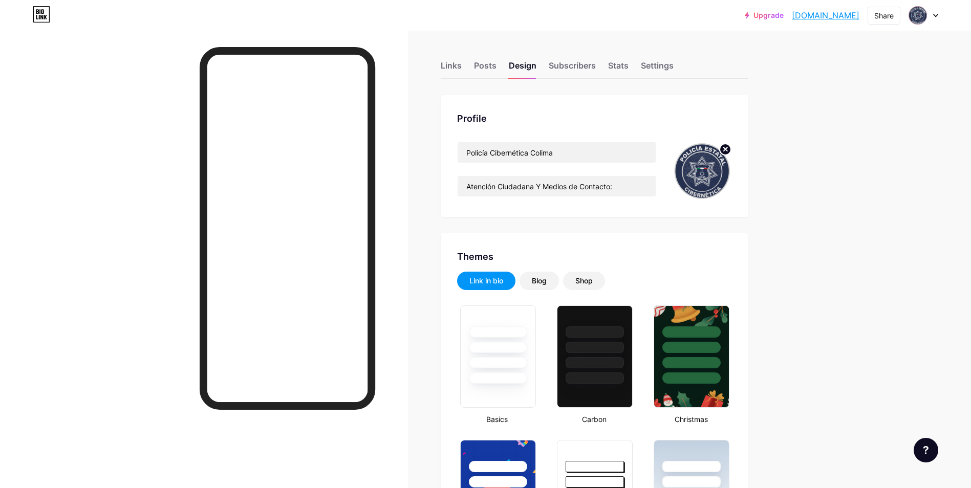
click at [627, 138] on div "Profile Policía Cibernética Colima Atención Ciudadana Y Medios de Contacto:" at bounding box center [594, 156] width 307 height 122
click at [594, 146] on input "Policía Cibernética Colima" at bounding box center [557, 152] width 198 height 20
click at [594, 150] on input "Policía Cibernética Colima" at bounding box center [557, 152] width 198 height 20
drag, startPoint x: 602, startPoint y: 153, endPoint x: 451, endPoint y: 151, distance: 151.6
click at [451, 151] on div "Profile Policía Cibernética Colima Atención Ciudadana Y Medios de Contacto:" at bounding box center [594, 156] width 307 height 122
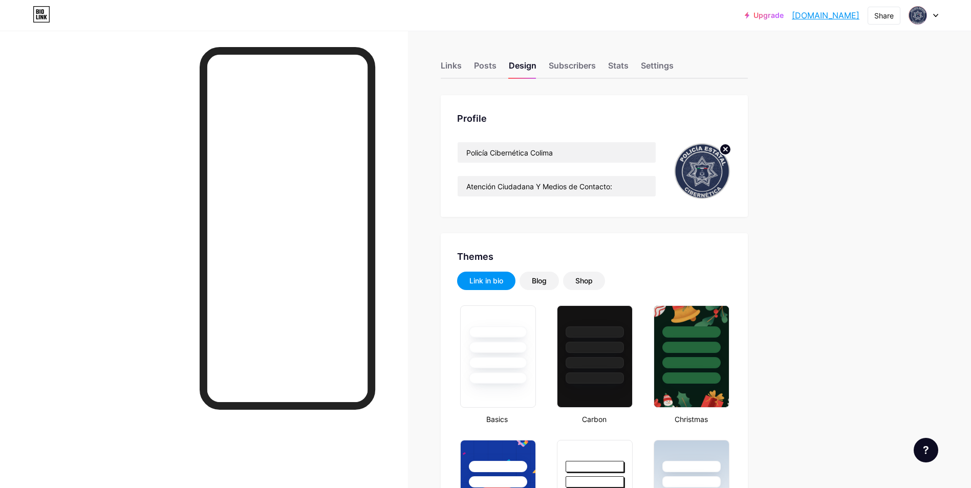
click at [623, 126] on div "Profile Policía Cibernética Colima Atención Ciudadana Y Medios de Contacto:" at bounding box center [594, 156] width 307 height 122
click at [482, 63] on div "Posts" at bounding box center [485, 68] width 23 height 18
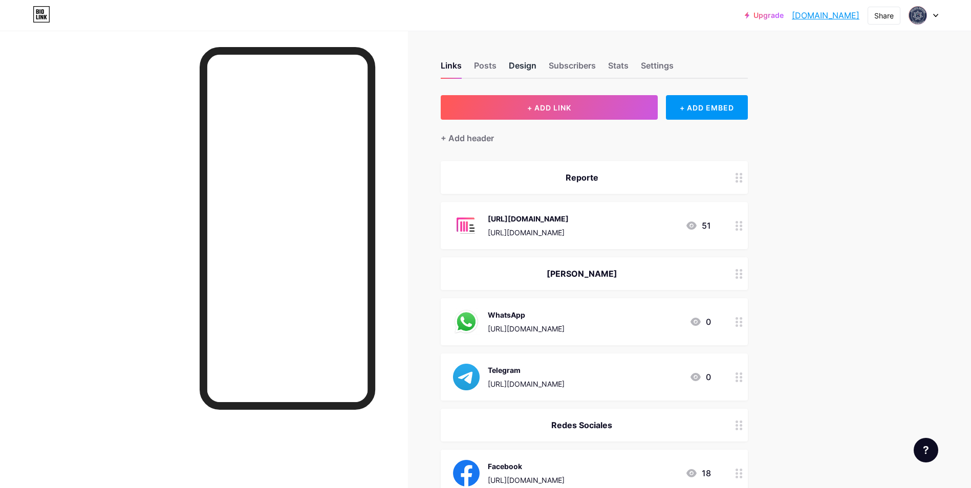
click at [522, 65] on div "Design" at bounding box center [523, 68] width 28 height 18
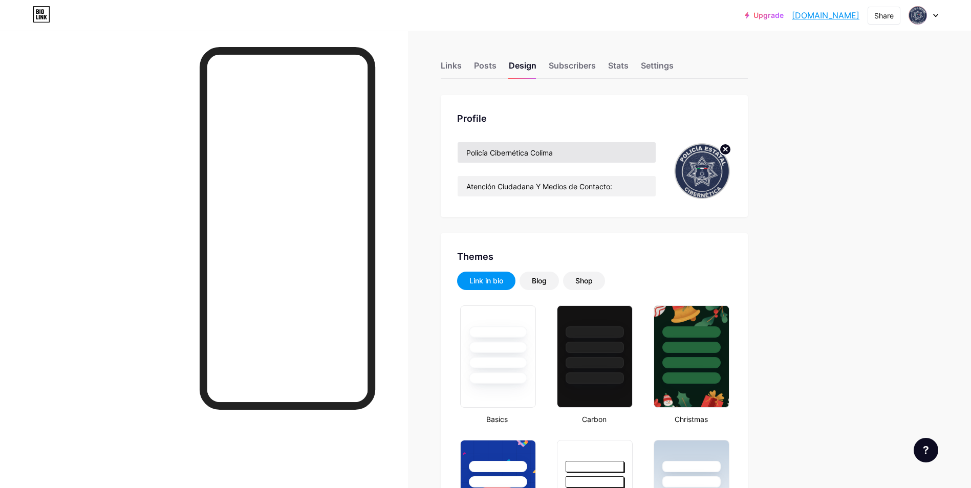
type input "#ffffff"
click at [611, 178] on input "Atención Ciudadana Y Medios de Contacto:" at bounding box center [557, 186] width 198 height 20
click at [632, 183] on input "Atención Ciudadana Y Medios de Contacto:" at bounding box center [557, 186] width 198 height 20
click at [571, 145] on input "Policía Cibernética Colima" at bounding box center [557, 152] width 198 height 20
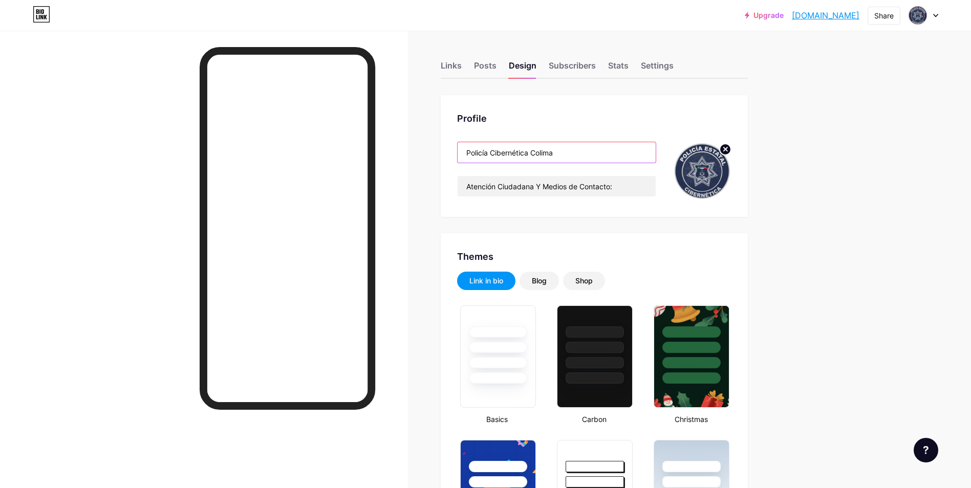
drag, startPoint x: 578, startPoint y: 151, endPoint x: 409, endPoint y: 141, distance: 169.2
click at [610, 110] on div "Profile Policía Cibernética Colima Atención Ciudadana Y Medios de Contacto:" at bounding box center [594, 156] width 307 height 122
click at [619, 66] on div "Stats" at bounding box center [618, 68] width 20 height 18
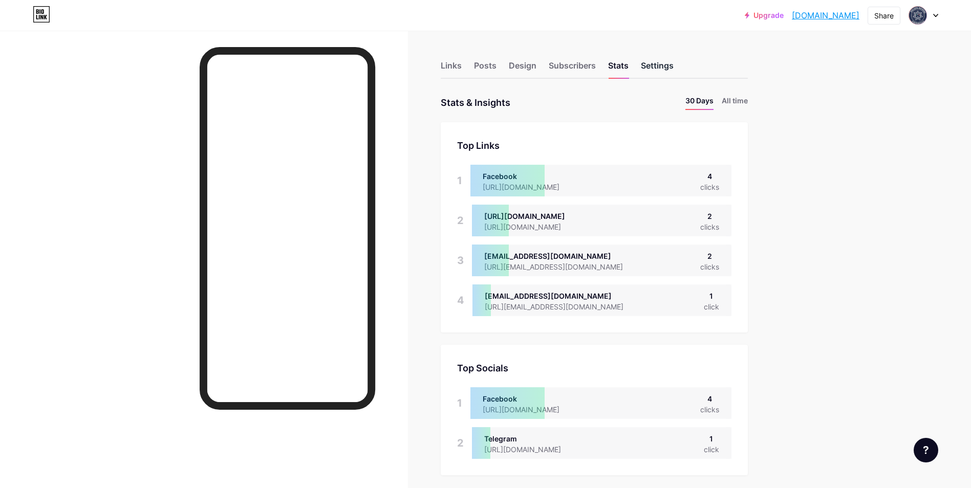
scroll to position [488, 971]
click at [660, 62] on div "Settings" at bounding box center [657, 68] width 33 height 18
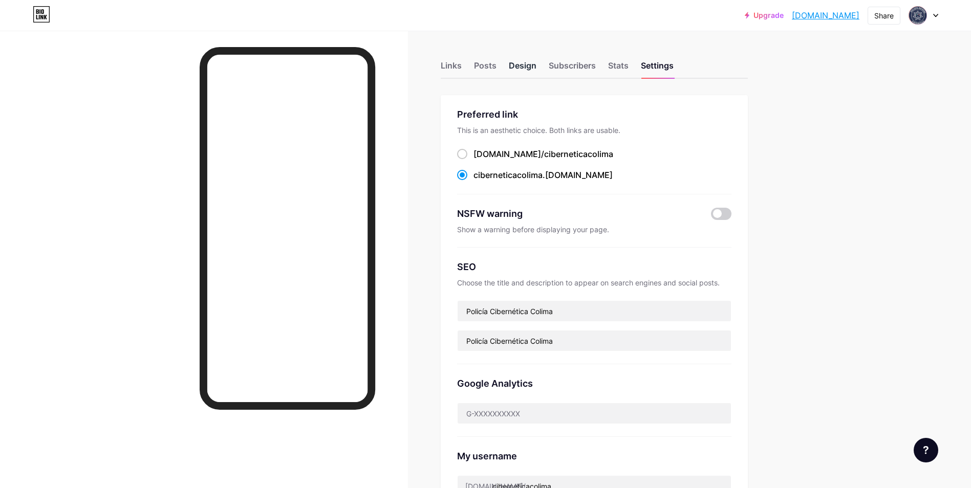
click at [521, 65] on div "Design" at bounding box center [523, 68] width 28 height 18
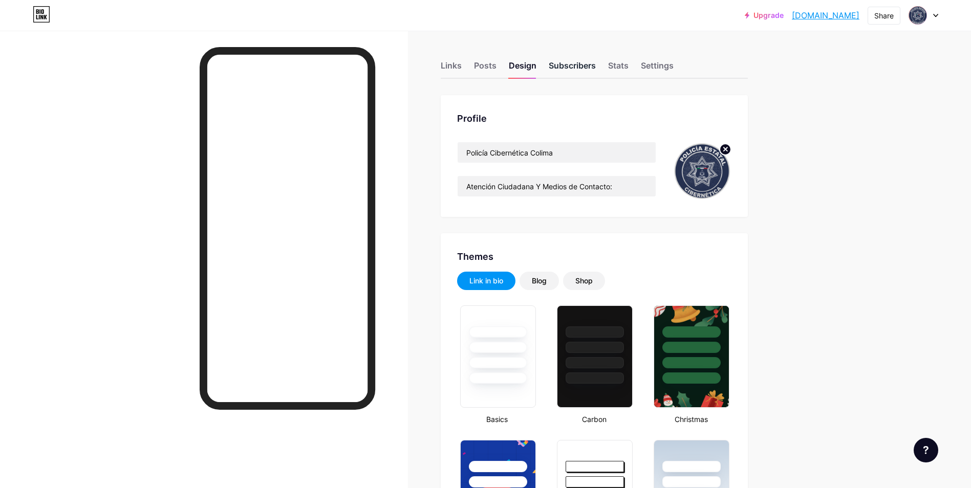
type input "#ffffff"
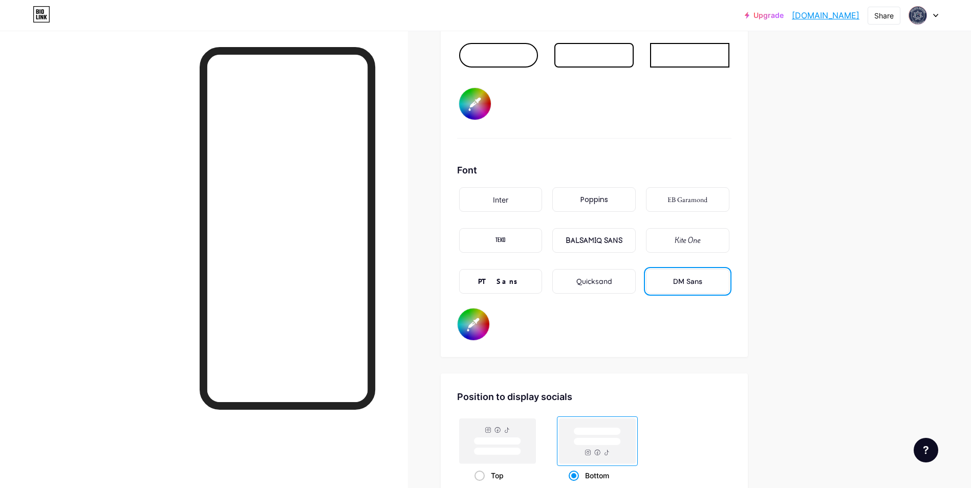
scroll to position [1632, 0]
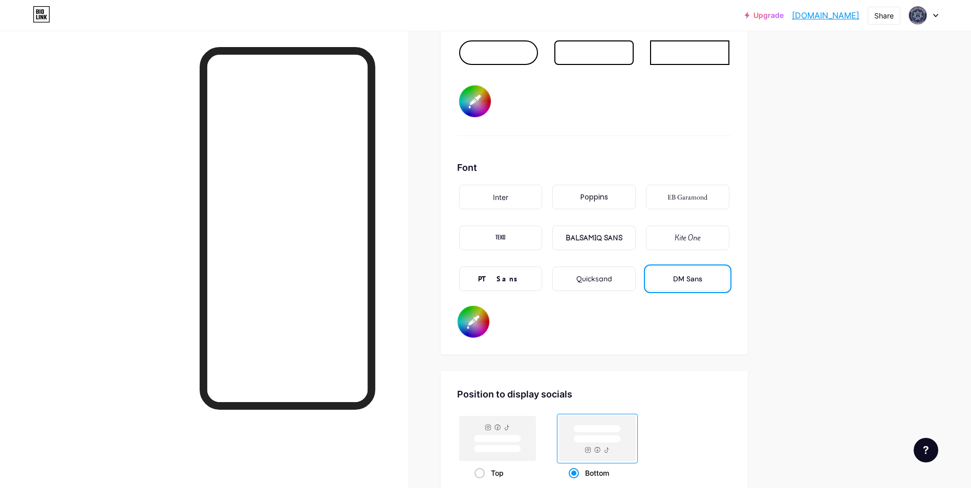
click at [475, 322] on input "#ffffff" at bounding box center [474, 322] width 32 height 32
click at [687, 332] on div "Font Inter Poppins EB Garamond TEKO BALSAMIQ SANS Kite One PT Sans Quicksand DM…" at bounding box center [594, 250] width 274 height 178
click at [509, 238] on div "TEKO" at bounding box center [500, 238] width 83 height 25
click at [593, 203] on div "Poppins" at bounding box center [593, 197] width 83 height 25
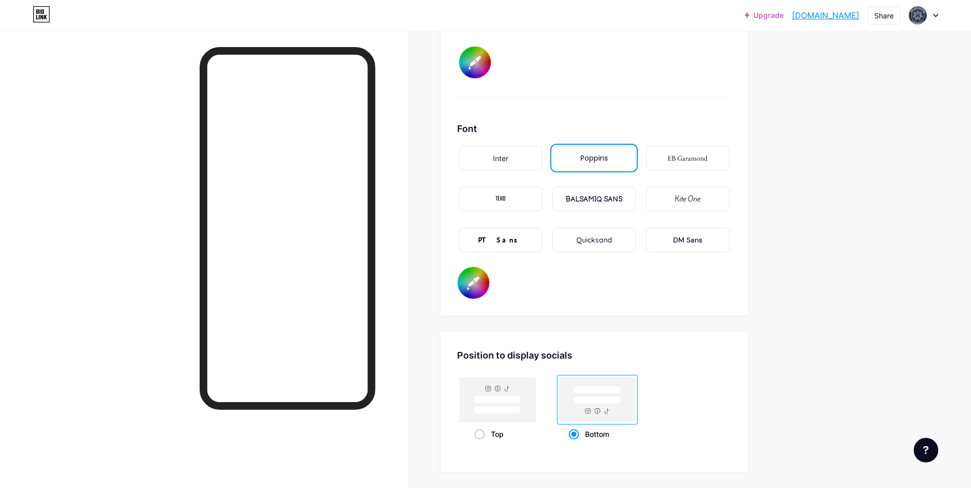
scroll to position [1666, 0]
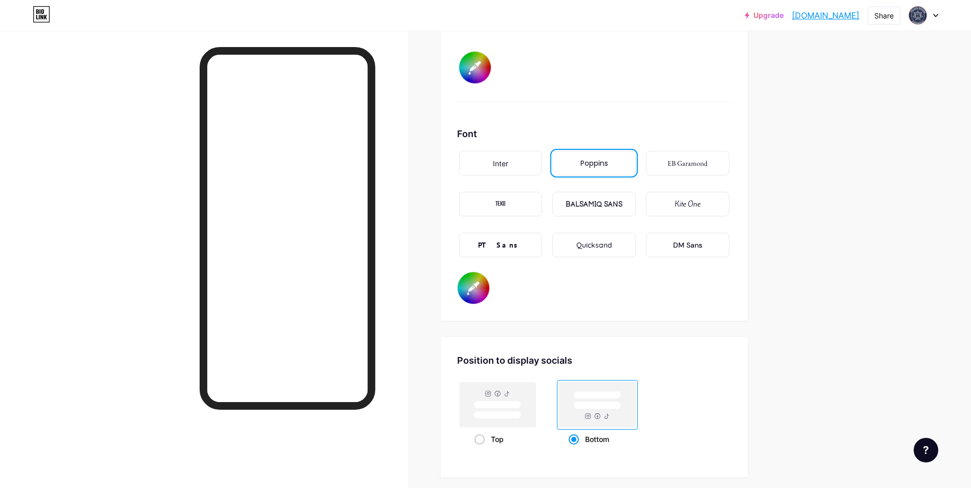
click at [475, 292] on input "#ffffff" at bounding box center [474, 288] width 32 height 32
click at [651, 291] on div "Font Inter Poppins EB Garamond TEKO BALSAMIQ SANS Kite One PT Sans Quicksand DM…" at bounding box center [594, 216] width 274 height 178
click at [474, 290] on input "#8d2020" at bounding box center [474, 288] width 32 height 32
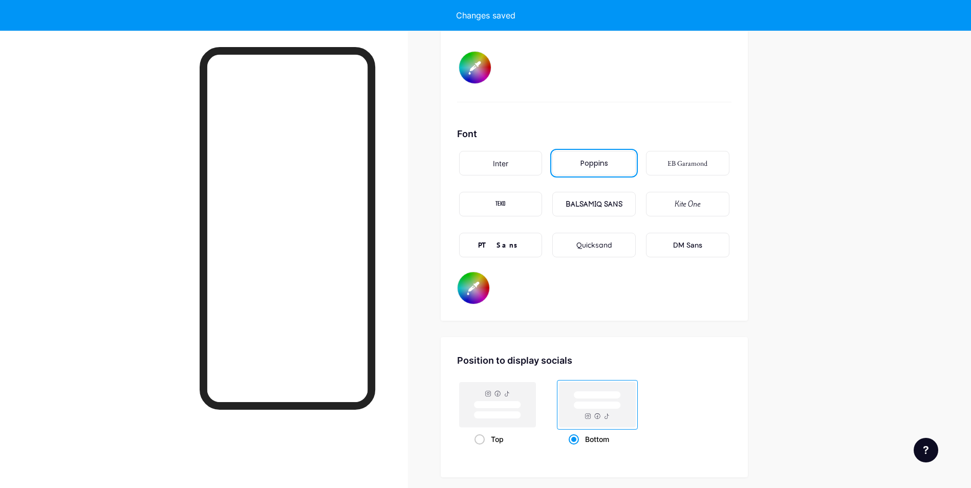
type input "#ffffff"
click at [637, 302] on div "Font Inter Poppins EB Garamond TEKO BALSAMIQ SANS Kite One PT Sans Quicksand DM…" at bounding box center [594, 216] width 274 height 178
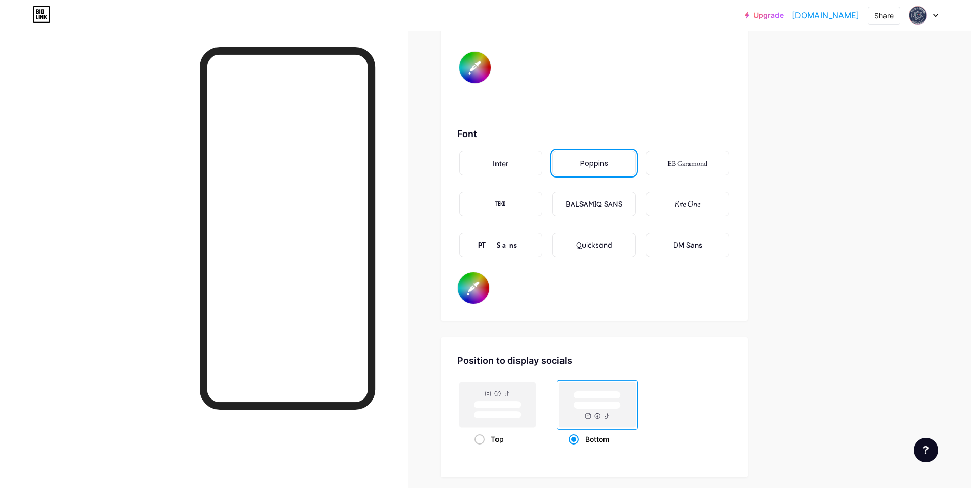
click at [498, 242] on div "PT Sans" at bounding box center [500, 245] width 45 height 11
click at [597, 162] on div "Poppins" at bounding box center [595, 163] width 28 height 11
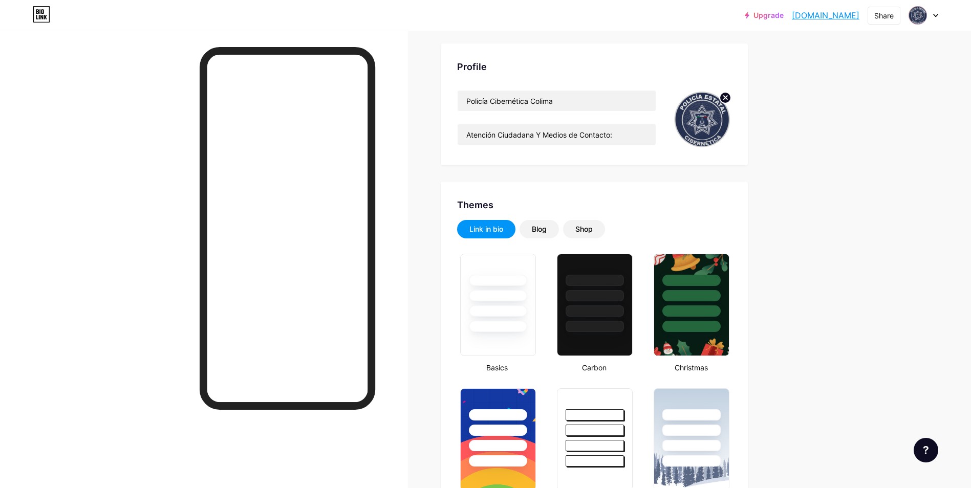
scroll to position [23, 0]
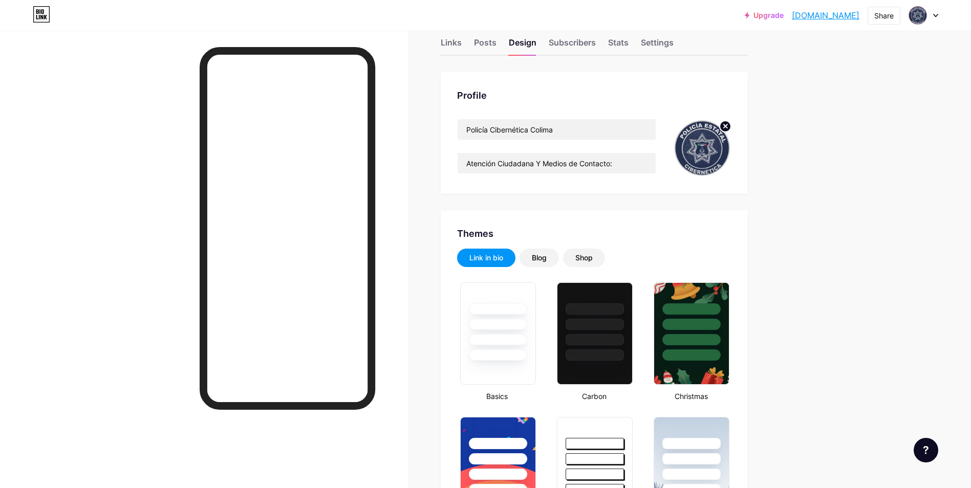
click at [546, 103] on div "Profile Policía Cibernética Colima Atención Ciudadana Y Medios de Contacto:" at bounding box center [594, 133] width 307 height 122
click at [534, 92] on div "Profile" at bounding box center [594, 96] width 274 height 14
drag, startPoint x: 643, startPoint y: 162, endPoint x: 396, endPoint y: 149, distance: 247.6
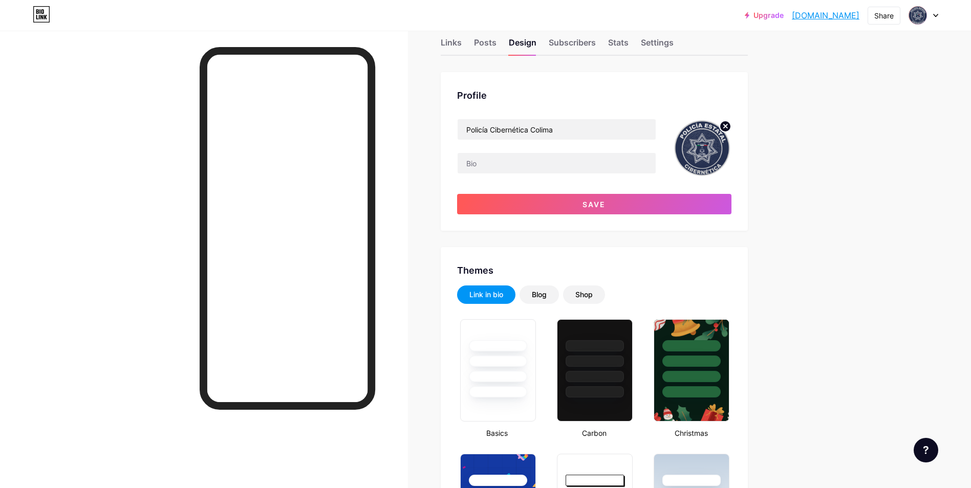
click at [587, 201] on span "Save" at bounding box center [594, 204] width 23 height 9
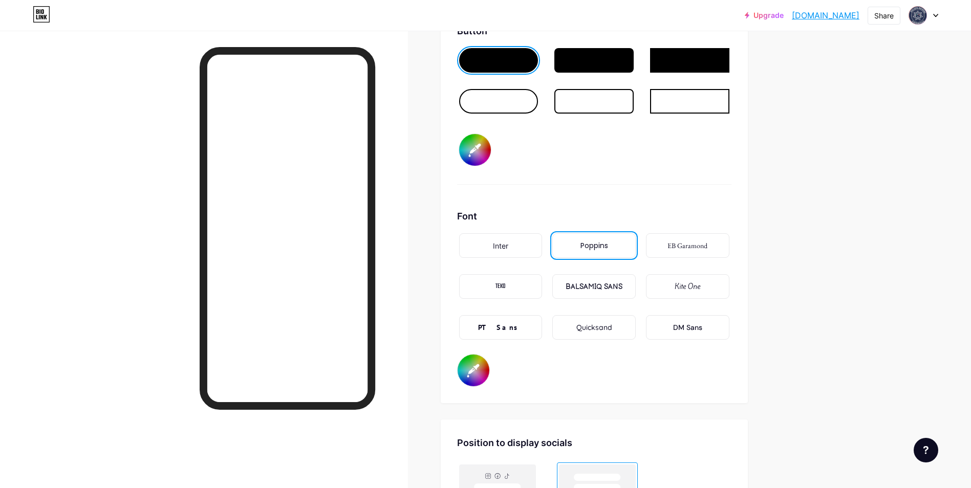
scroll to position [1612, 0]
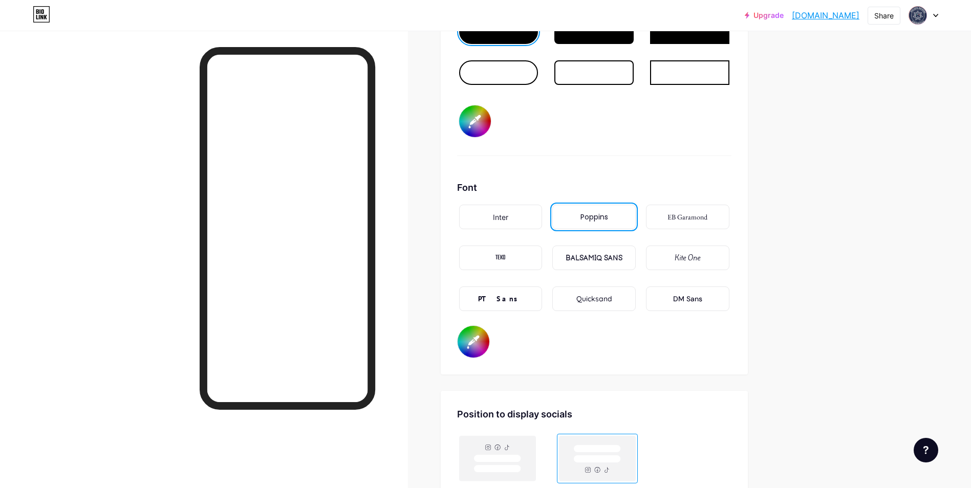
click at [477, 344] on input "#ffffff" at bounding box center [474, 342] width 32 height 32
type input "#ffffff"
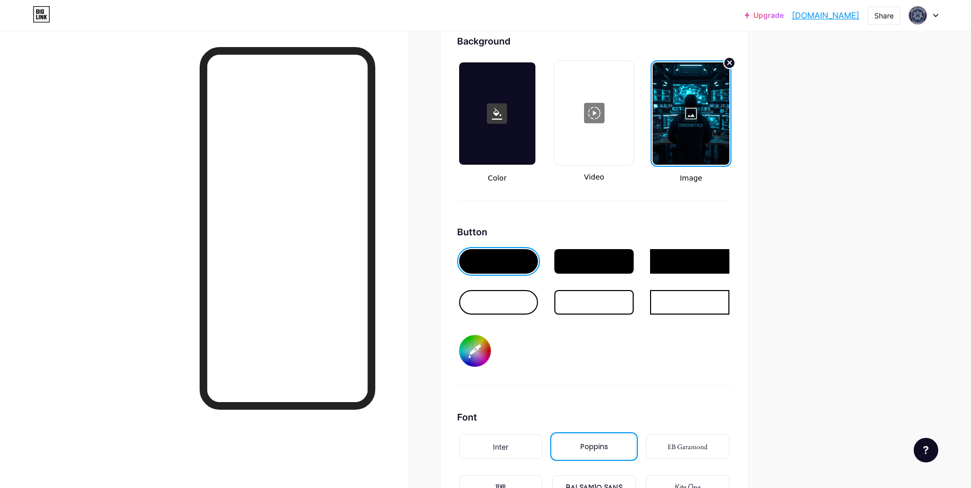
scroll to position [1385, 0]
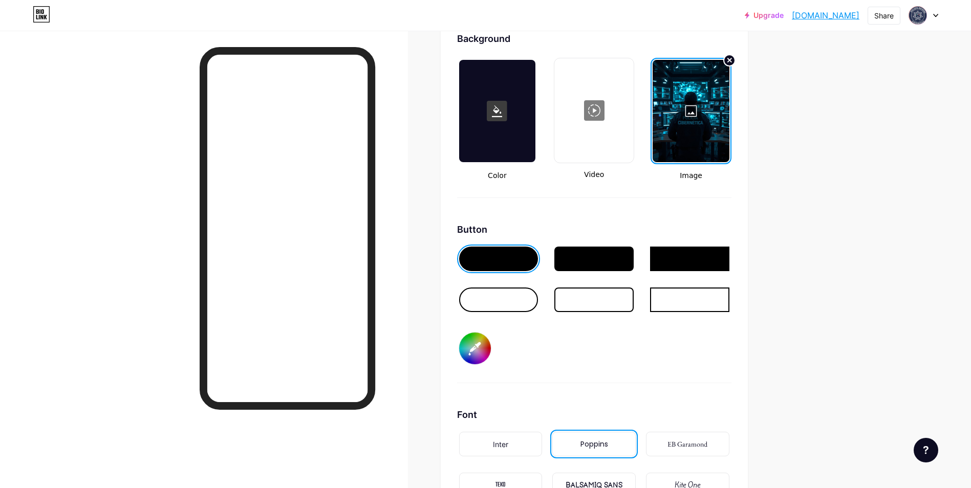
click at [591, 251] on div at bounding box center [593, 259] width 79 height 25
click at [515, 253] on div at bounding box center [498, 259] width 79 height 25
click at [599, 259] on div at bounding box center [593, 259] width 79 height 25
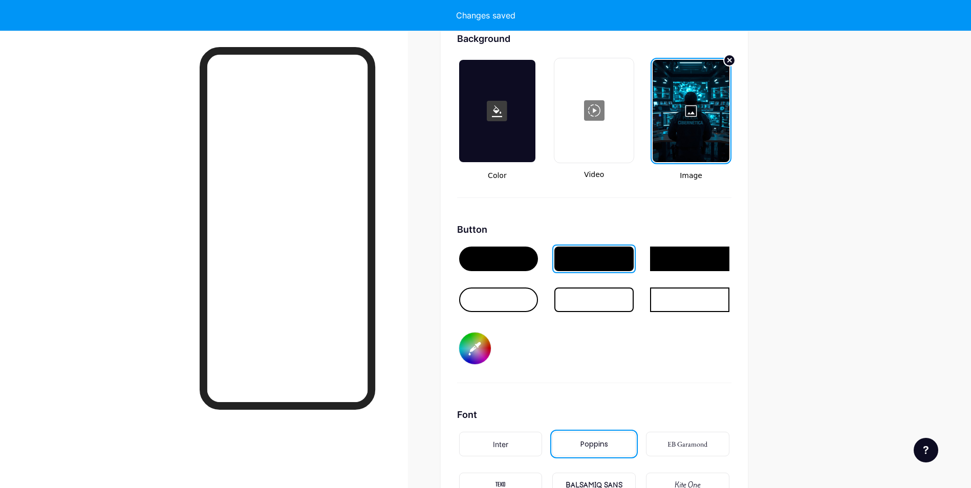
click at [694, 263] on div at bounding box center [689, 259] width 79 height 25
click at [507, 257] on div at bounding box center [498, 259] width 79 height 25
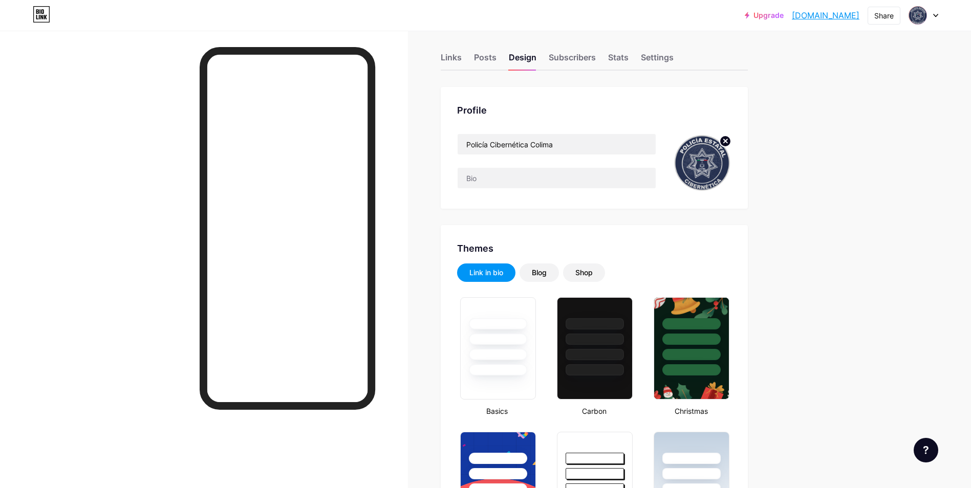
scroll to position [0, 0]
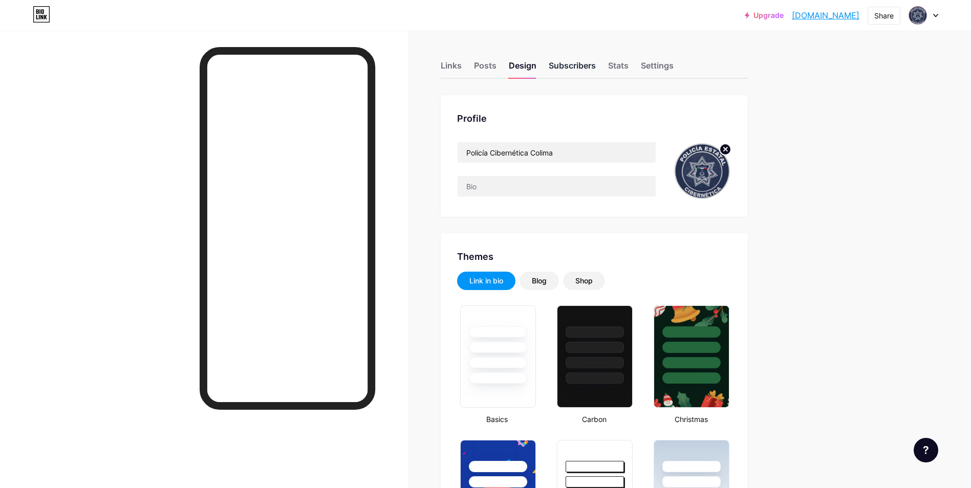
click at [563, 69] on div "Subscribers" at bounding box center [572, 68] width 47 height 18
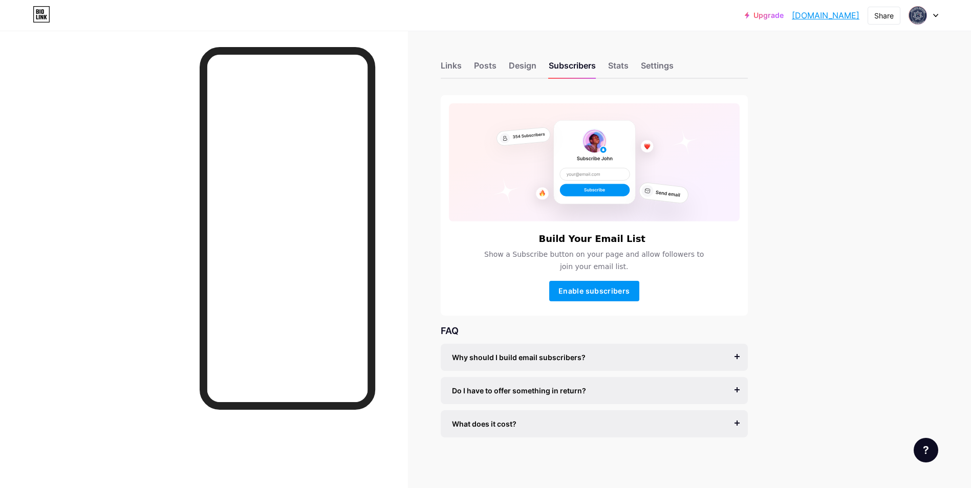
click at [466, 63] on div "Links Posts Design Subscribers Stats Settings" at bounding box center [594, 61] width 307 height 36
click at [455, 65] on div "Links" at bounding box center [451, 68] width 21 height 18
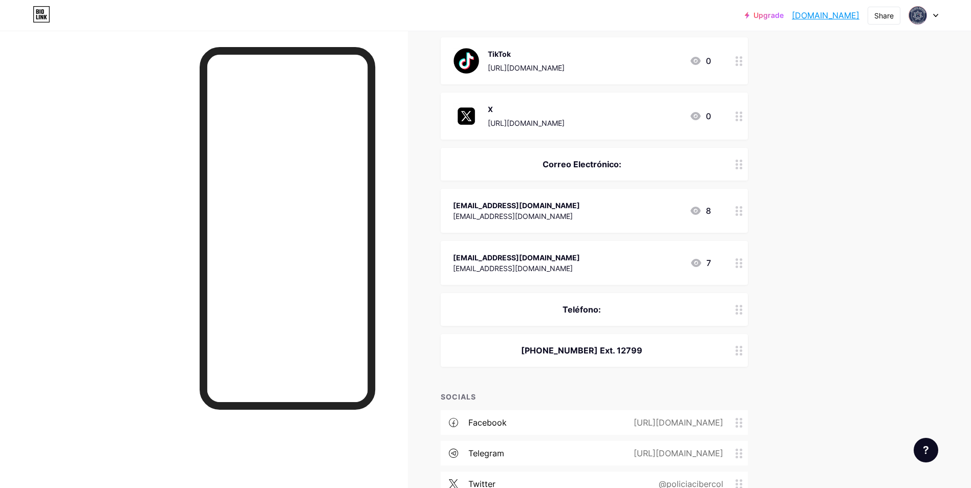
scroll to position [418, 0]
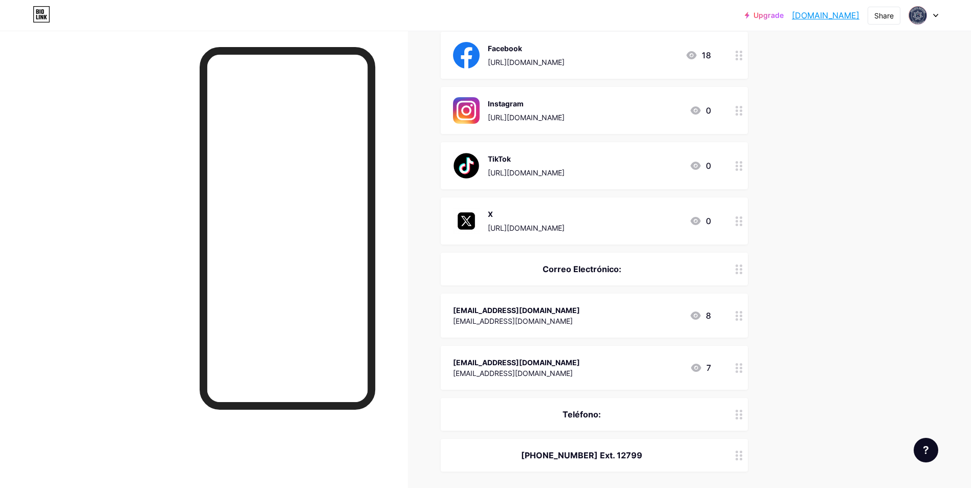
click at [804, 15] on link "[DOMAIN_NAME]" at bounding box center [826, 15] width 68 height 12
click at [867, 177] on div "Upgrade ciberneticacoli... [DOMAIN_NAME] Share Switch accounts Policía Cibernét…" at bounding box center [485, 163] width 971 height 1163
